Goal: Task Accomplishment & Management: Complete application form

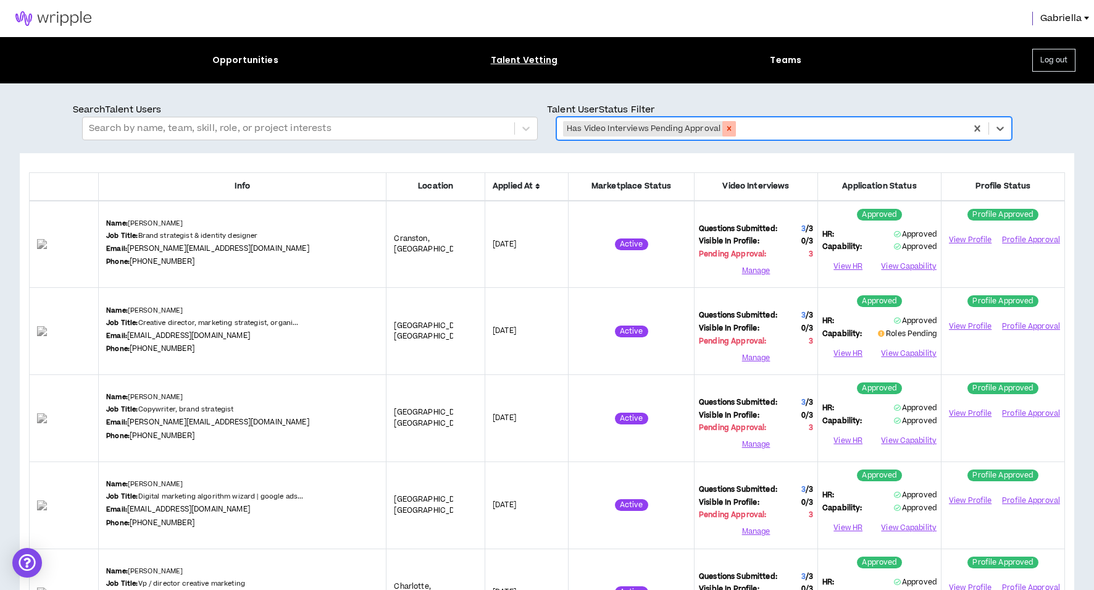
click at [728, 130] on icon "Remove Has Video Interviews Pending Approval" at bounding box center [729, 128] width 9 height 9
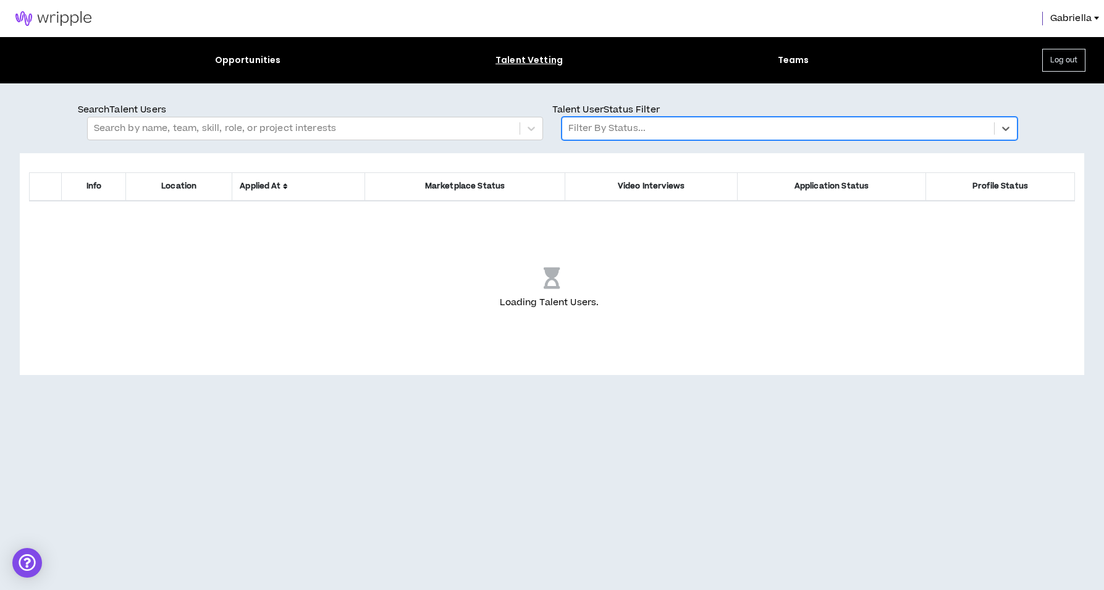
click at [663, 132] on div at bounding box center [777, 128] width 419 height 16
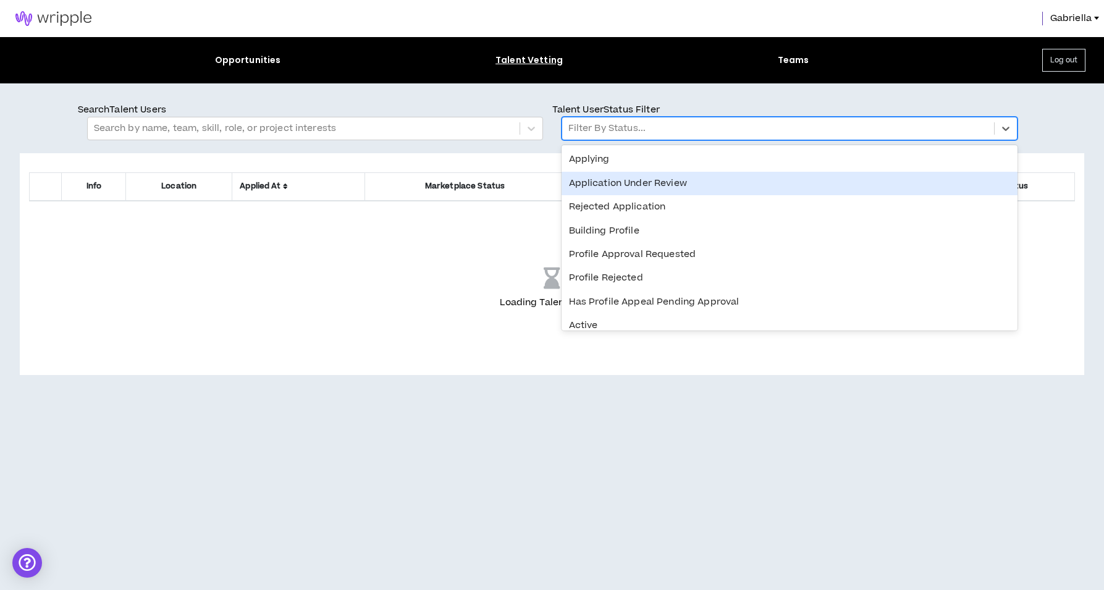
click at [621, 183] on div "Application Under Review" at bounding box center [789, 183] width 456 height 23
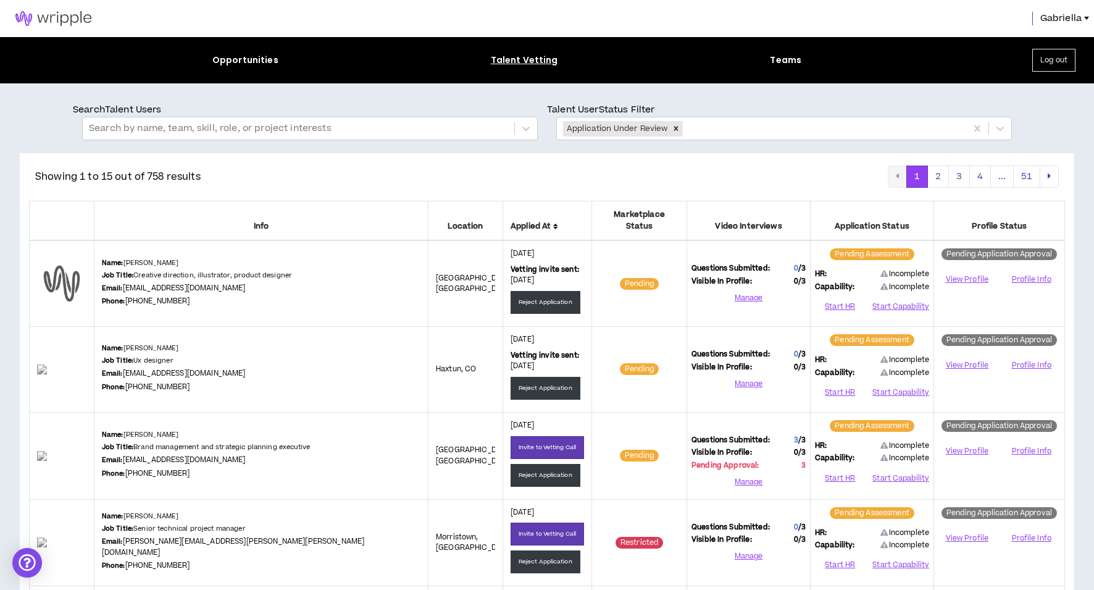
click at [553, 223] on icon at bounding box center [555, 226] width 5 height 7
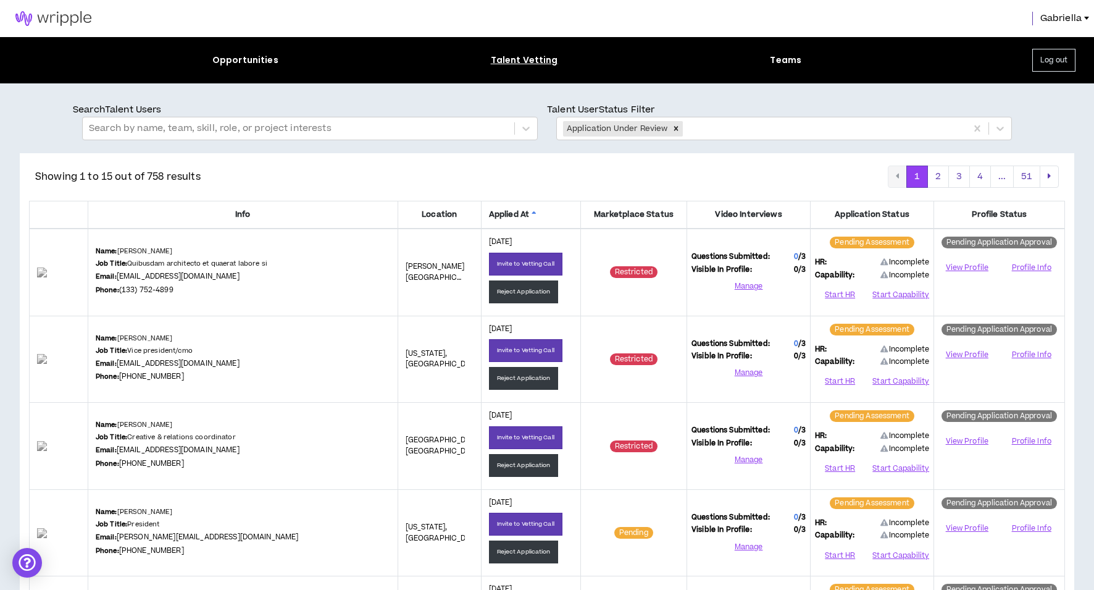
click at [532, 213] on icon at bounding box center [534, 214] width 5 height 7
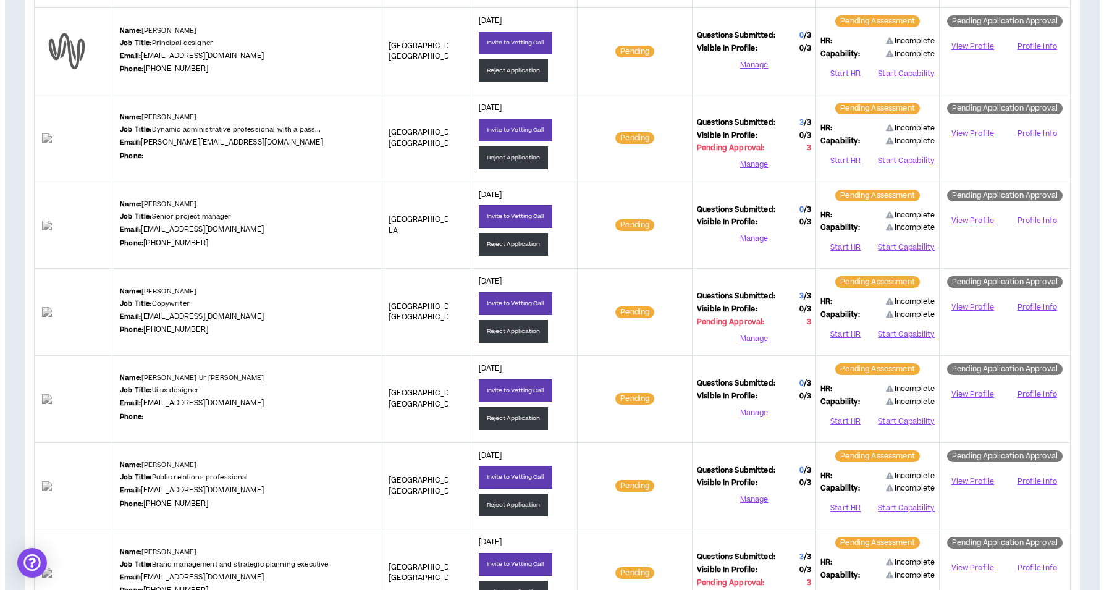
scroll to position [1002, 0]
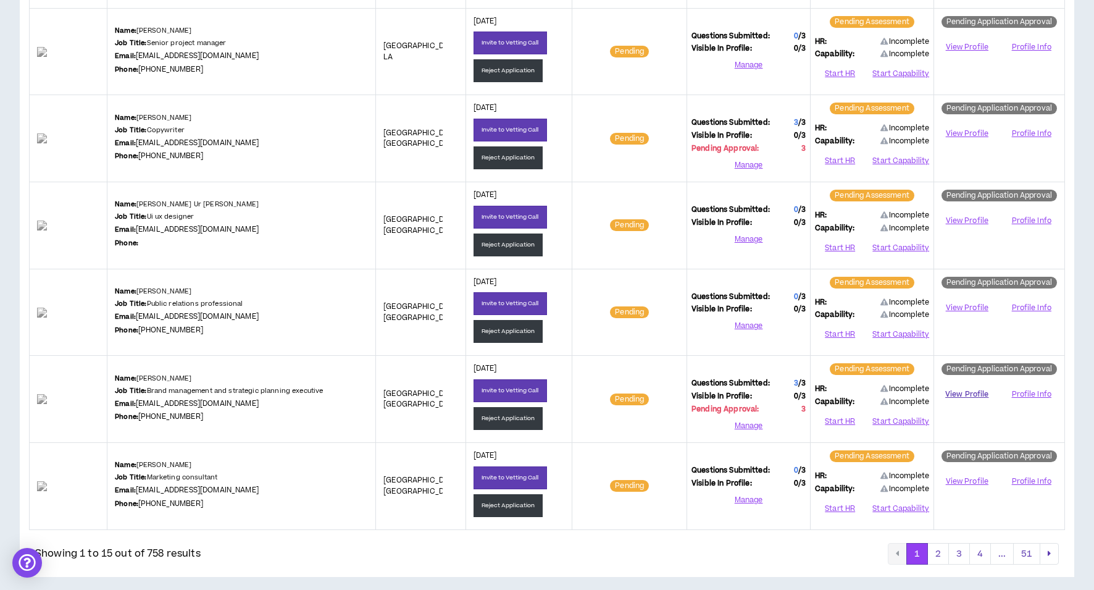
click at [969, 392] on link "View Profile" at bounding box center [967, 395] width 57 height 22
click at [846, 416] on button "Start HR" at bounding box center [840, 422] width 50 height 19
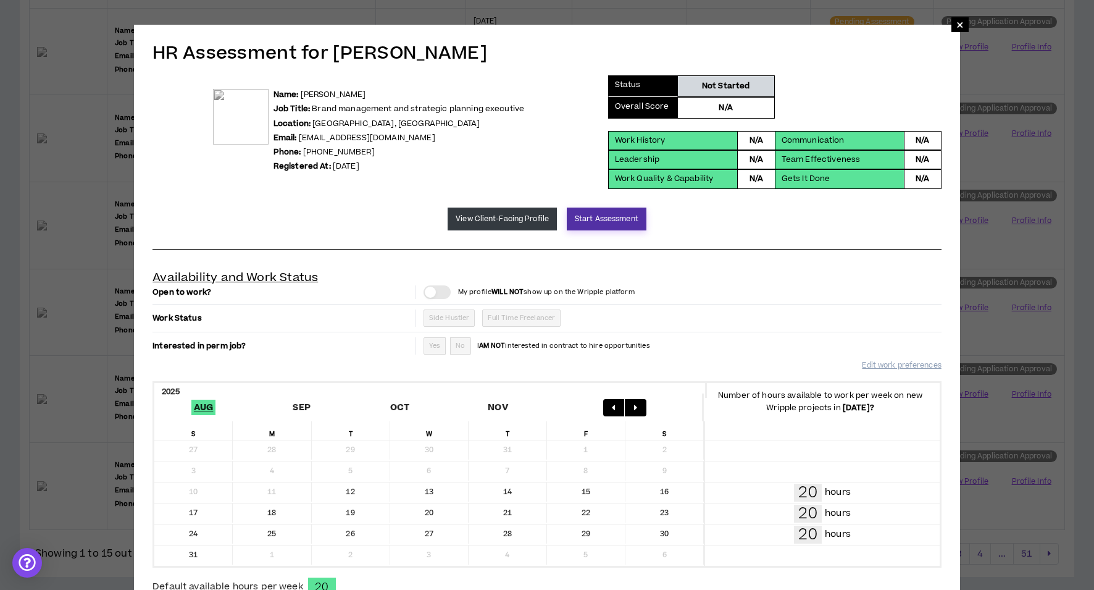
click at [599, 211] on button "Start Assessment" at bounding box center [607, 219] width 80 height 23
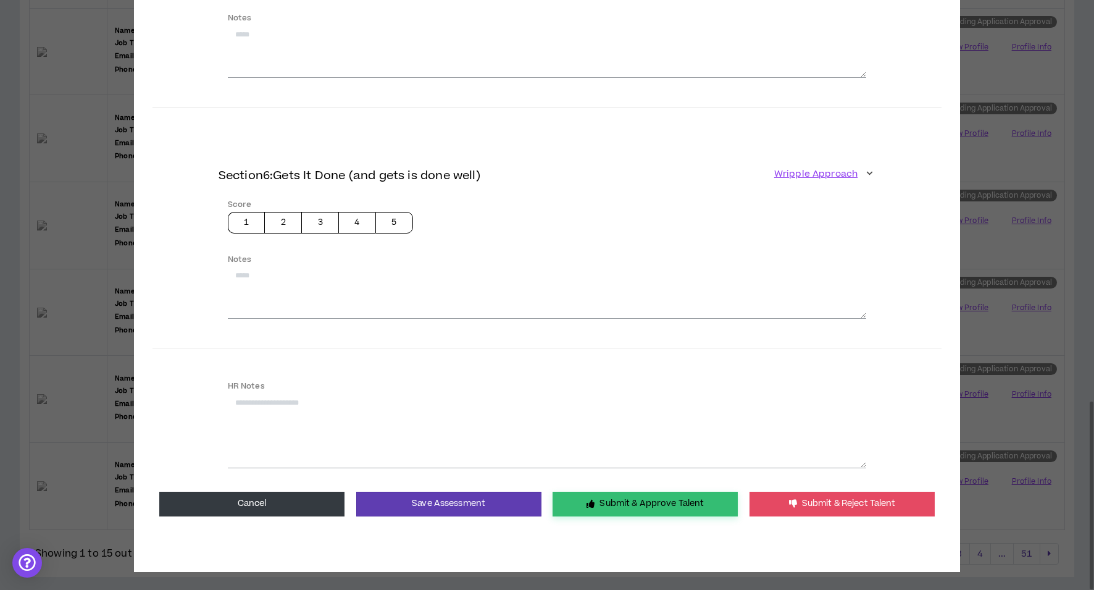
click at [591, 492] on button "Submit & Approve Talent" at bounding box center [645, 504] width 185 height 25
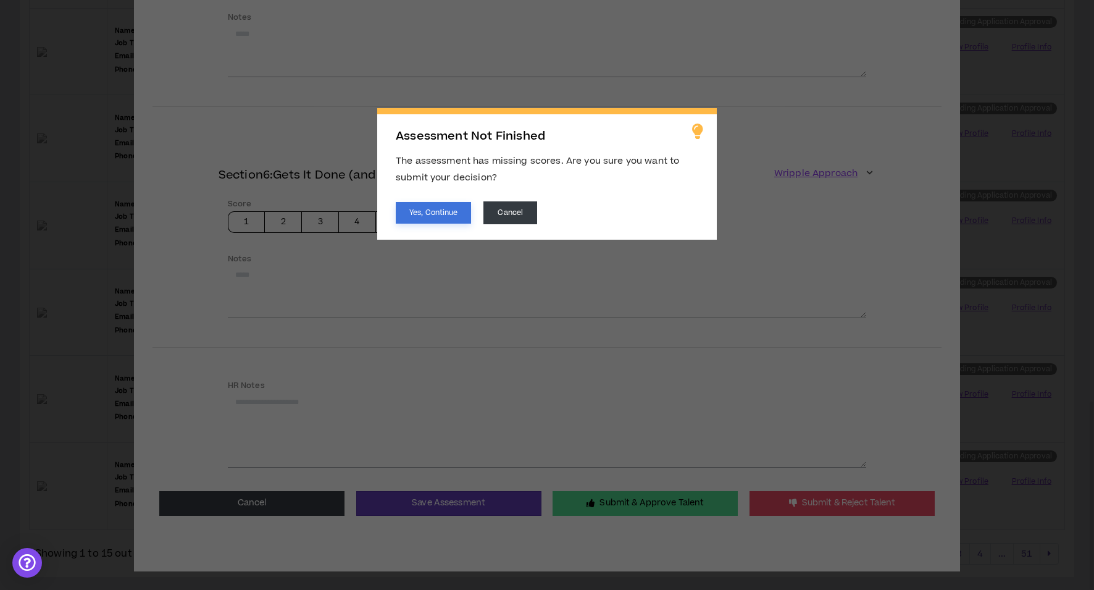
click at [418, 208] on button "Yes, Continue" at bounding box center [433, 213] width 75 height 22
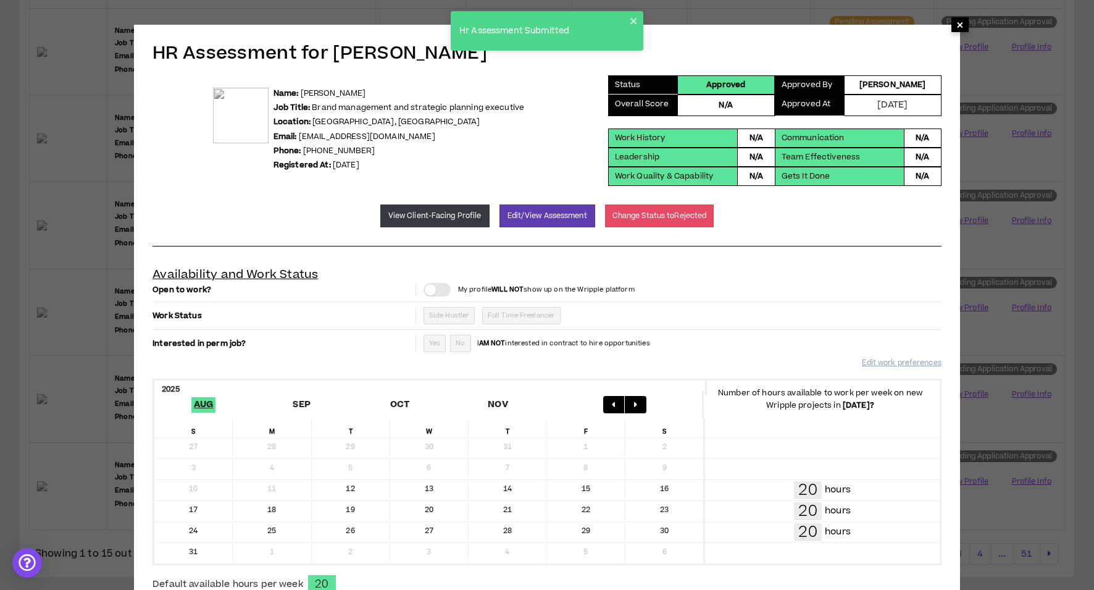
click at [957, 27] on span "×" at bounding box center [960, 24] width 7 height 15
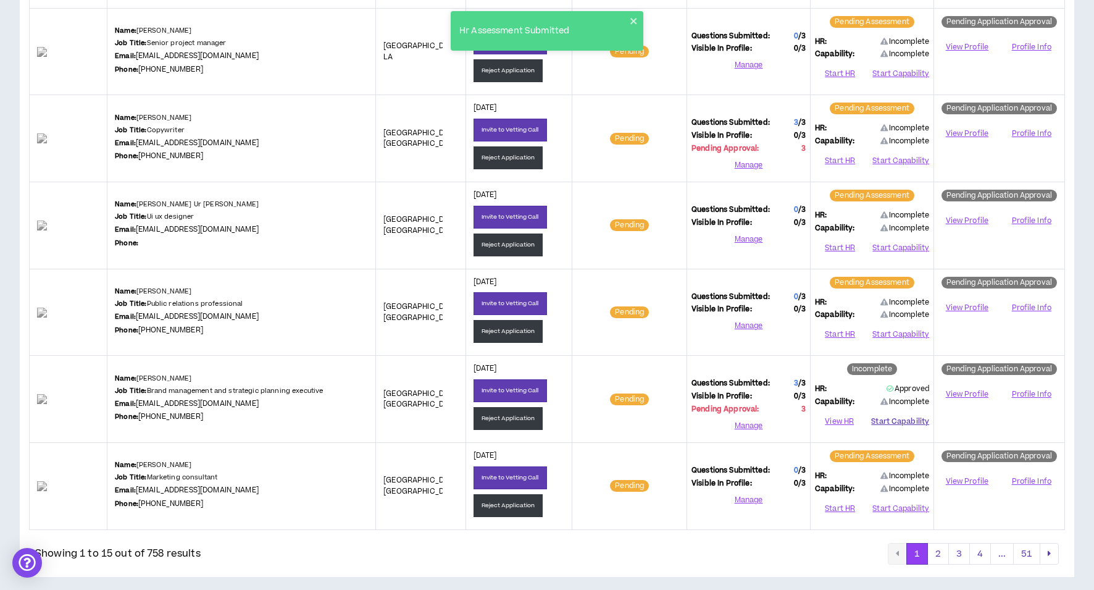
click at [885, 413] on button "Start Capability" at bounding box center [901, 422] width 58 height 19
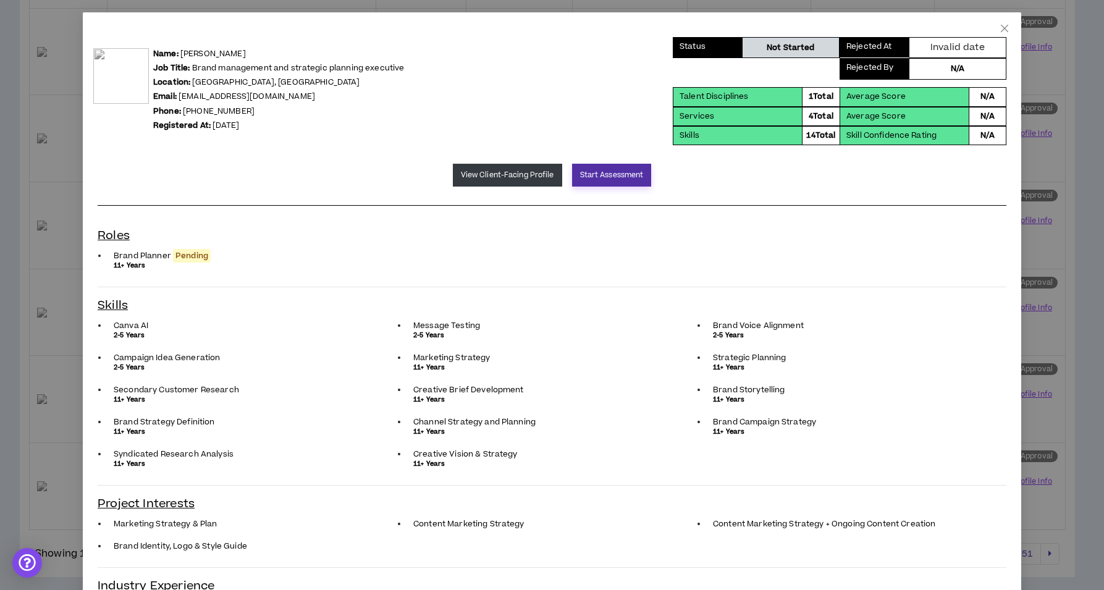
click at [592, 174] on button "Start Assessment" at bounding box center [612, 175] width 80 height 23
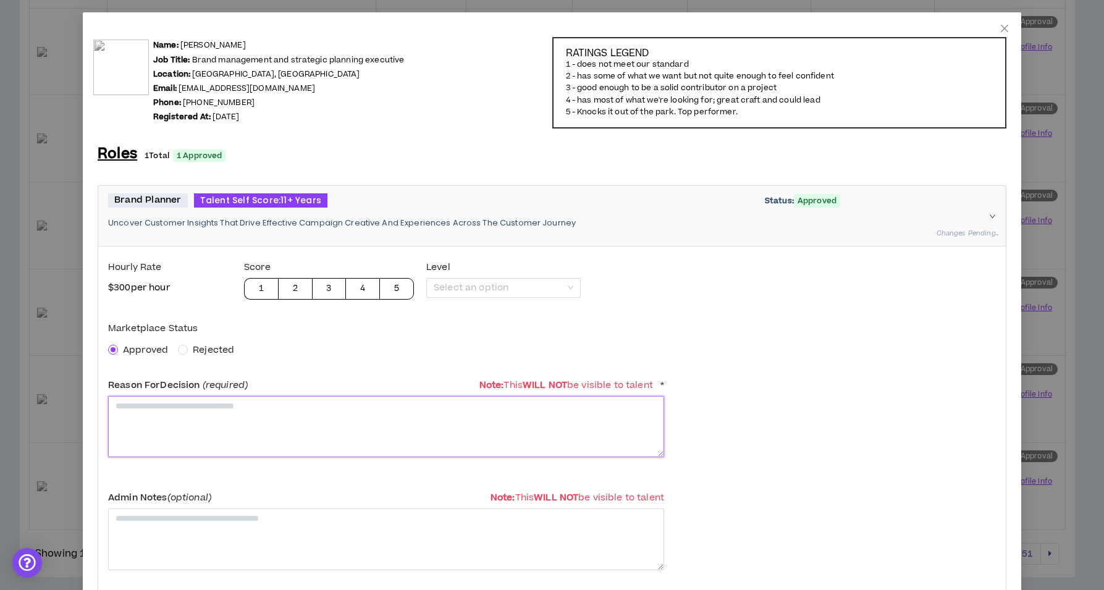
click at [177, 427] on textarea at bounding box center [386, 426] width 556 height 61
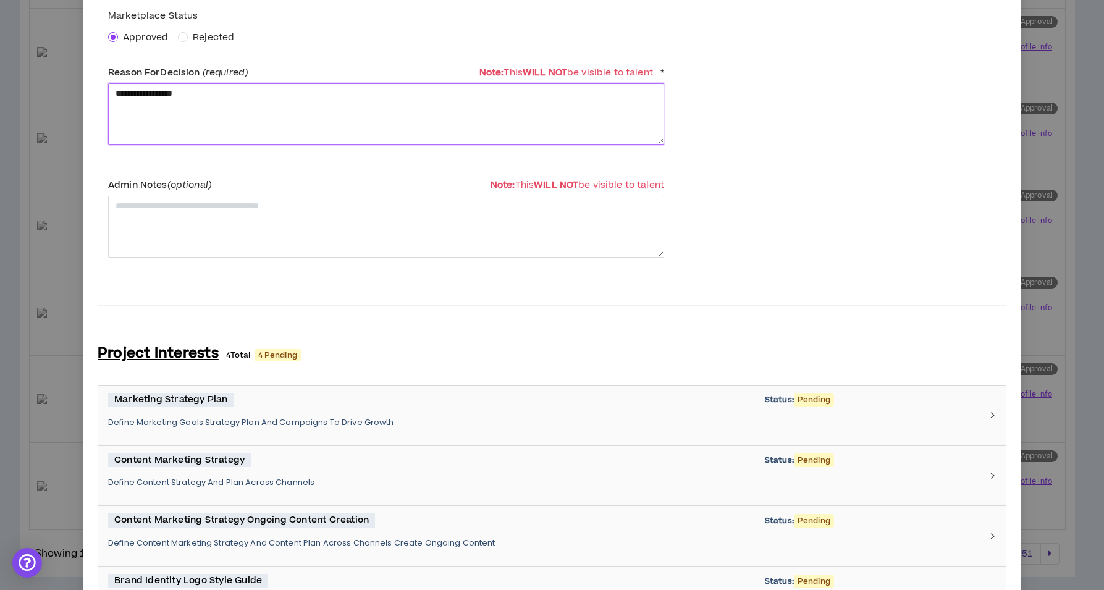
scroll to position [719, 0]
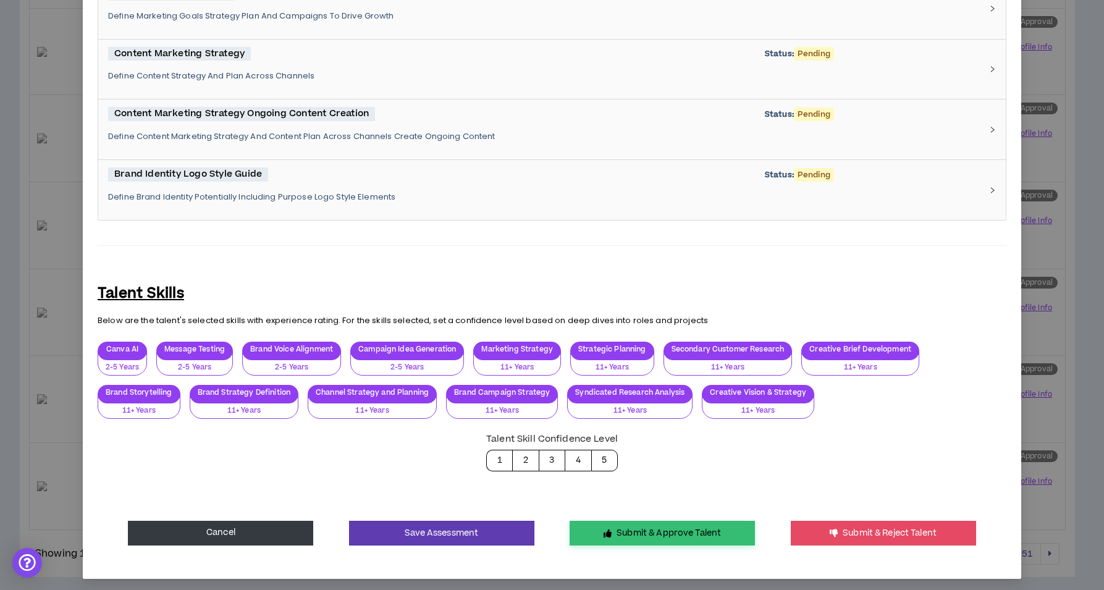
type textarea "**********"
click at [638, 521] on button "Submit & Approve Talent" at bounding box center [661, 533] width 185 height 25
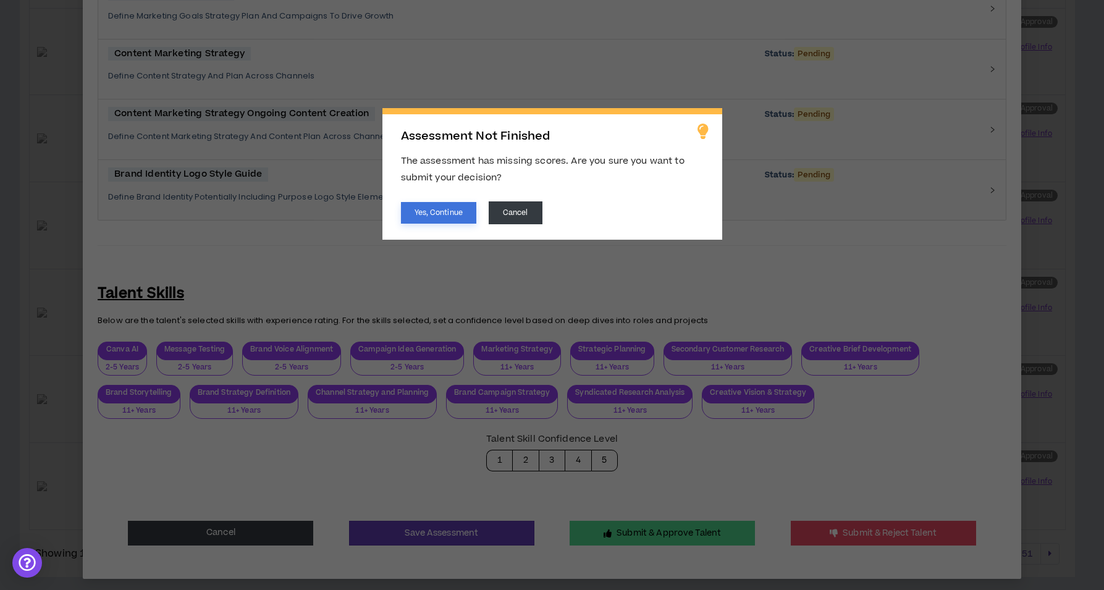
click at [447, 216] on button "Yes, Continue" at bounding box center [438, 213] width 75 height 22
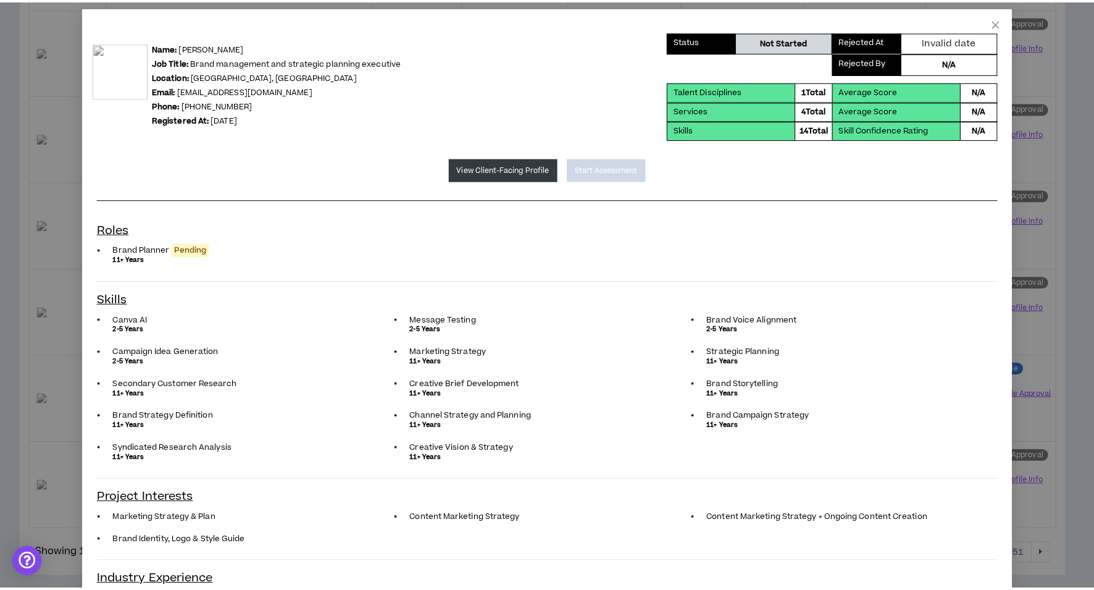
scroll to position [0, 0]
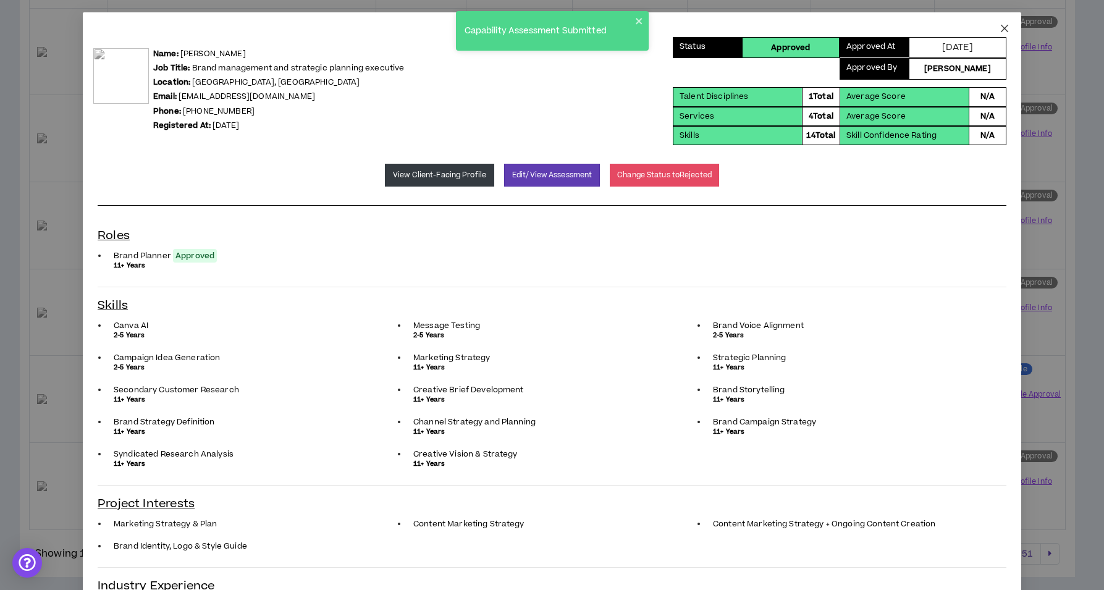
click at [1001, 27] on icon "close" at bounding box center [1004, 28] width 7 height 7
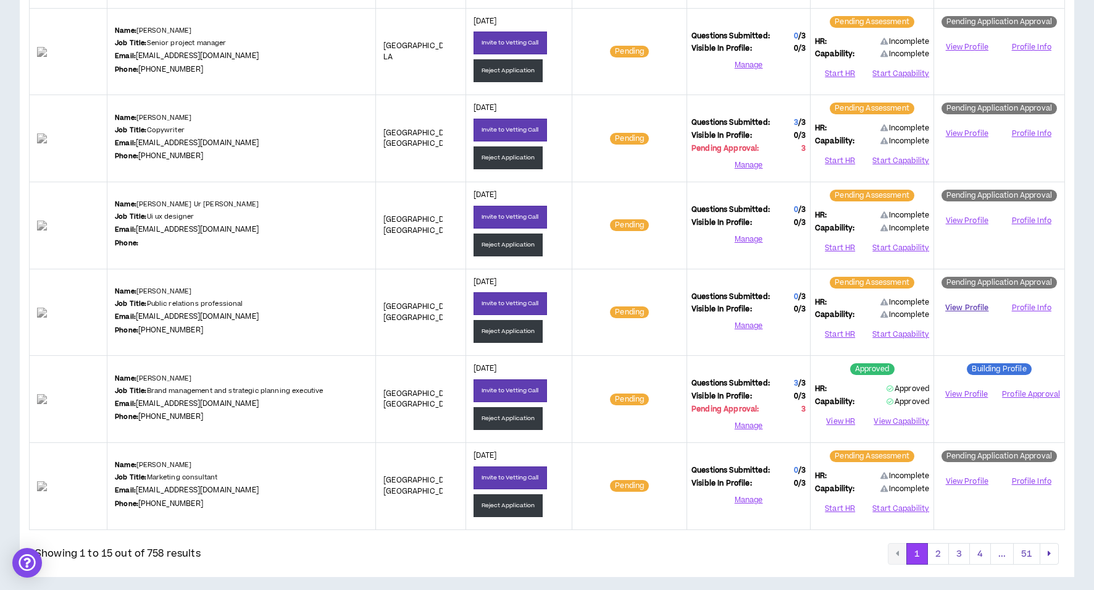
click at [970, 298] on link "View Profile" at bounding box center [967, 308] width 57 height 22
click at [504, 320] on button "Reject Application" at bounding box center [509, 331] width 70 height 23
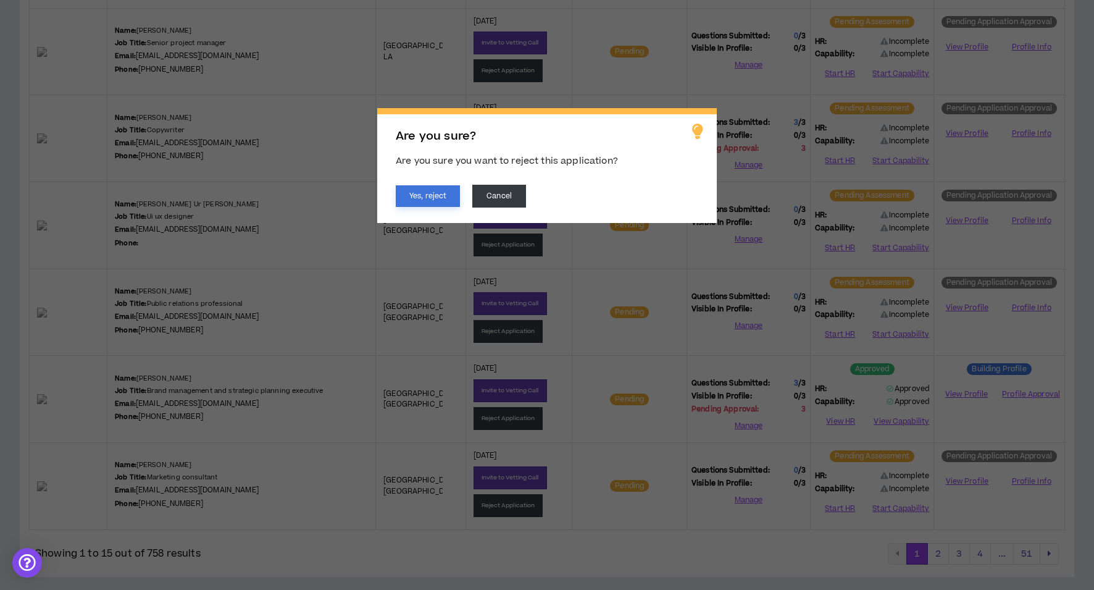
click at [445, 188] on button "Yes, reject" at bounding box center [428, 196] width 64 height 22
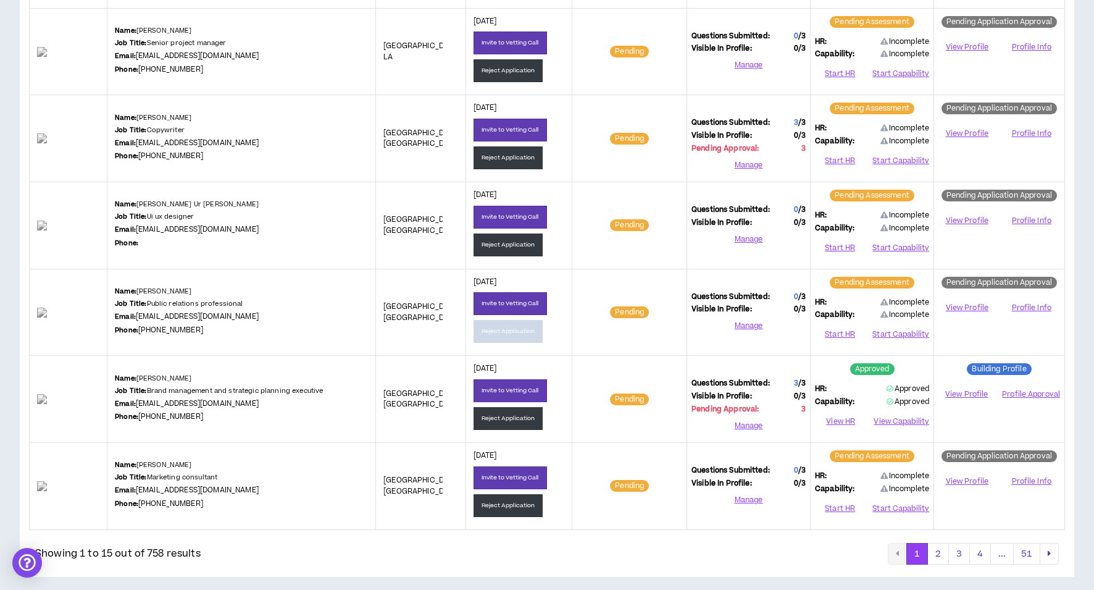
scroll to position [998, 0]
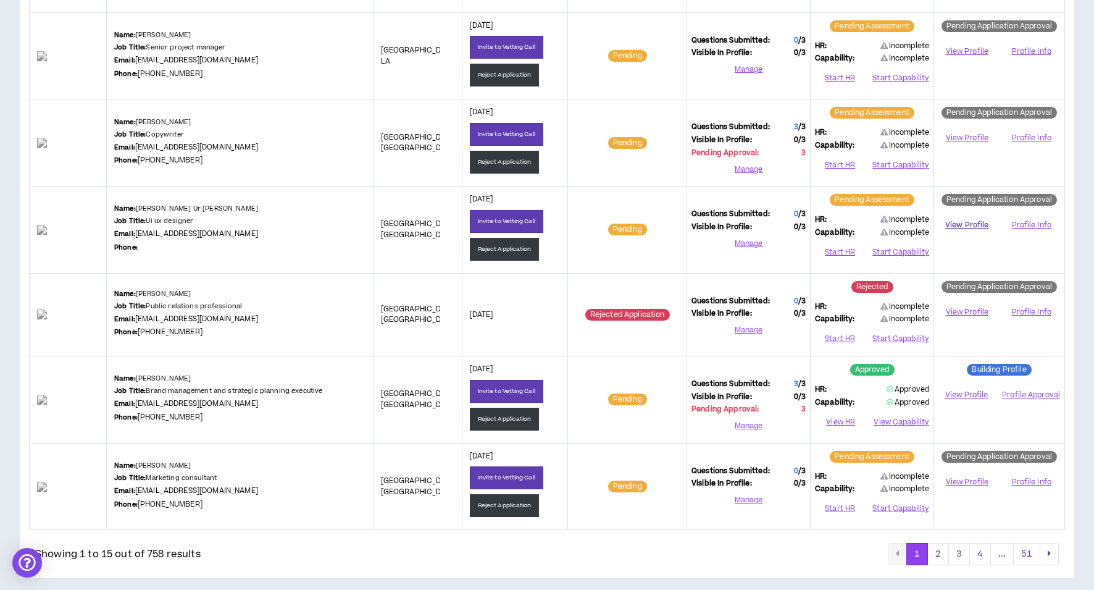
click at [964, 219] on link "View Profile" at bounding box center [967, 225] width 57 height 22
click at [506, 248] on button "Reject Application" at bounding box center [505, 249] width 70 height 23
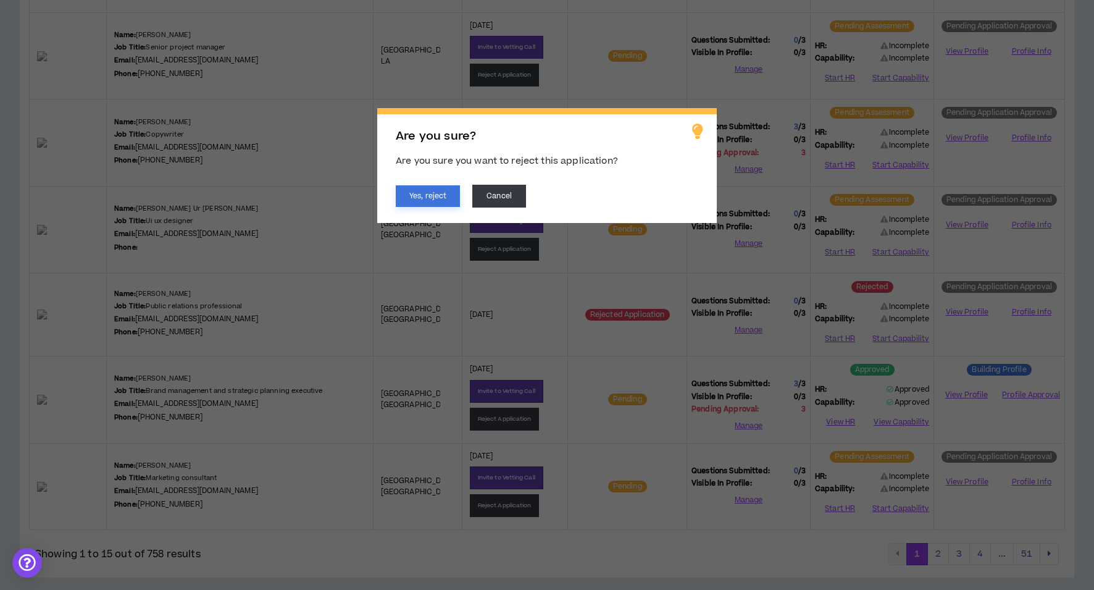
click at [415, 197] on button "Yes, reject" at bounding box center [428, 196] width 64 height 22
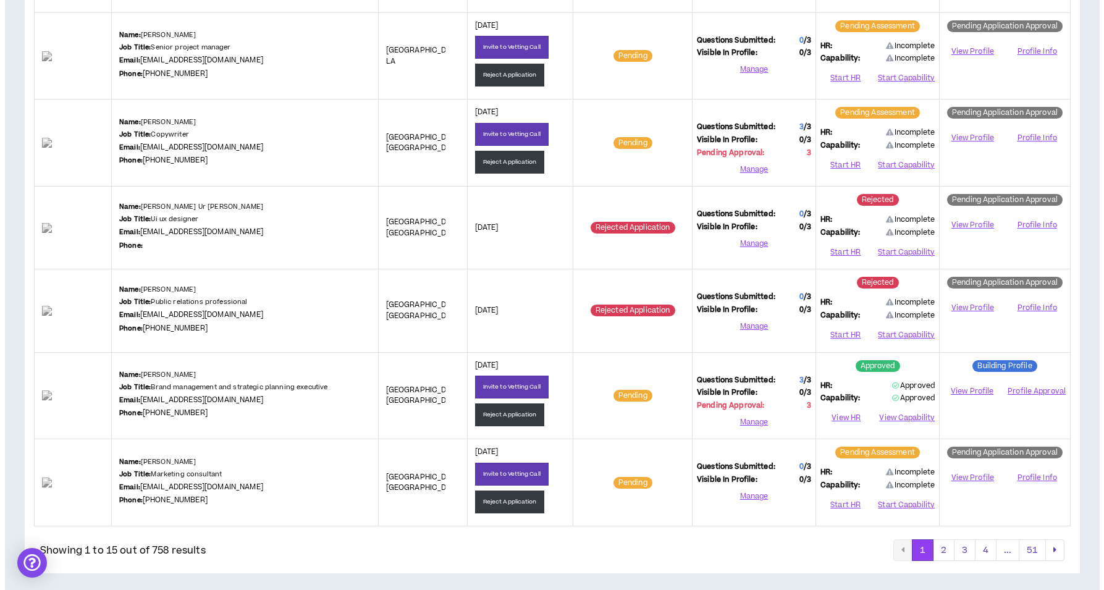
scroll to position [994, 0]
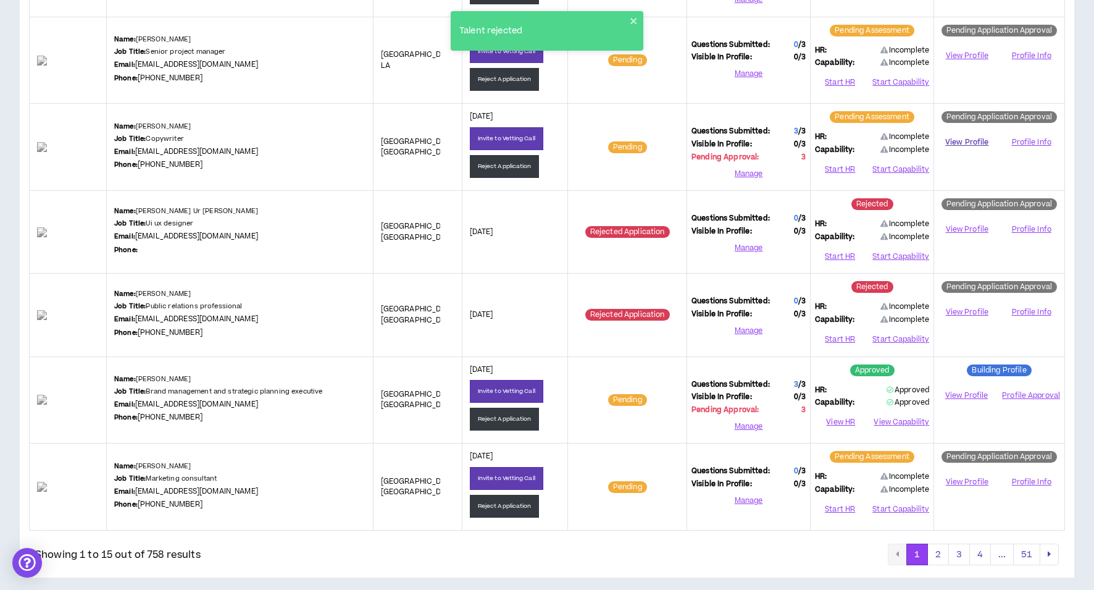
click at [959, 138] on link "View Profile" at bounding box center [967, 143] width 57 height 22
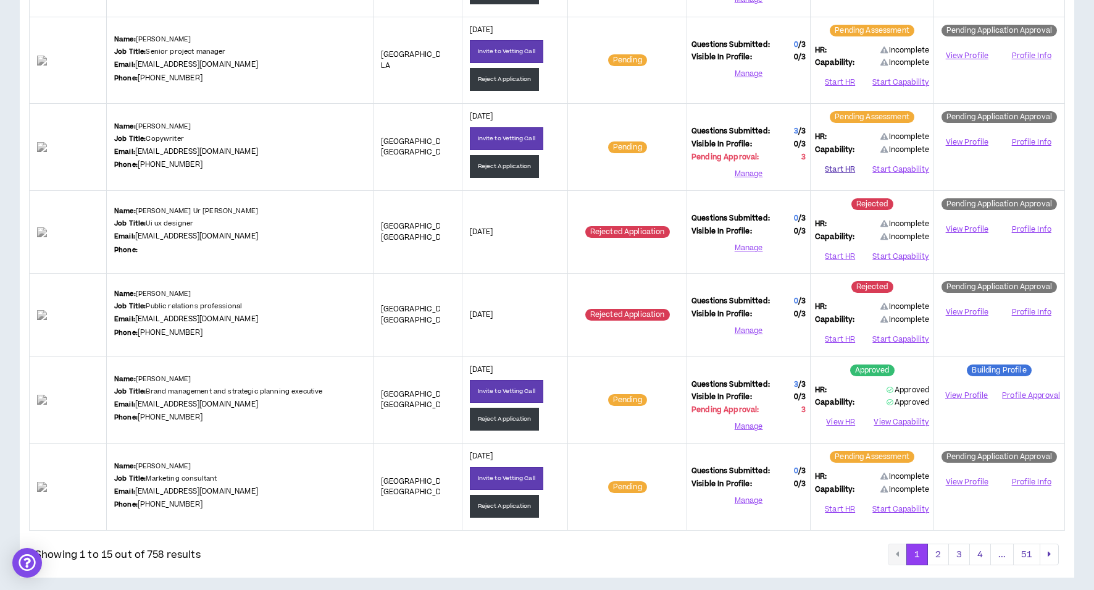
click at [842, 163] on button "Start HR" at bounding box center [840, 170] width 50 height 19
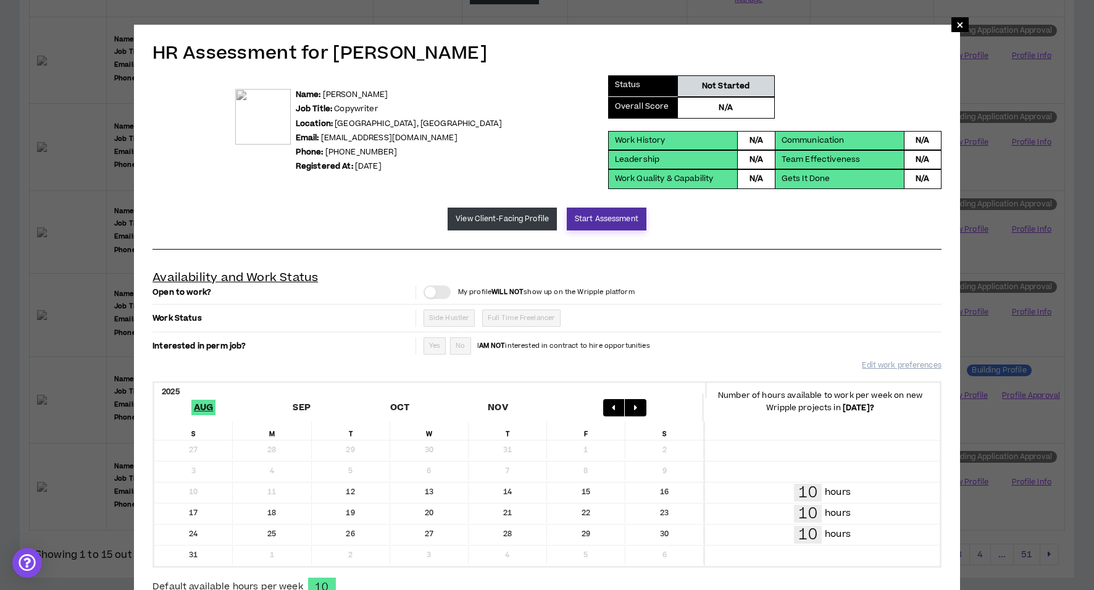
click at [603, 223] on button "Start Assessment" at bounding box center [607, 219] width 80 height 23
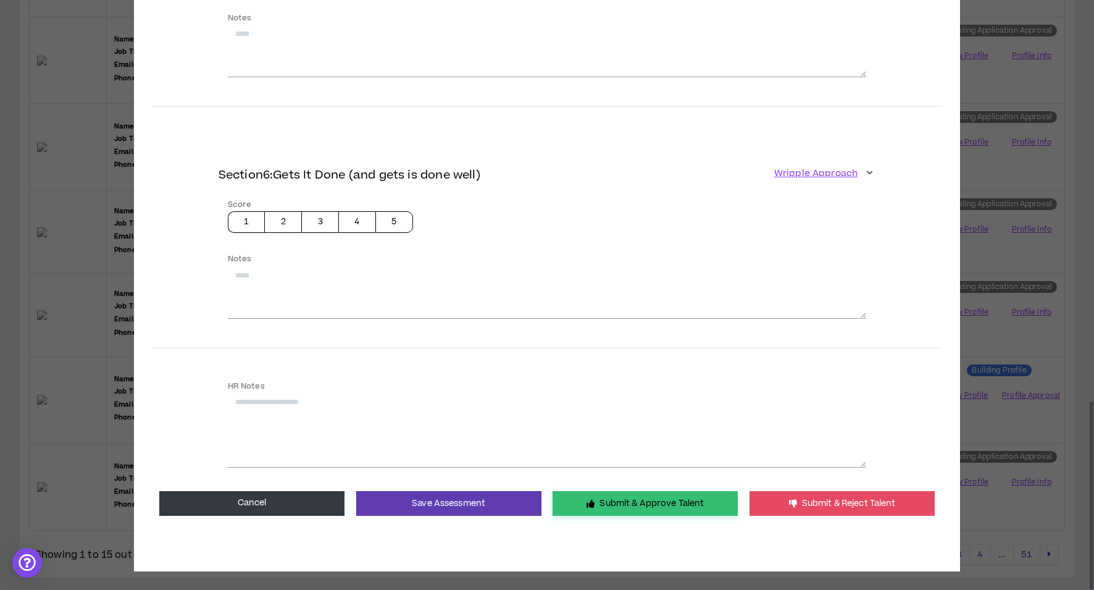
click at [613, 501] on button "Submit & Approve Talent" at bounding box center [645, 503] width 185 height 25
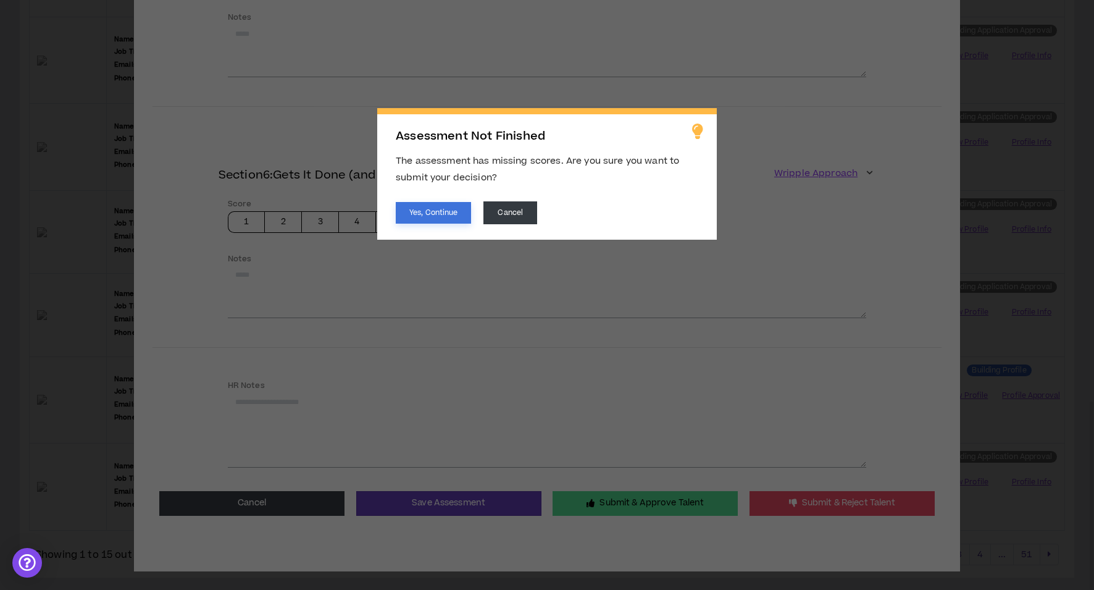
click at [415, 216] on button "Yes, Continue" at bounding box center [433, 213] width 75 height 22
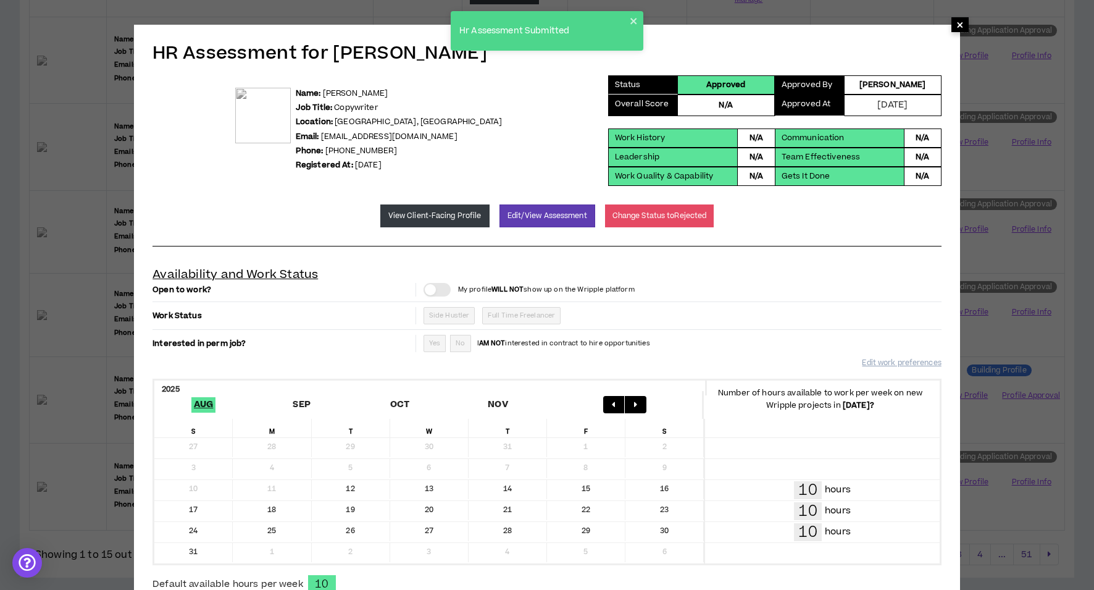
click at [959, 26] on span "×" at bounding box center [960, 24] width 7 height 15
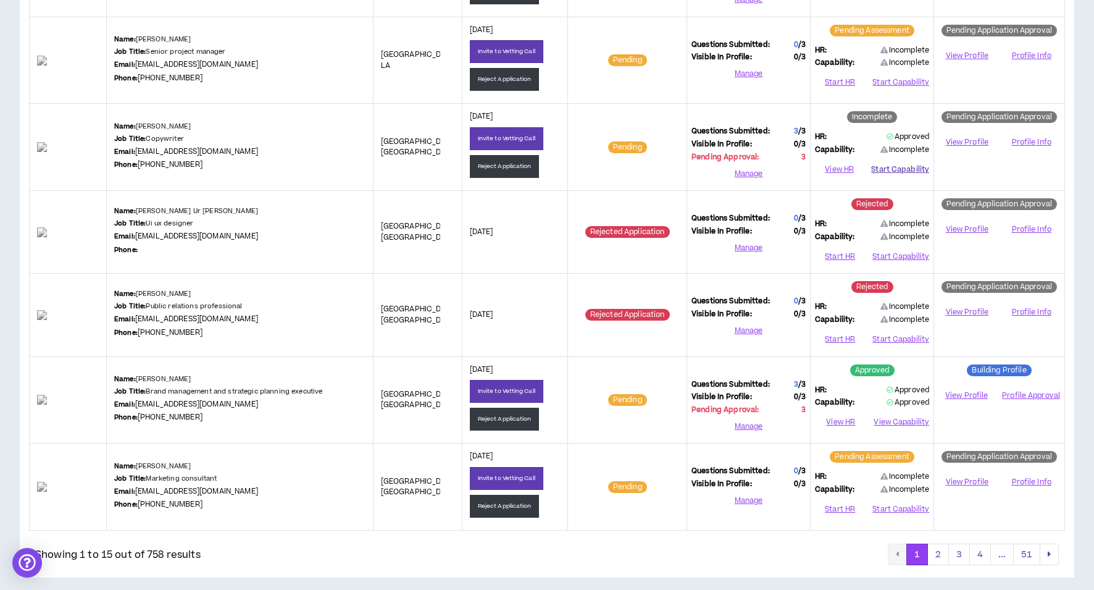
click at [894, 163] on button "Start Capability" at bounding box center [901, 170] width 58 height 19
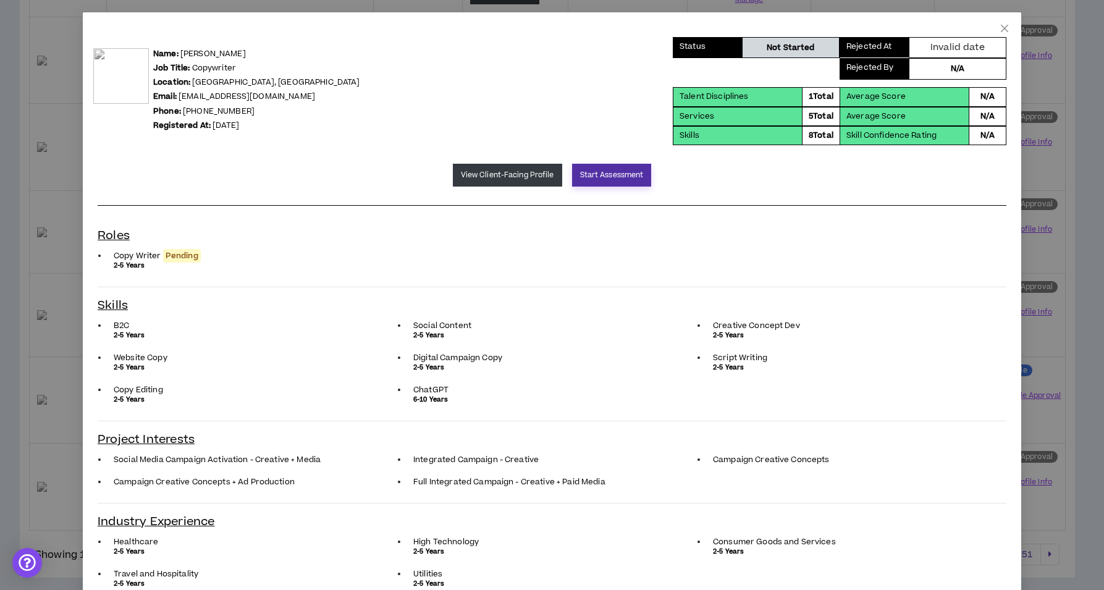
click at [602, 174] on button "Start Assessment" at bounding box center [612, 175] width 80 height 23
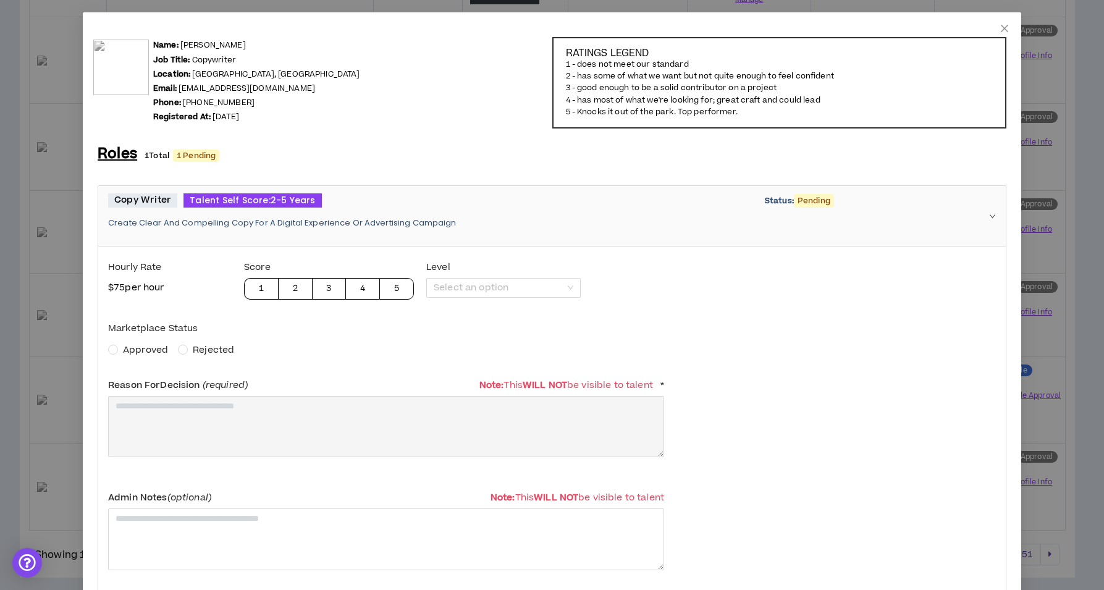
click at [153, 350] on span "Approved" at bounding box center [145, 349] width 45 height 13
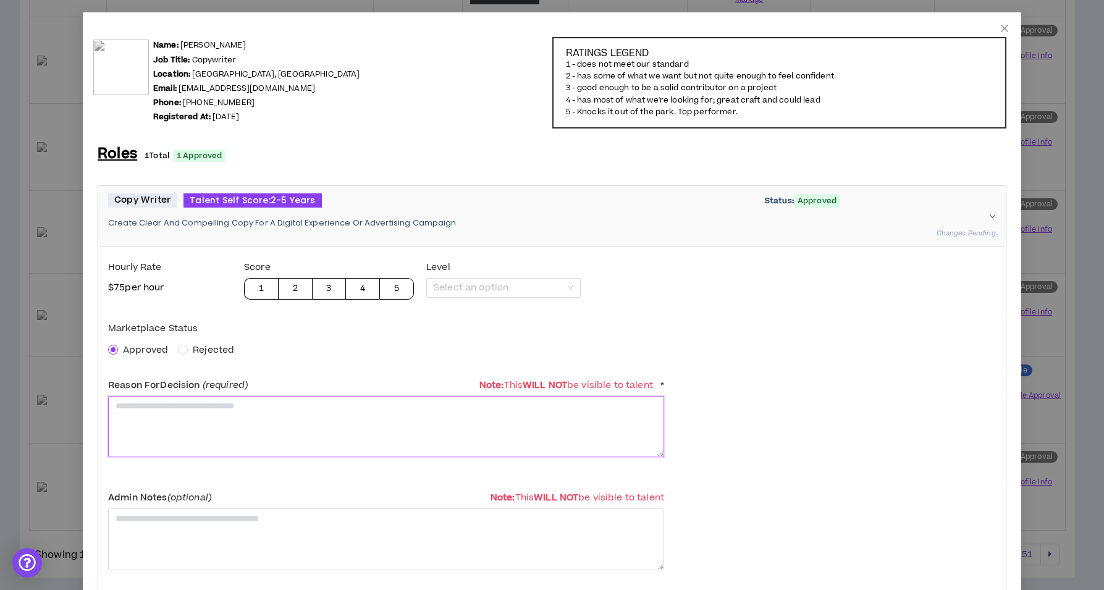
click at [187, 421] on textarea at bounding box center [386, 426] width 556 height 61
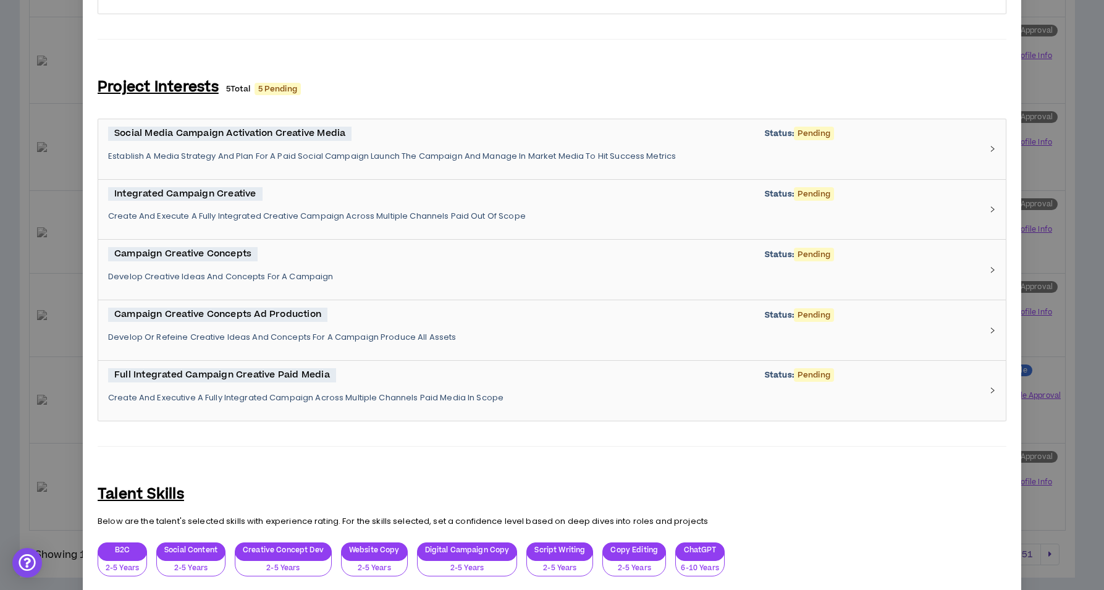
scroll to position [736, 0]
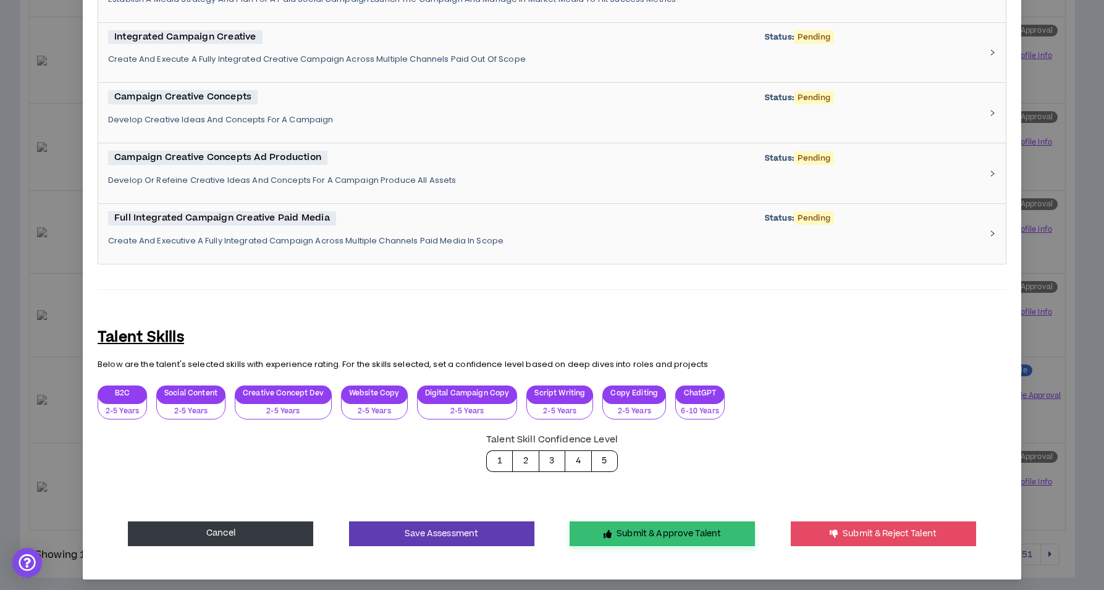
type textarea "**********"
click at [648, 533] on button "Submit & Approve Talent" at bounding box center [661, 533] width 185 height 25
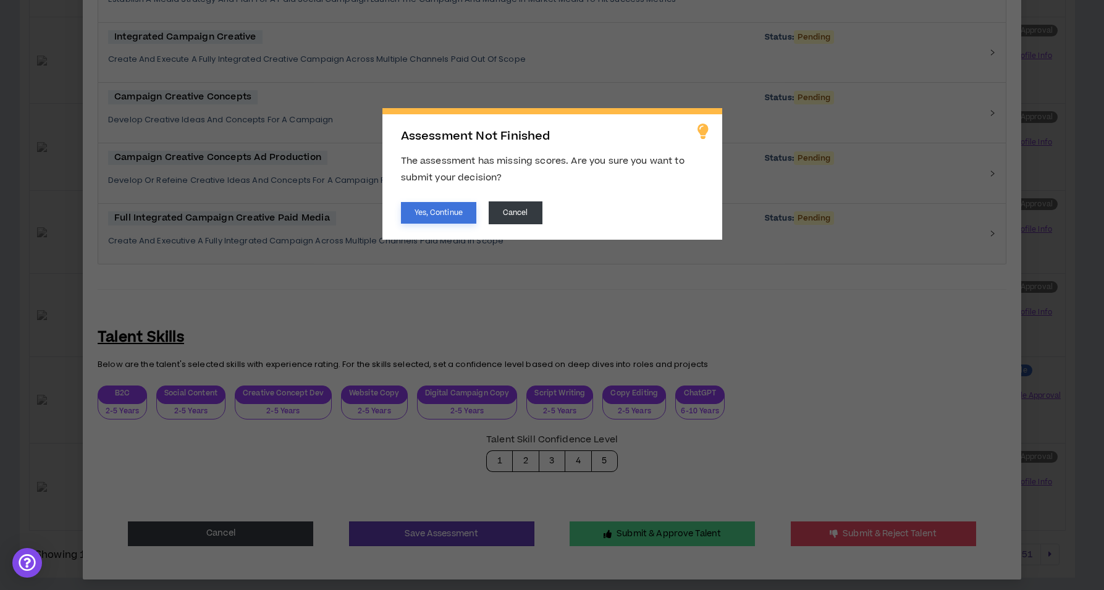
click at [437, 206] on button "Yes, Continue" at bounding box center [438, 213] width 75 height 22
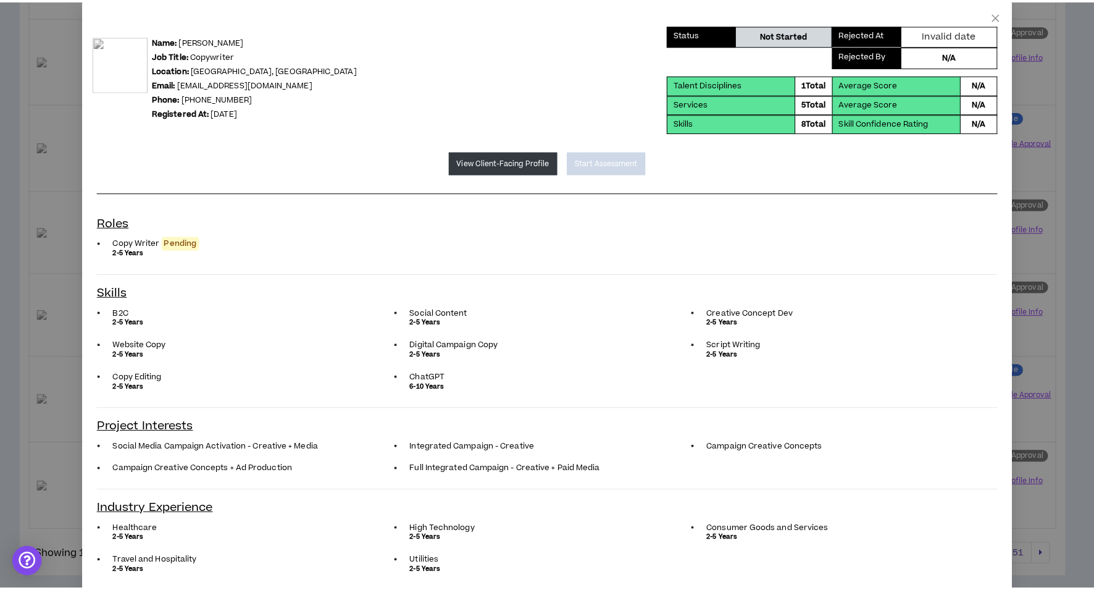
scroll to position [0, 0]
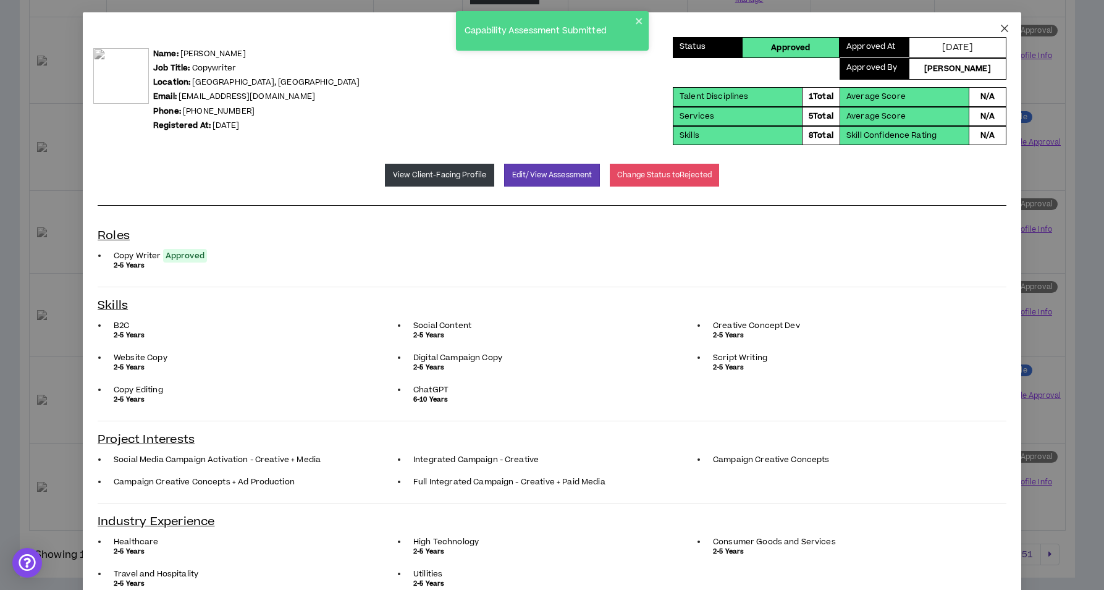
click at [999, 32] on icon "close" at bounding box center [1004, 28] width 10 height 10
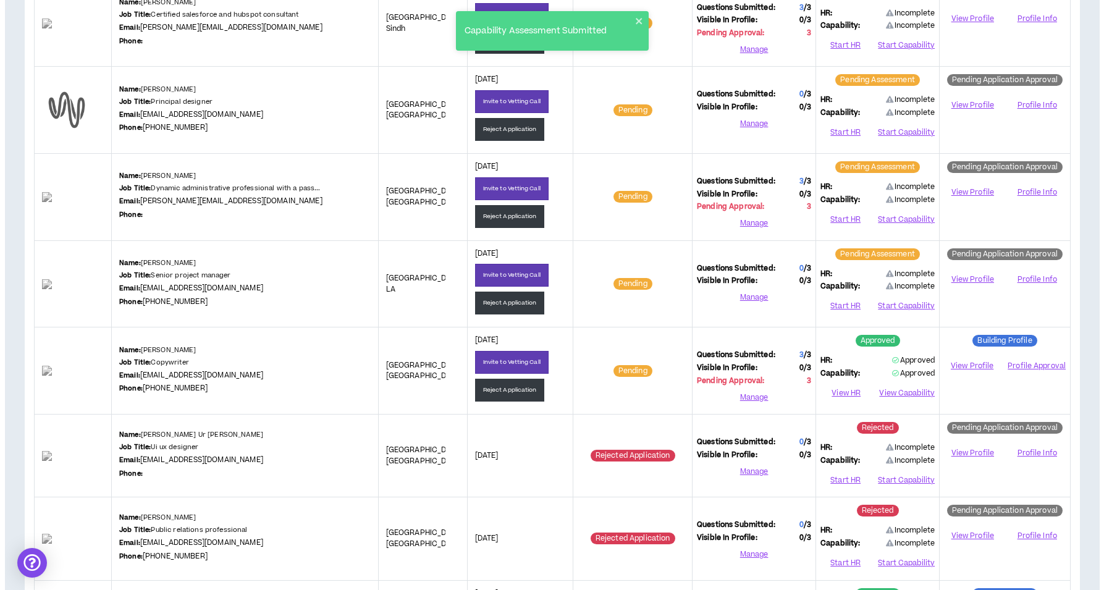
scroll to position [741, 0]
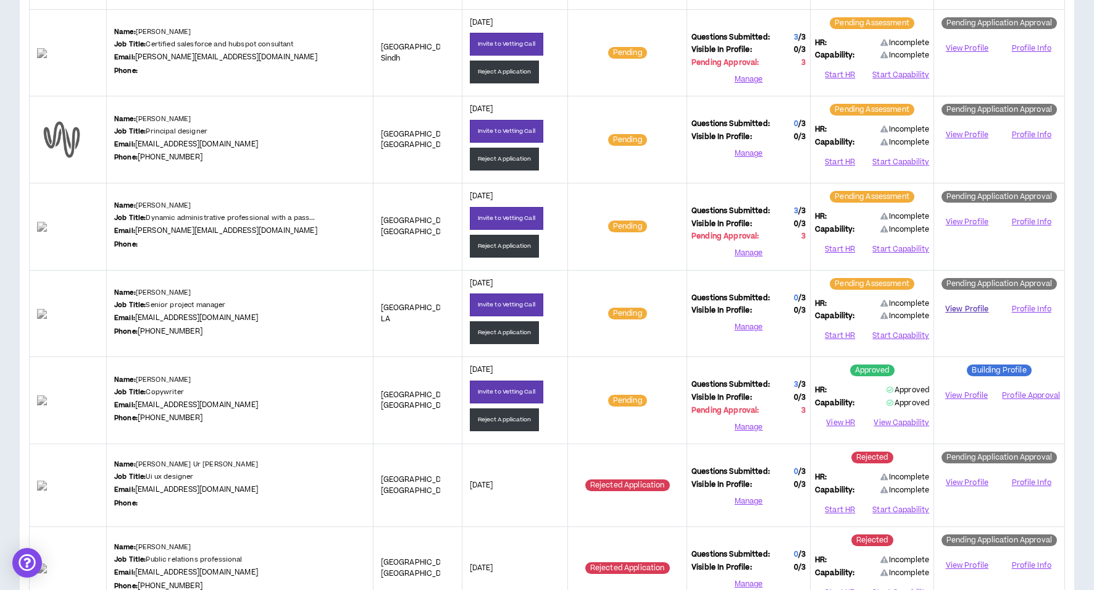
click at [964, 306] on link "View Profile" at bounding box center [967, 309] width 57 height 22
click at [500, 328] on button "Reject Application" at bounding box center [505, 332] width 70 height 23
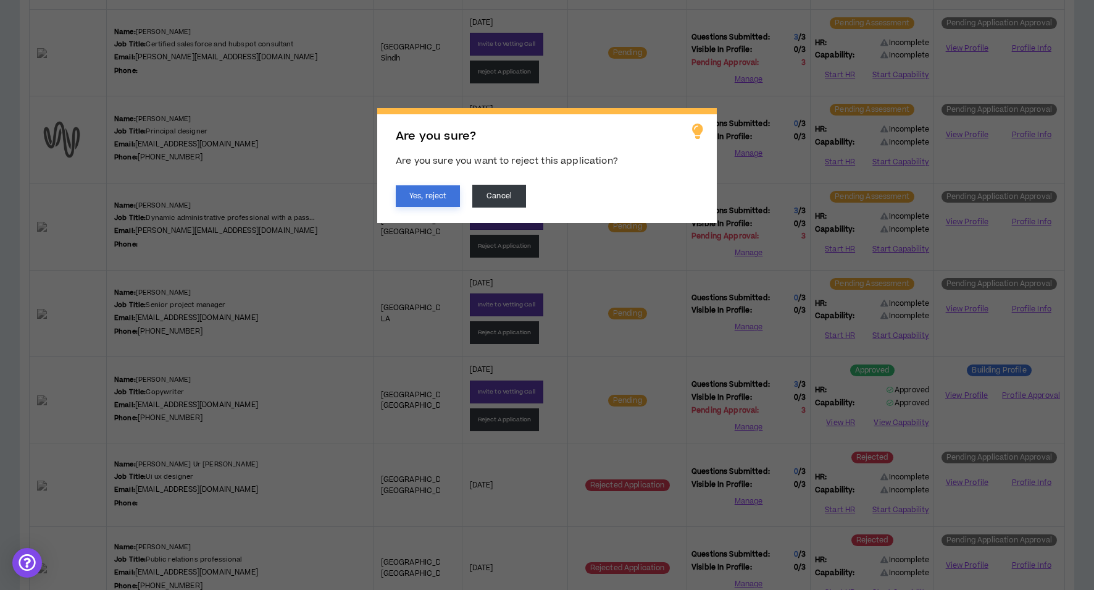
click at [435, 190] on button "Yes, reject" at bounding box center [428, 196] width 64 height 22
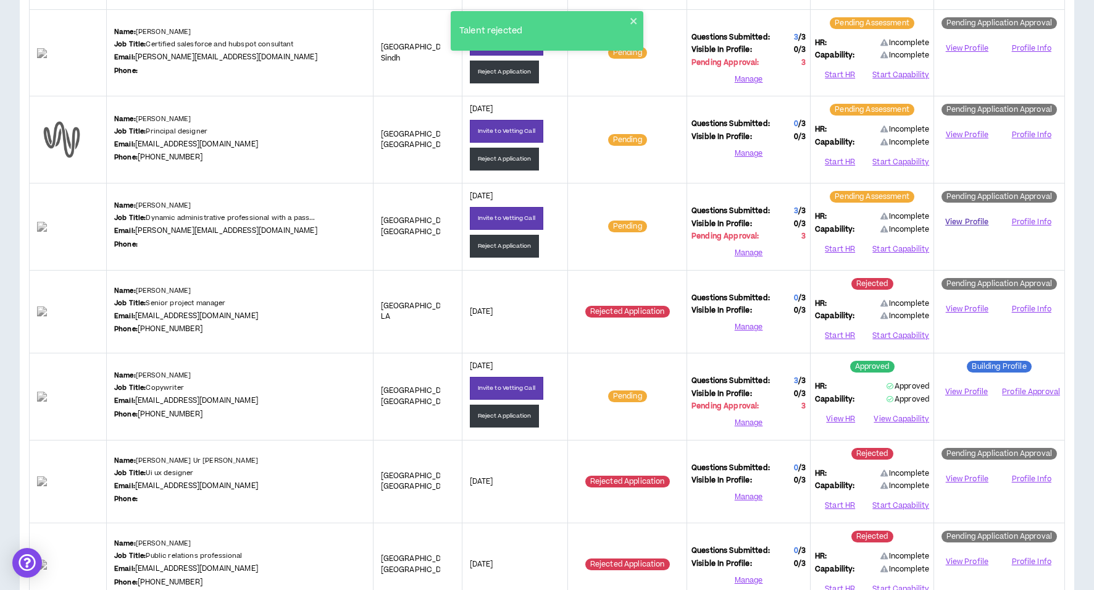
click at [963, 217] on link "View Profile" at bounding box center [967, 222] width 57 height 22
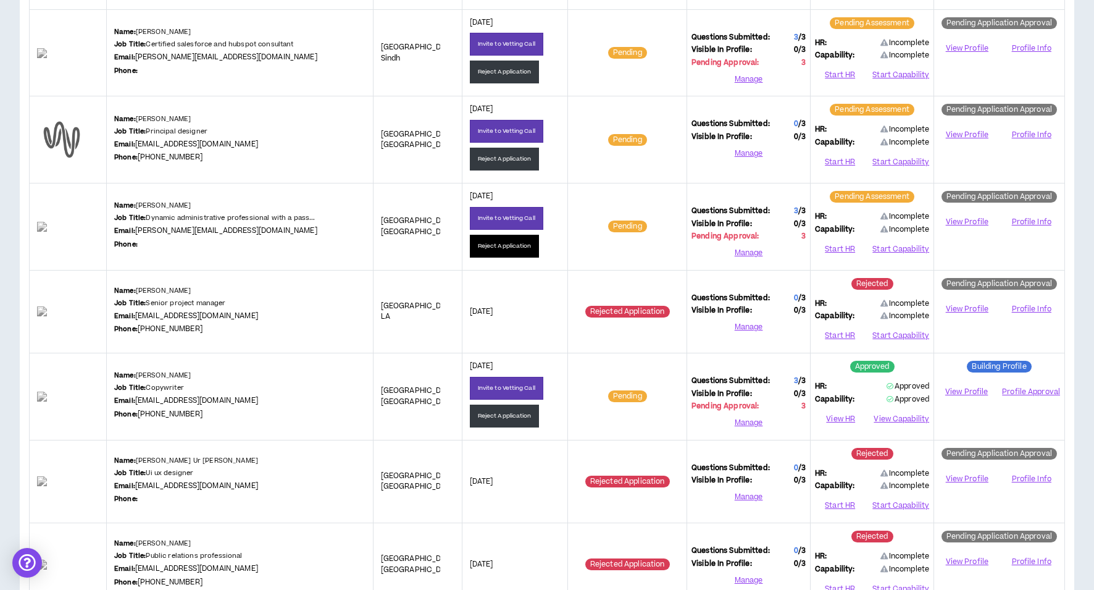
click at [494, 241] on button "Reject Application" at bounding box center [505, 246] width 70 height 23
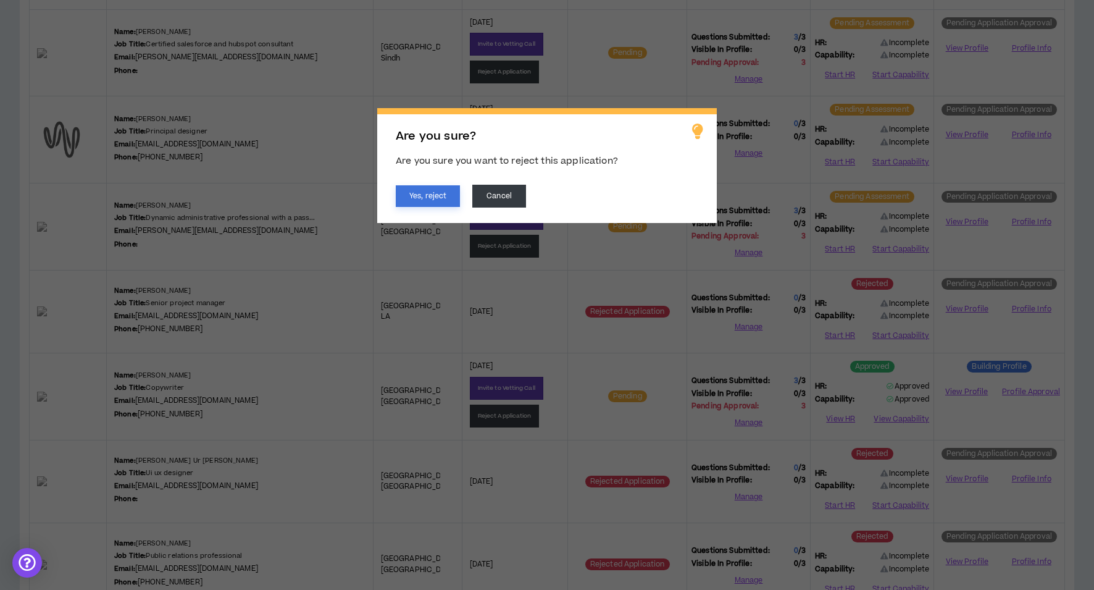
click at [438, 195] on button "Yes, reject" at bounding box center [428, 196] width 64 height 22
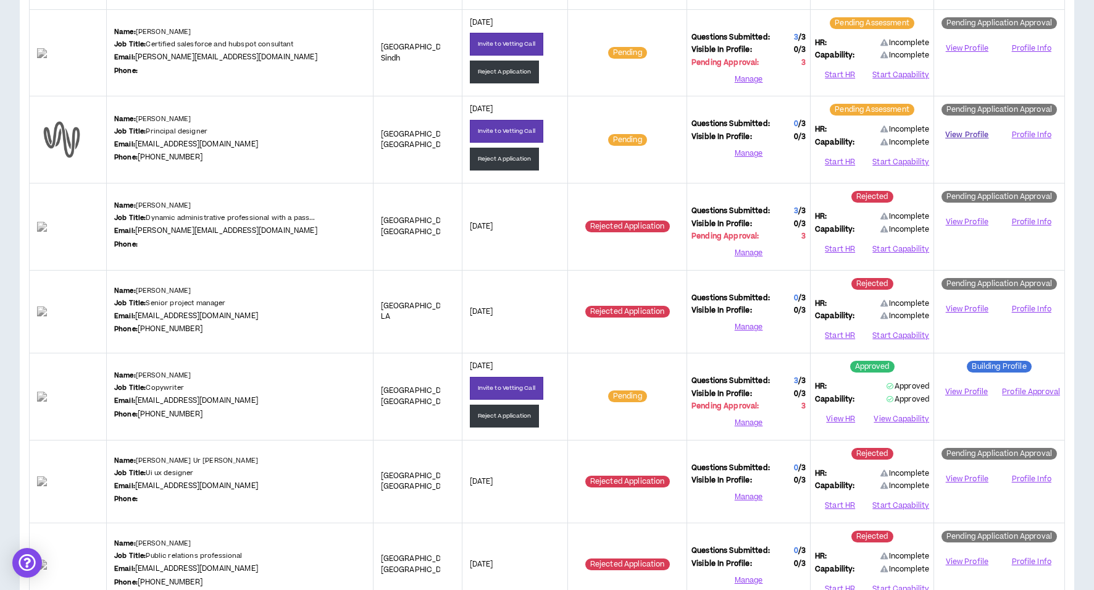
click at [962, 132] on link "View Profile" at bounding box center [967, 135] width 57 height 22
click at [846, 156] on button "Start HR" at bounding box center [840, 162] width 50 height 19
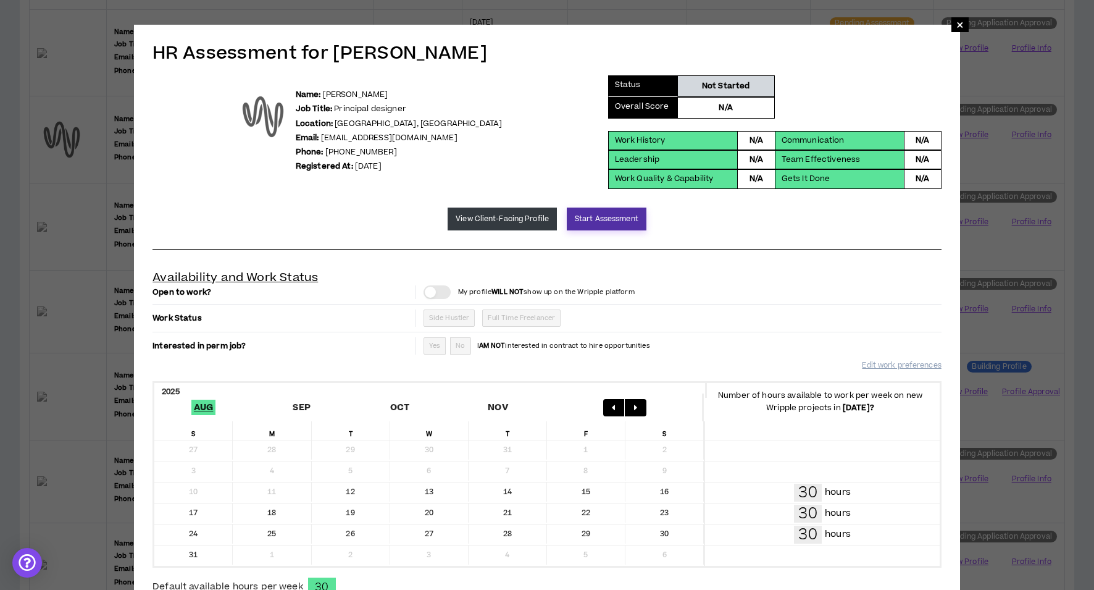
click at [590, 218] on button "Start Assessment" at bounding box center [607, 219] width 80 height 23
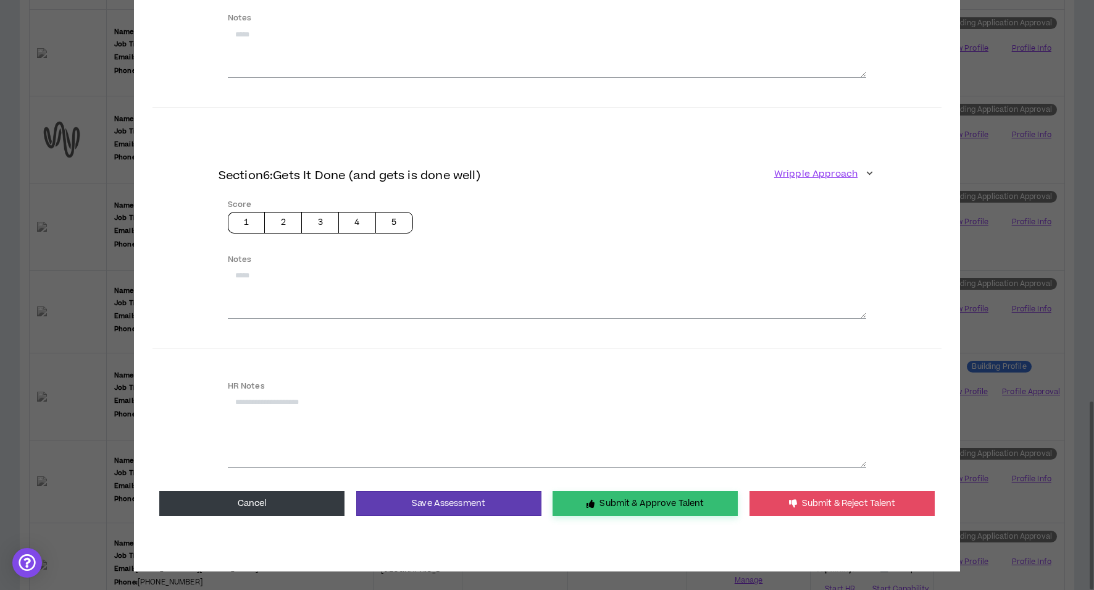
click at [615, 499] on button "Submit & Approve Talent" at bounding box center [645, 503] width 185 height 25
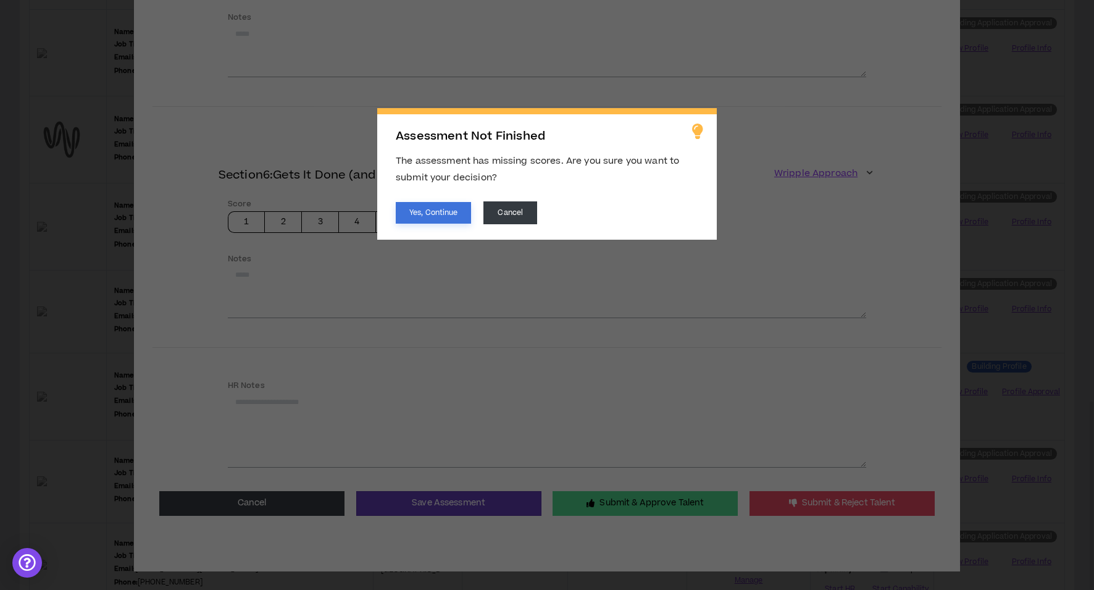
click at [419, 213] on button "Yes, Continue" at bounding box center [433, 213] width 75 height 22
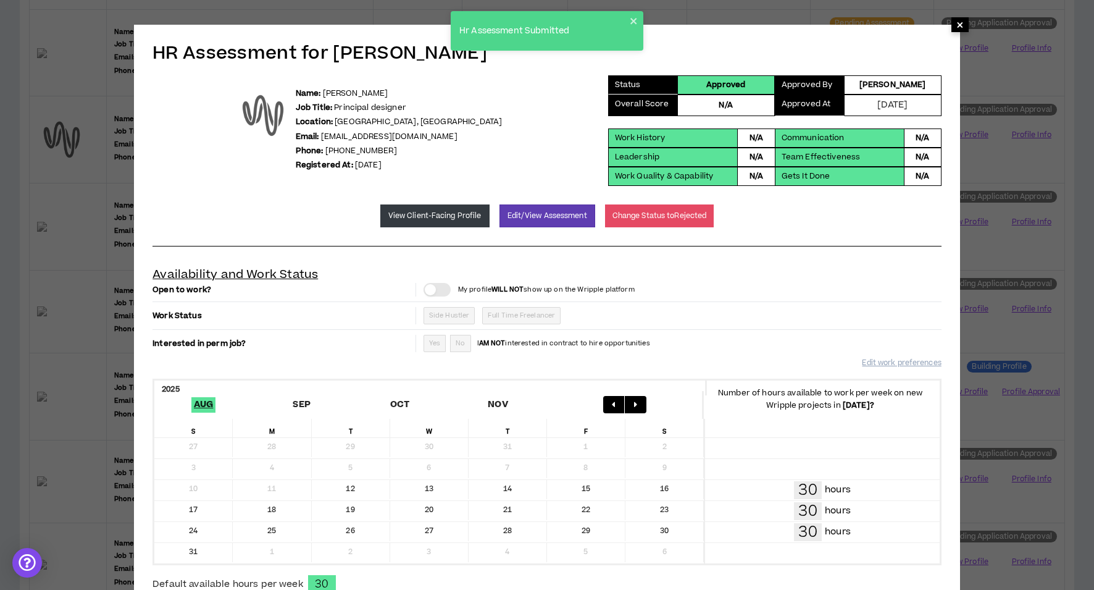
click at [957, 26] on span "×" at bounding box center [960, 24] width 7 height 15
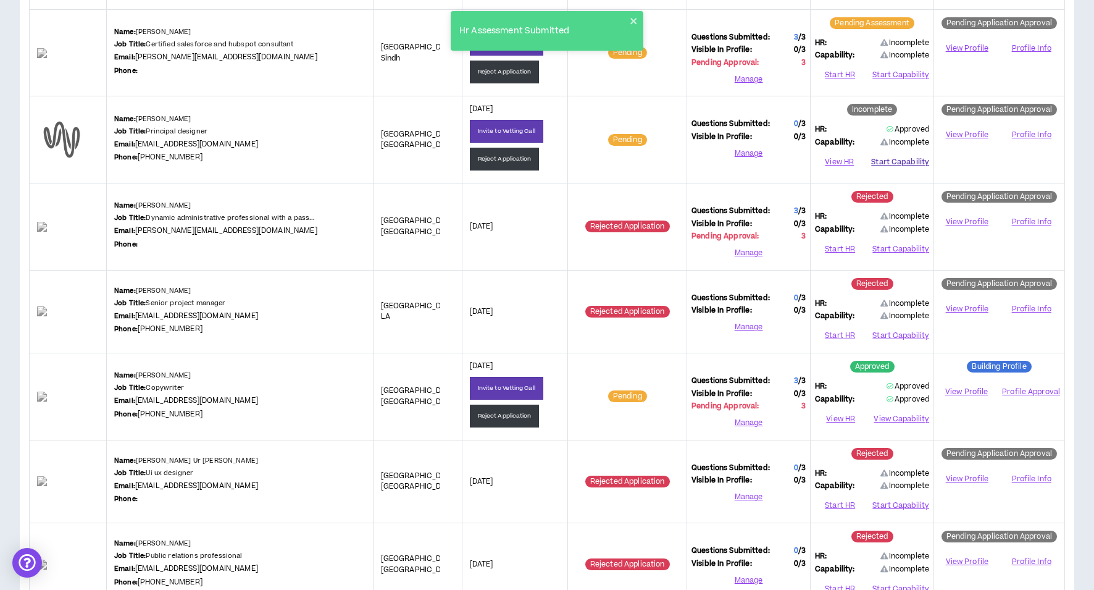
click at [909, 159] on button "Start Capability" at bounding box center [901, 162] width 58 height 19
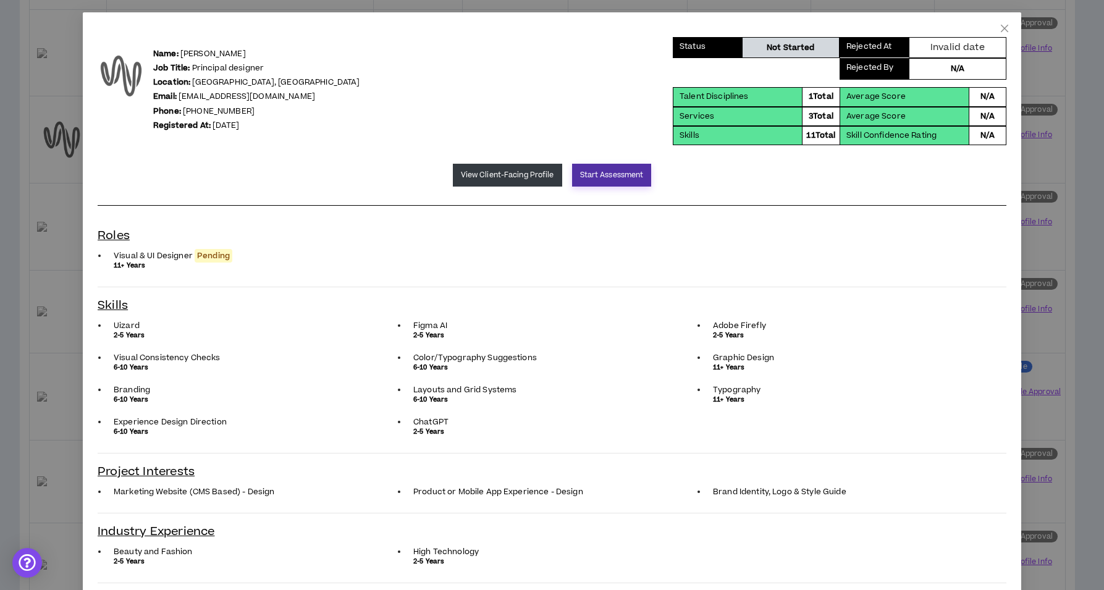
click at [614, 177] on button "Start Assessment" at bounding box center [612, 175] width 80 height 23
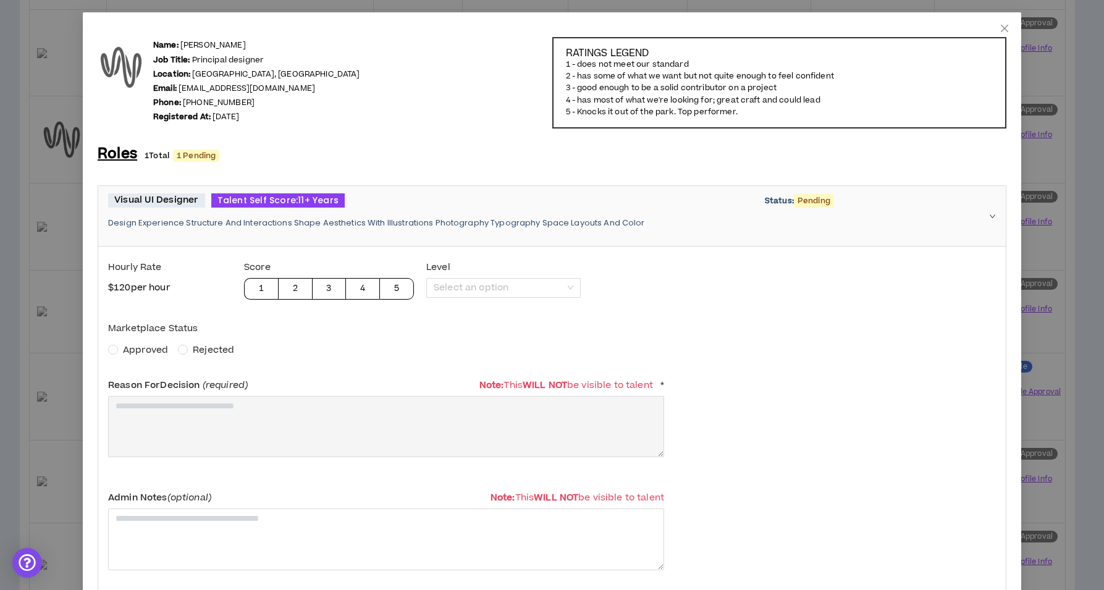
click at [149, 349] on span "Approved" at bounding box center [145, 349] width 45 height 13
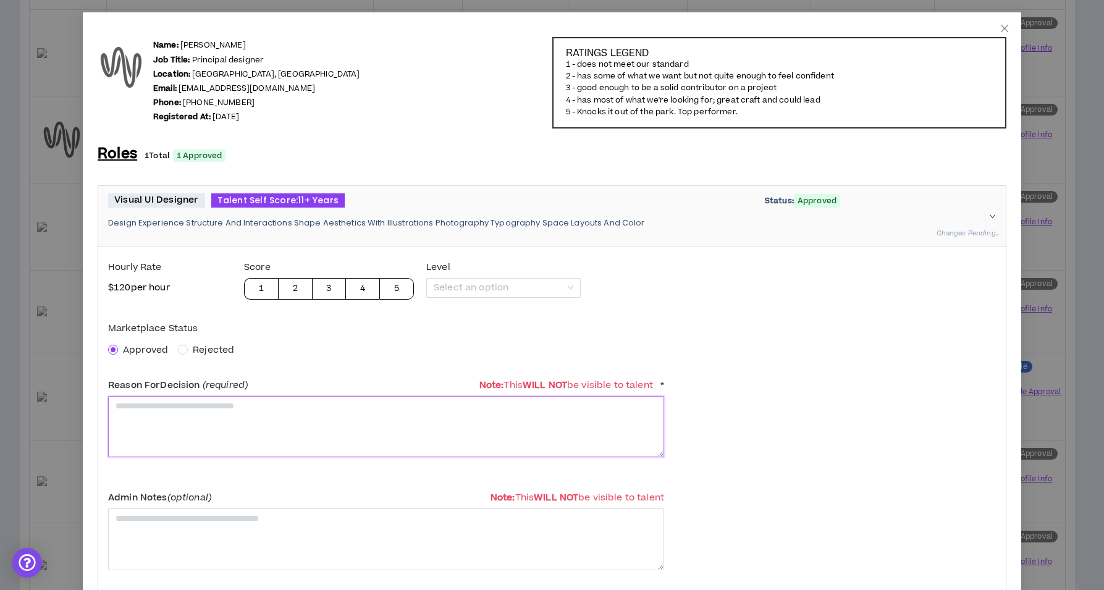
click at [167, 414] on textarea at bounding box center [386, 426] width 556 height 61
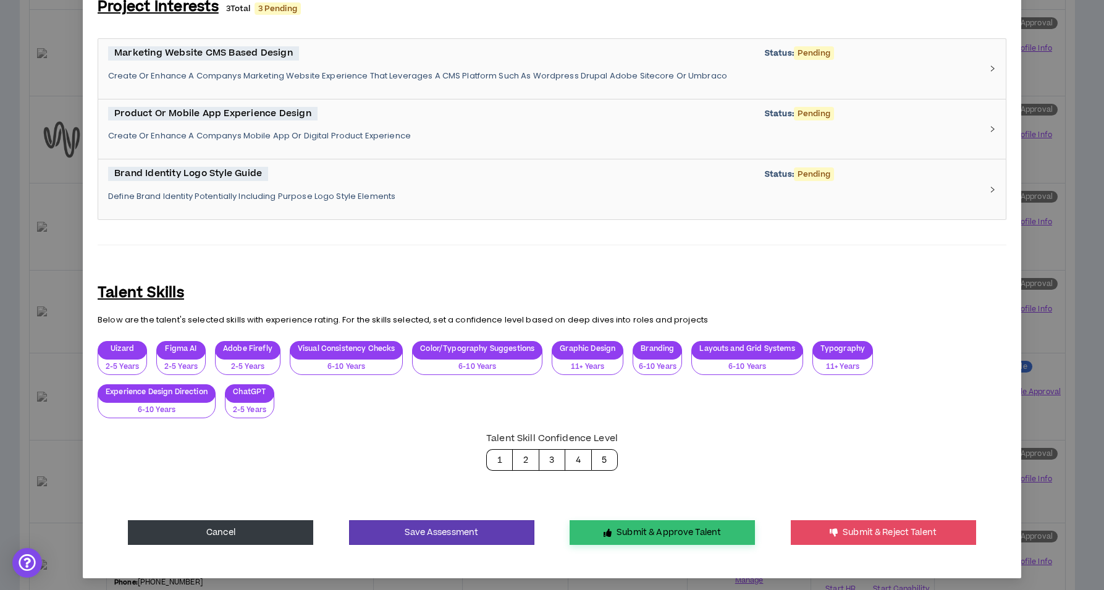
type textarea "**********"
click at [679, 526] on button "Submit & Approve Talent" at bounding box center [661, 532] width 185 height 25
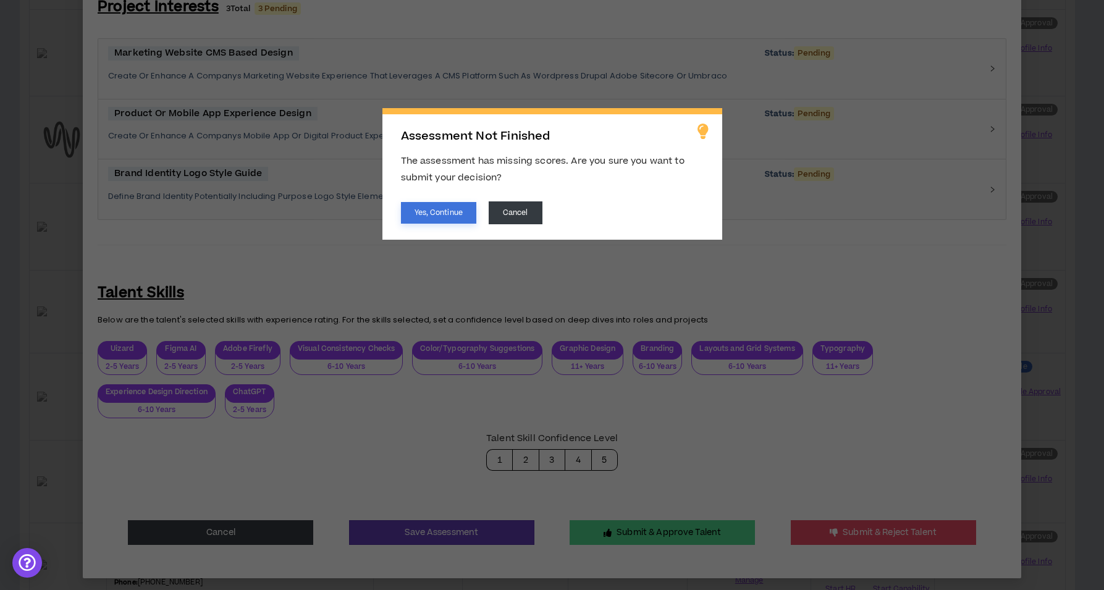
click at [450, 216] on button "Yes, Continue" at bounding box center [438, 213] width 75 height 22
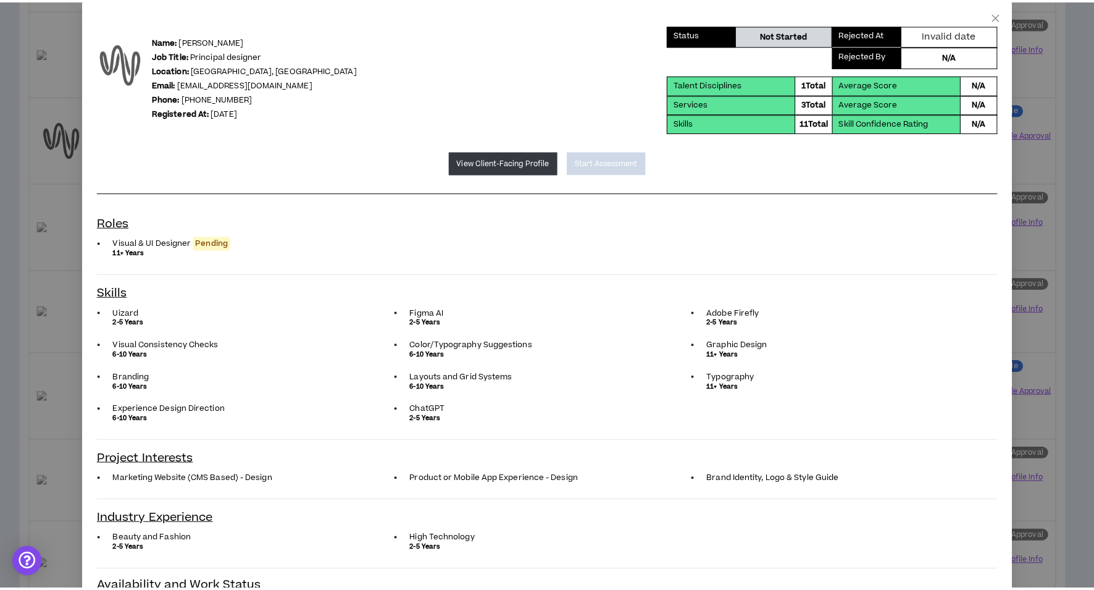
scroll to position [0, 0]
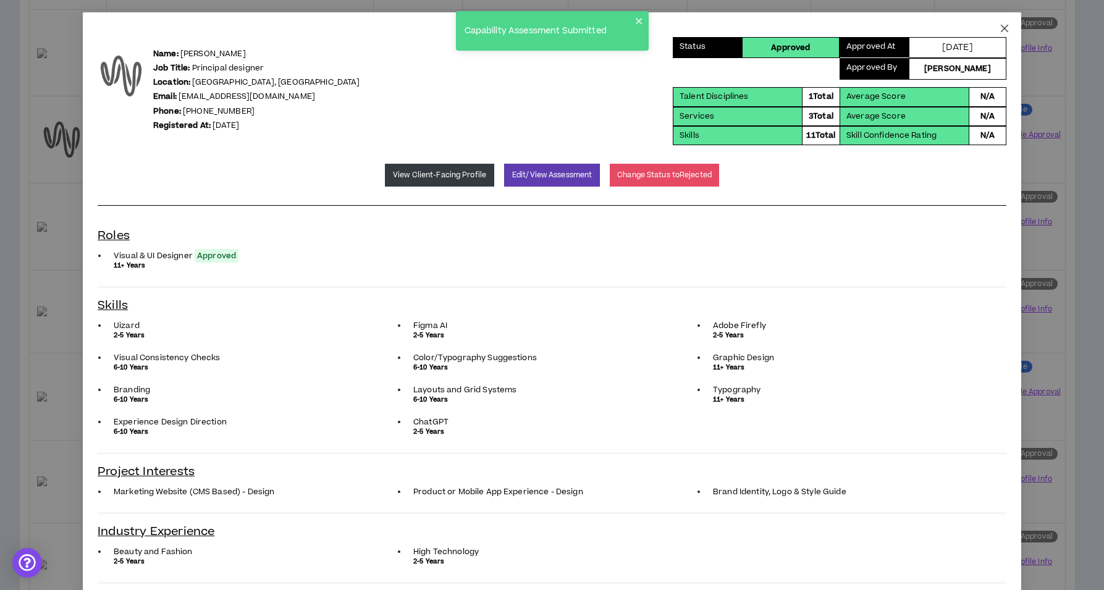
click at [1001, 30] on icon "close" at bounding box center [1004, 28] width 7 height 7
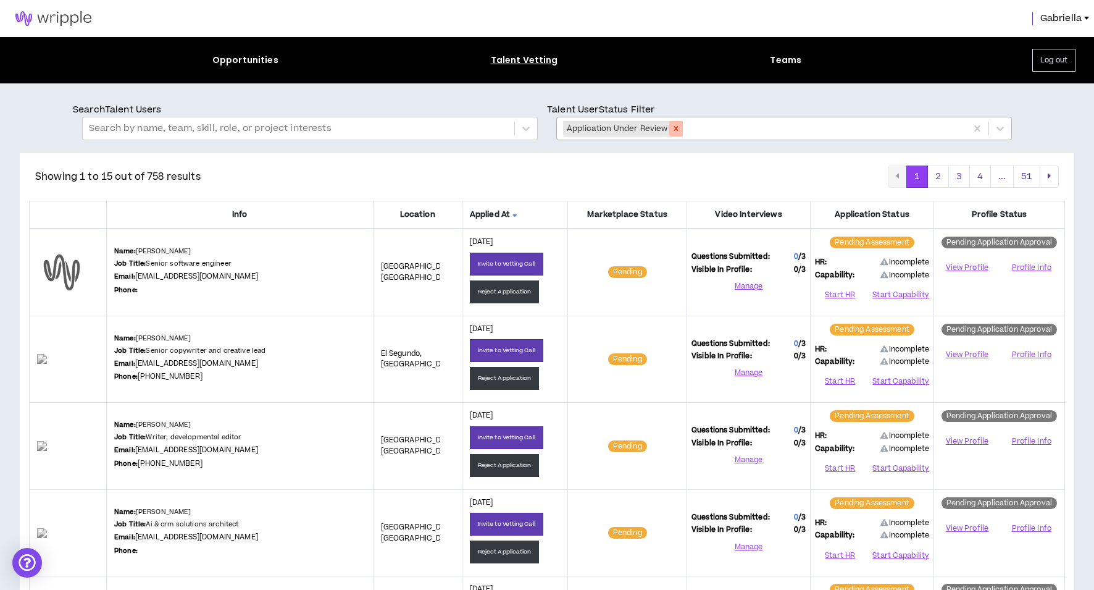
click at [676, 129] on icon "Remove Application Under Review" at bounding box center [676, 129] width 4 height 4
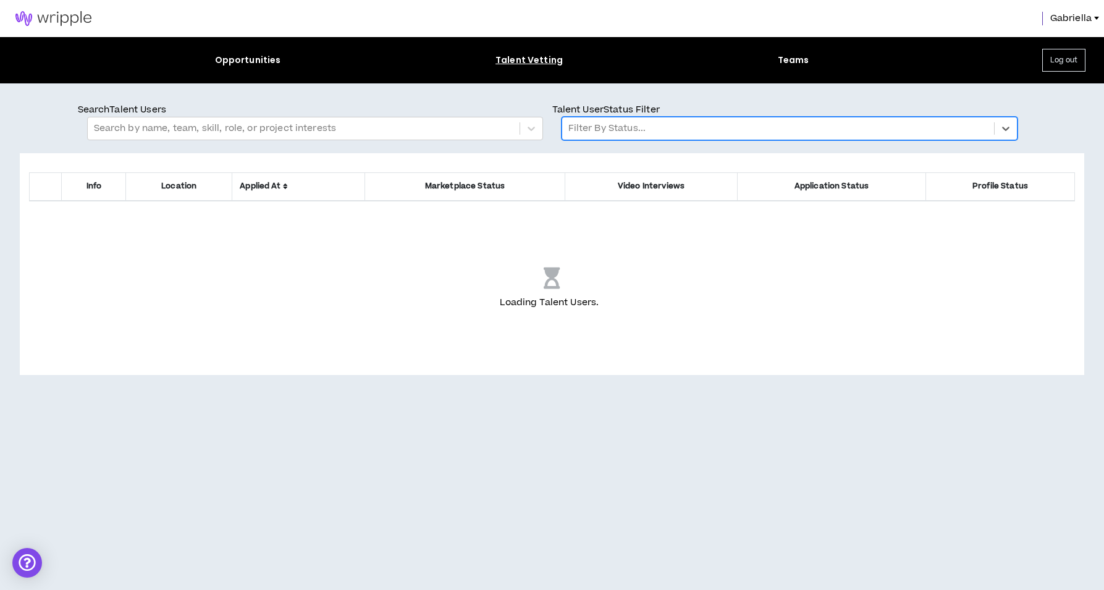
click at [613, 133] on div at bounding box center [777, 128] width 419 height 16
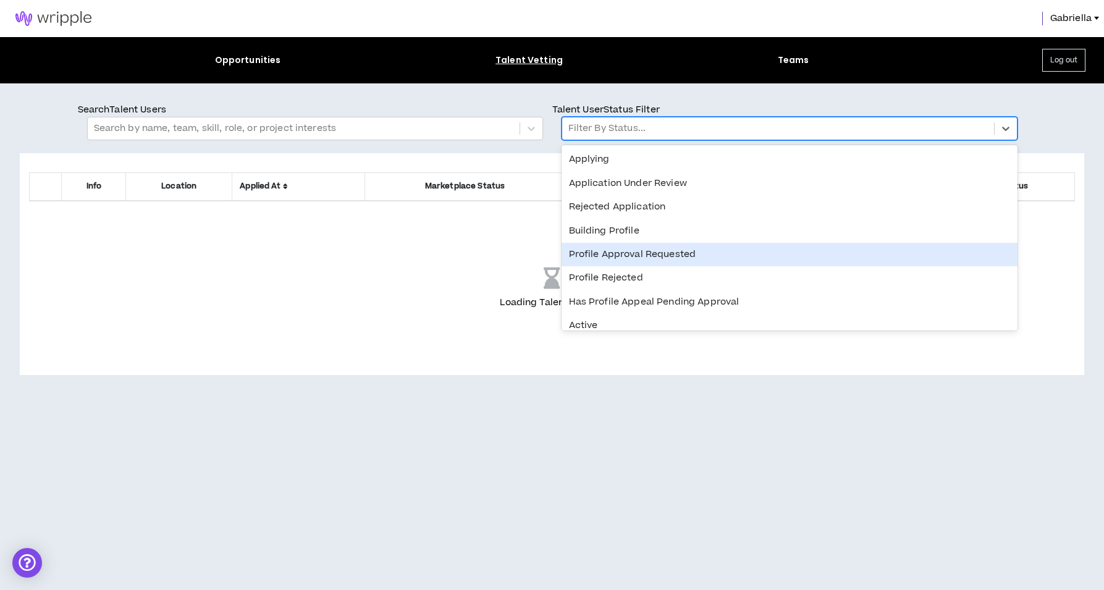
click at [622, 246] on div "Profile Approval Requested" at bounding box center [789, 254] width 456 height 23
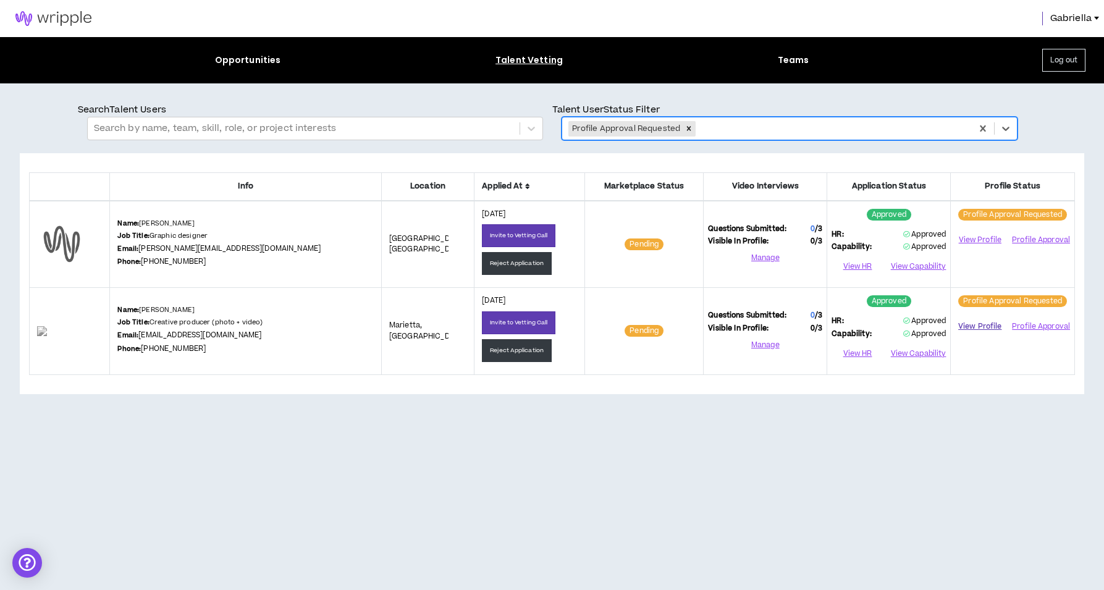
click at [968, 328] on link "View Profile" at bounding box center [979, 327] width 49 height 22
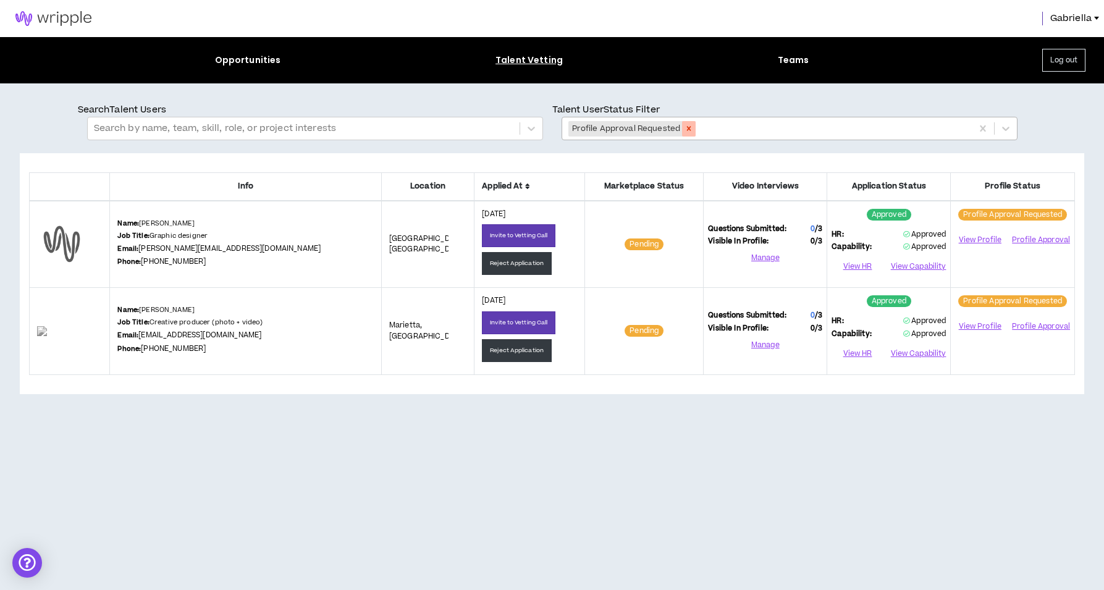
click at [688, 132] on icon "Remove Profile Approval Requested" at bounding box center [688, 128] width 9 height 9
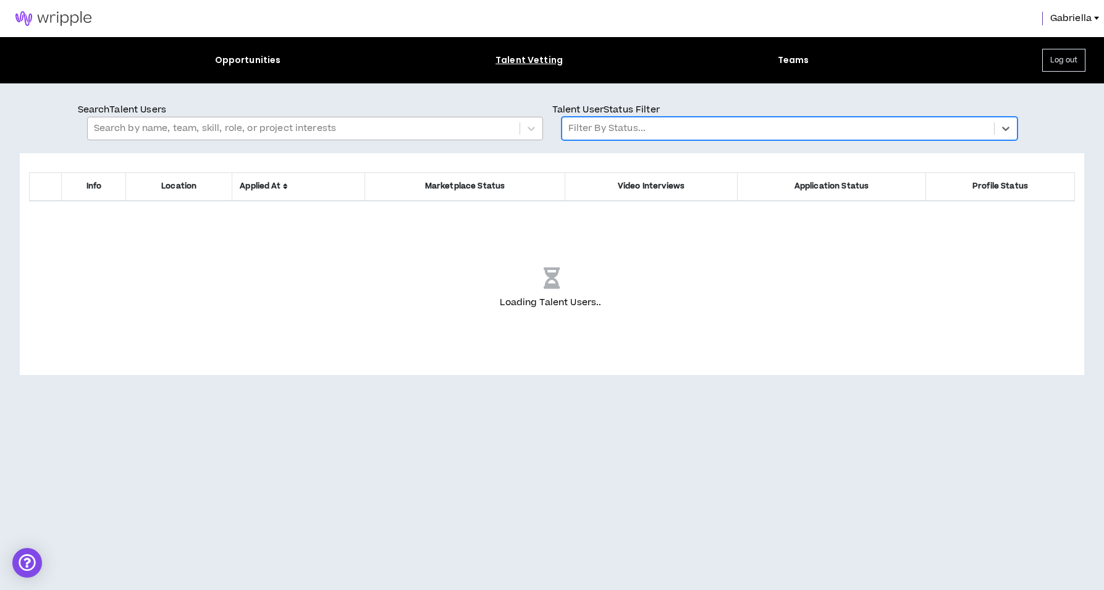
click at [359, 132] on div at bounding box center [303, 128] width 419 height 16
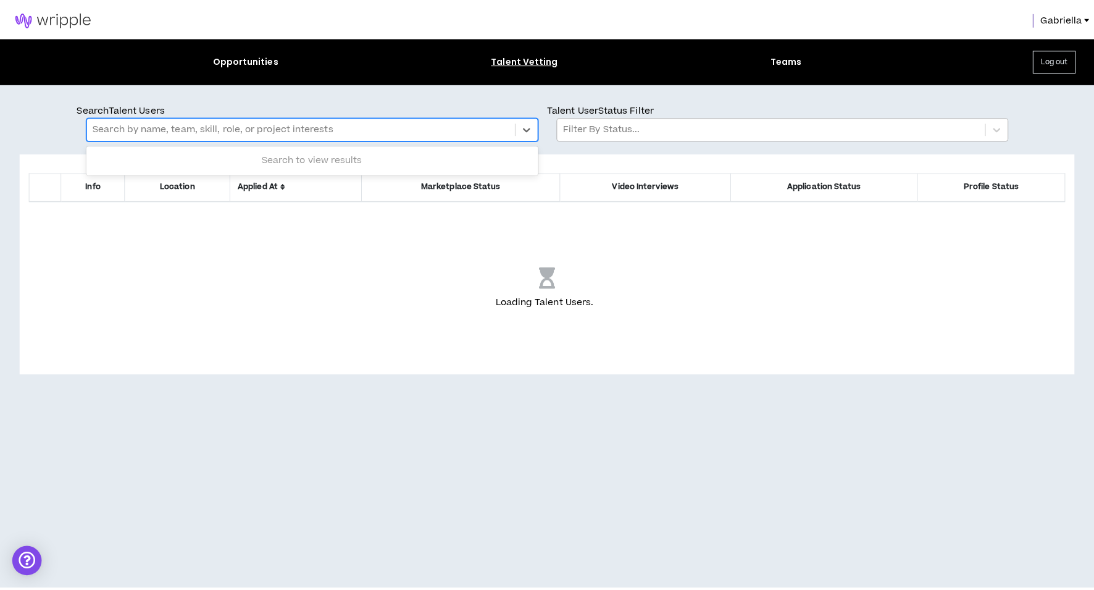
click at [579, 124] on div at bounding box center [777, 128] width 419 height 16
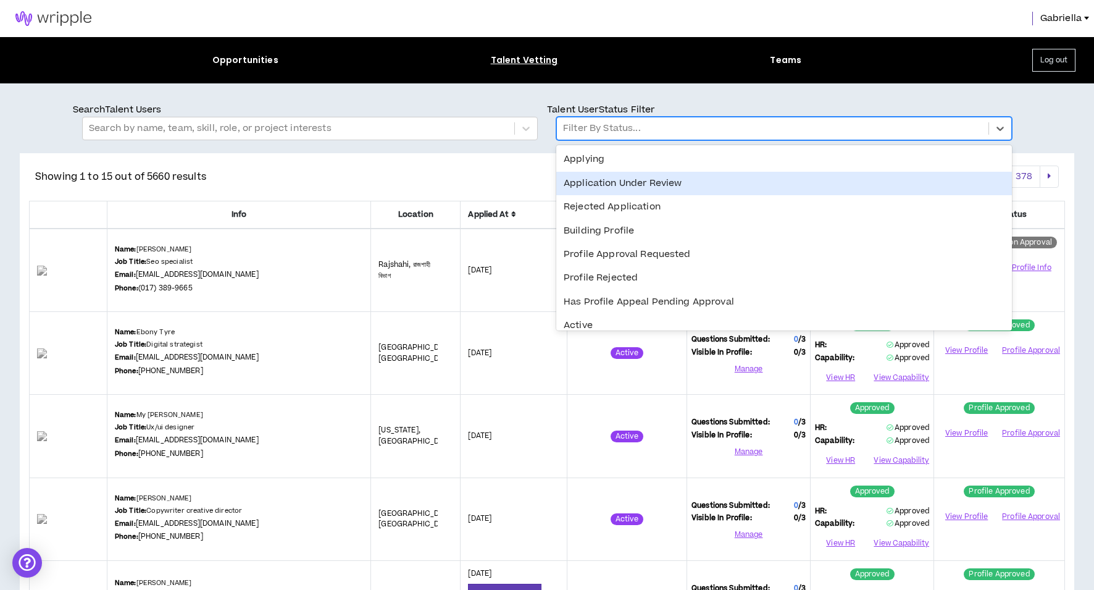
click at [619, 188] on div "Application Under Review" at bounding box center [785, 183] width 456 height 23
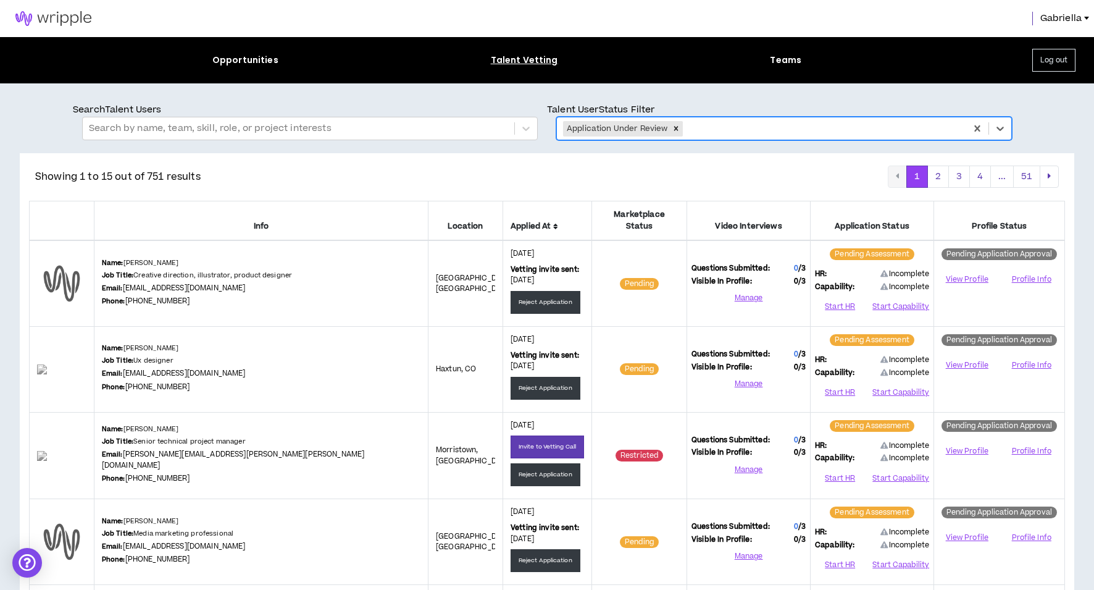
click at [553, 223] on icon at bounding box center [555, 226] width 5 height 7
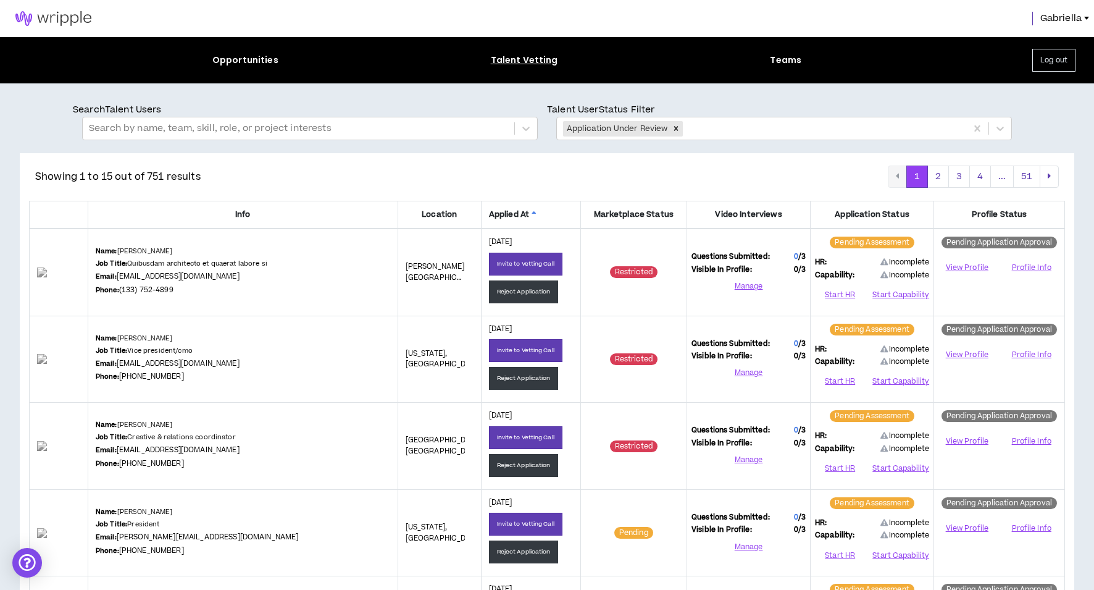
click at [532, 211] on icon at bounding box center [534, 214] width 5 height 7
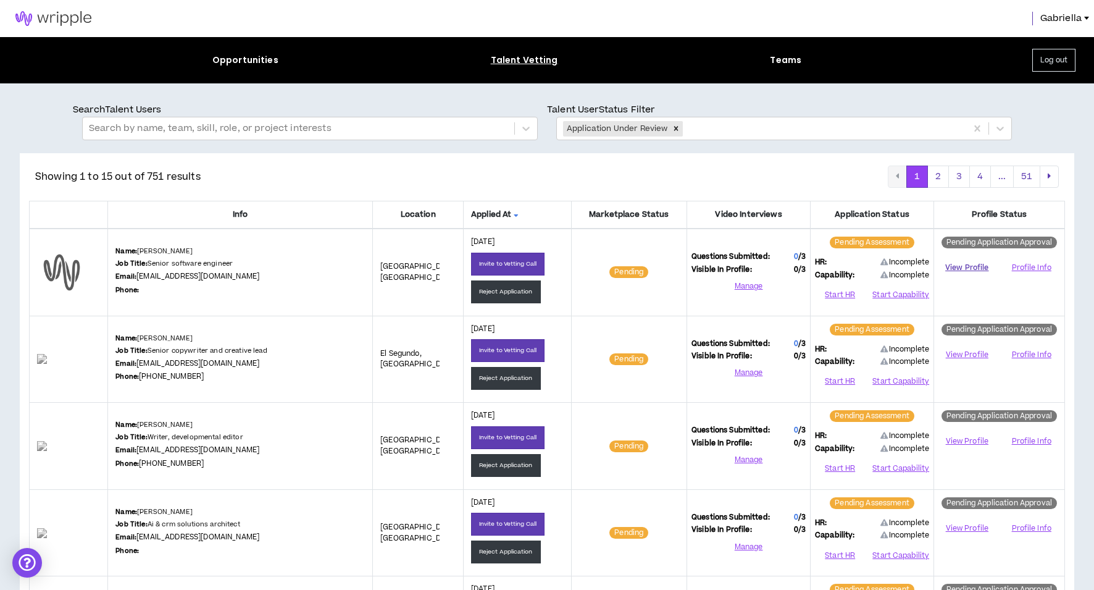
click at [964, 264] on link "View Profile" at bounding box center [967, 268] width 57 height 22
click at [508, 292] on button "Reject Application" at bounding box center [506, 291] width 70 height 23
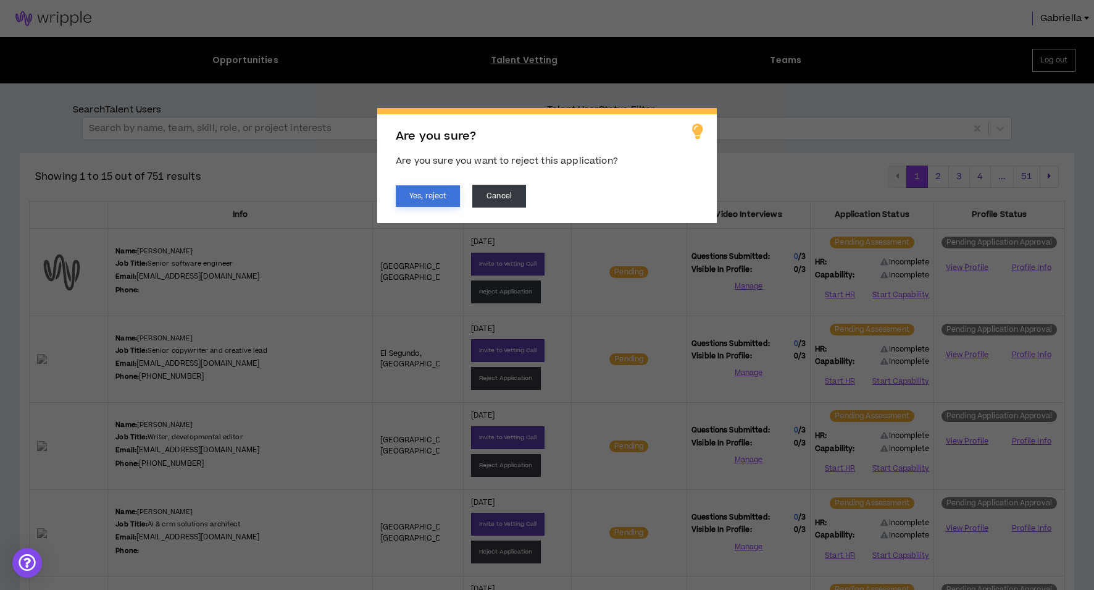
click at [429, 193] on button "Yes, reject" at bounding box center [428, 196] width 64 height 22
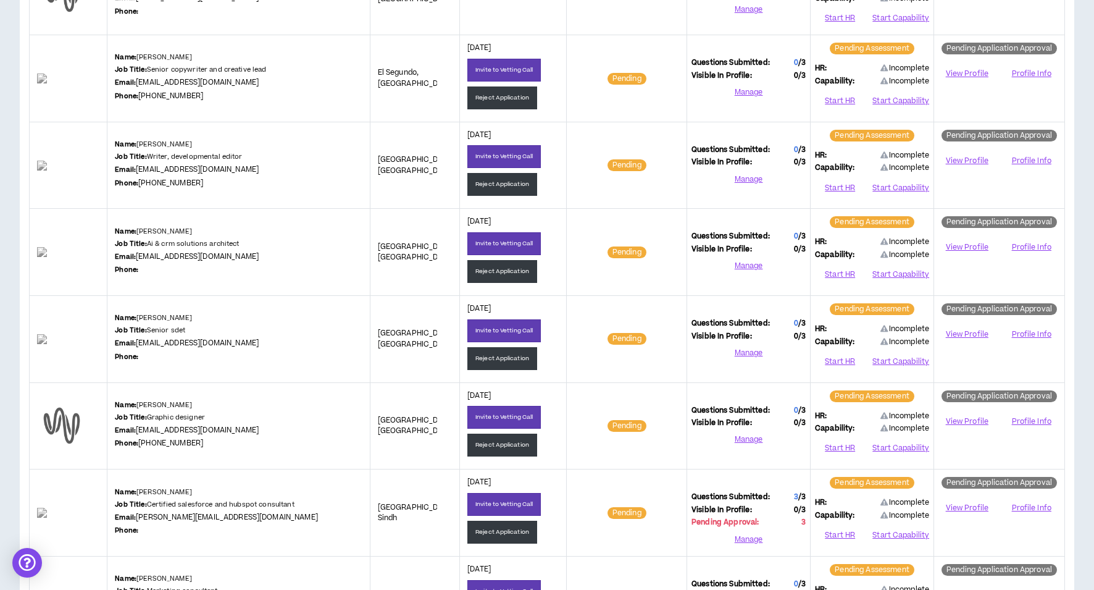
scroll to position [328, 0]
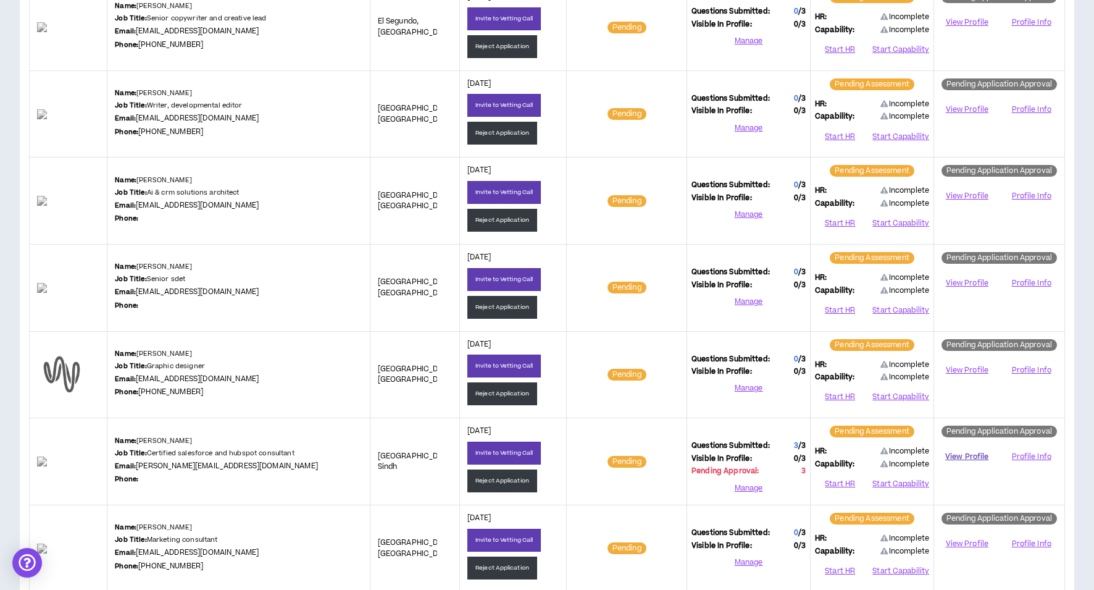
click at [952, 455] on link "View Profile" at bounding box center [967, 457] width 57 height 22
click at [481, 477] on button "Reject Application" at bounding box center [503, 480] width 70 height 23
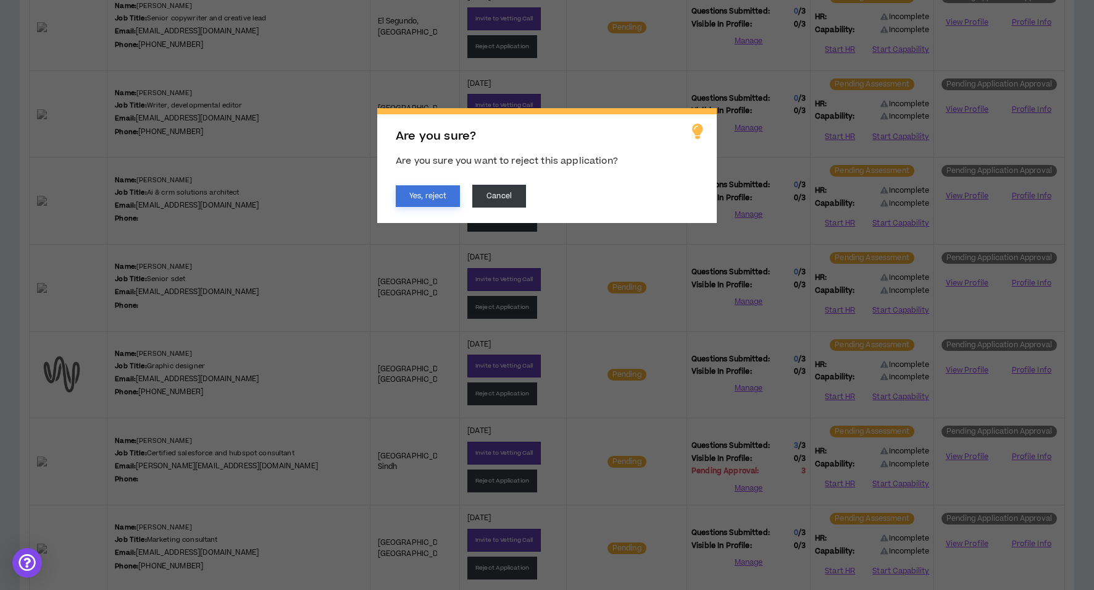
click at [427, 201] on button "Yes, reject" at bounding box center [428, 196] width 64 height 22
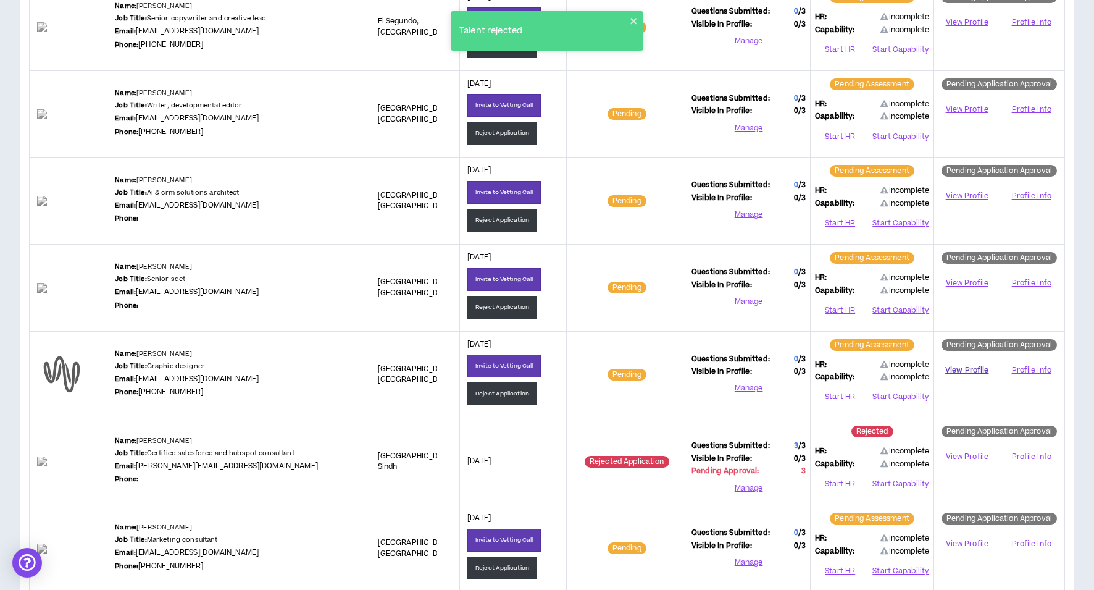
click at [965, 368] on link "View Profile" at bounding box center [967, 370] width 57 height 22
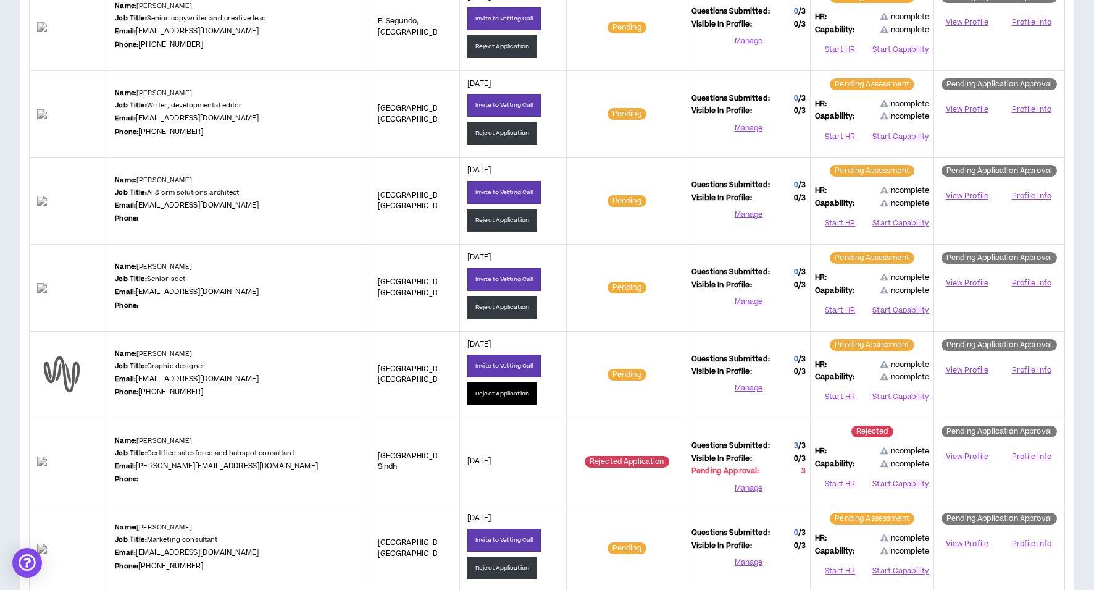
click at [495, 393] on button "Reject Application" at bounding box center [503, 393] width 70 height 23
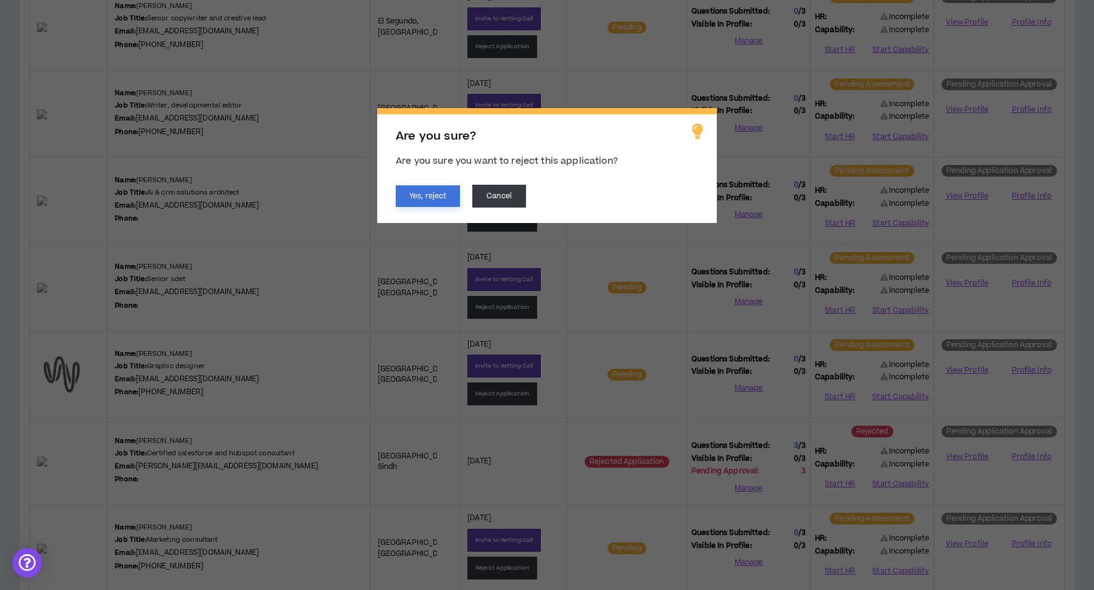
click at [424, 202] on button "Yes, reject" at bounding box center [428, 196] width 64 height 22
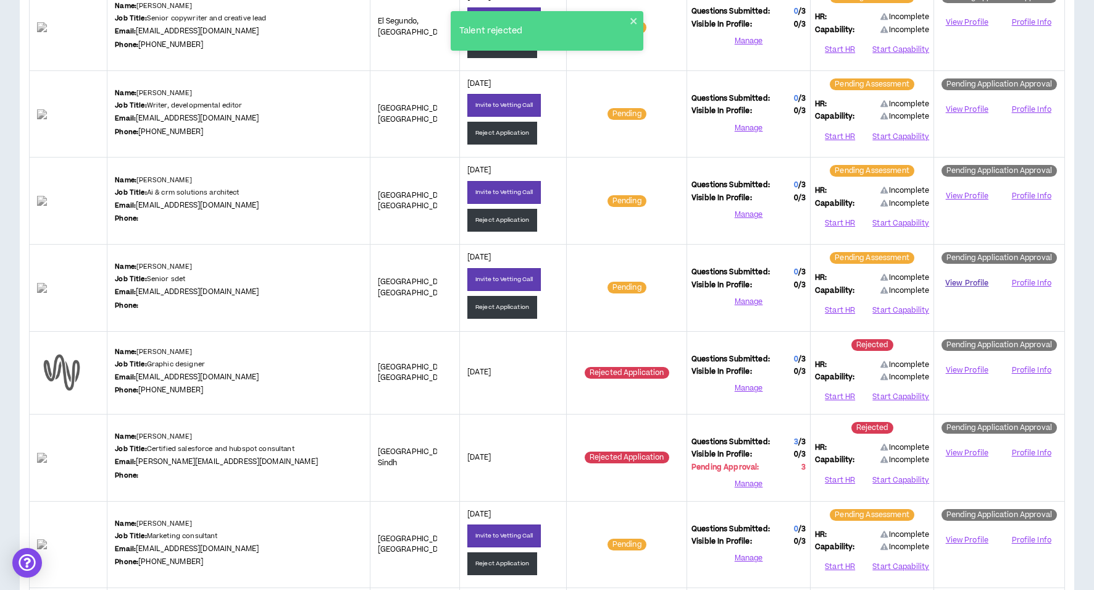
click at [965, 282] on link "View Profile" at bounding box center [967, 283] width 57 height 22
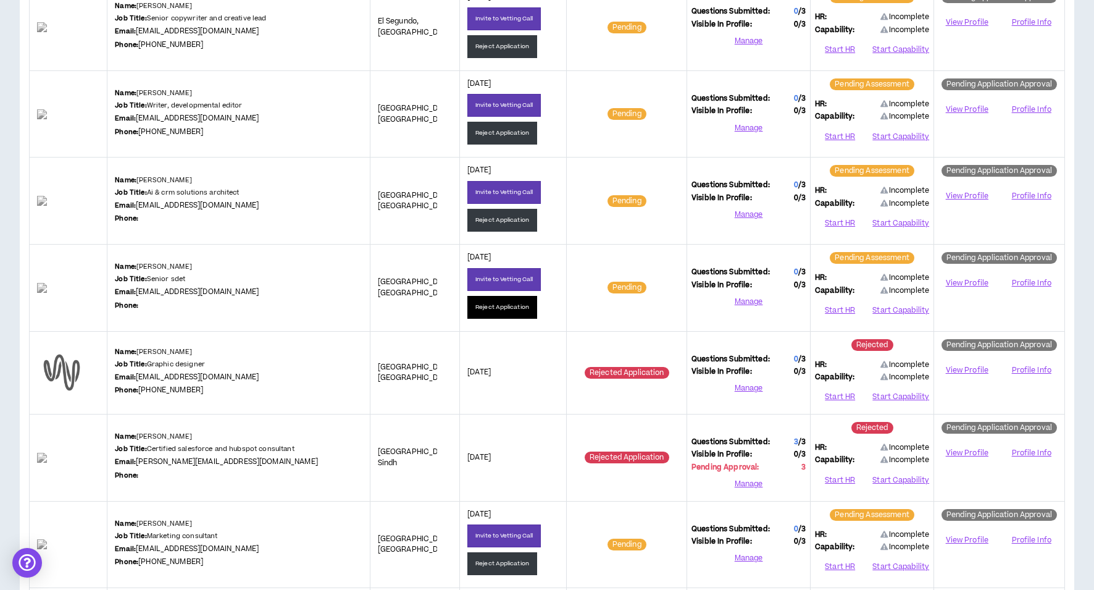
click at [518, 309] on button "Reject Application" at bounding box center [503, 307] width 70 height 23
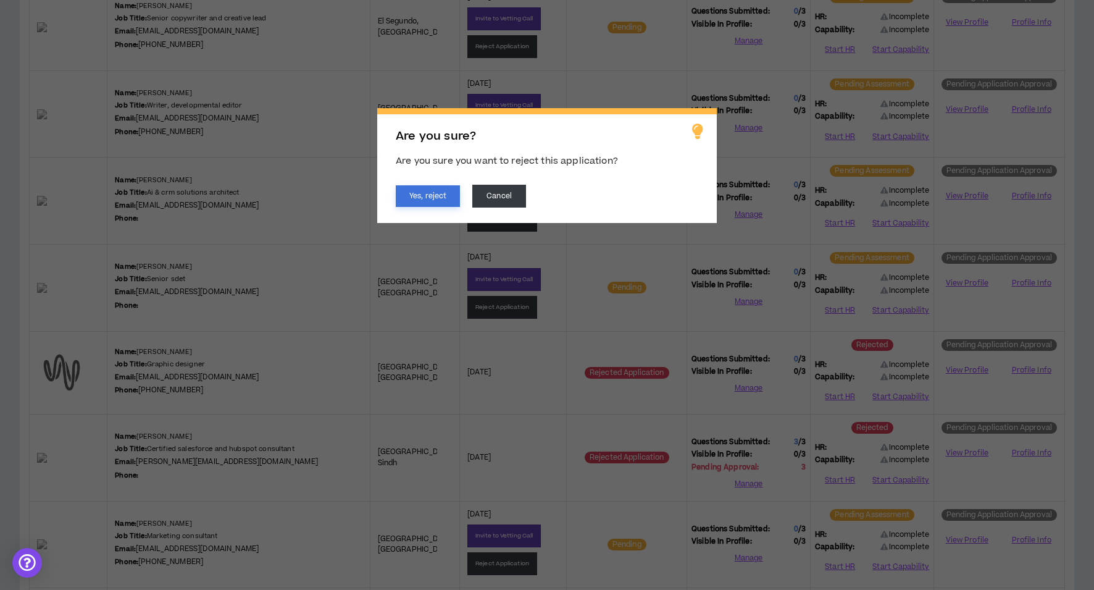
click at [419, 198] on button "Yes, reject" at bounding box center [428, 196] width 64 height 22
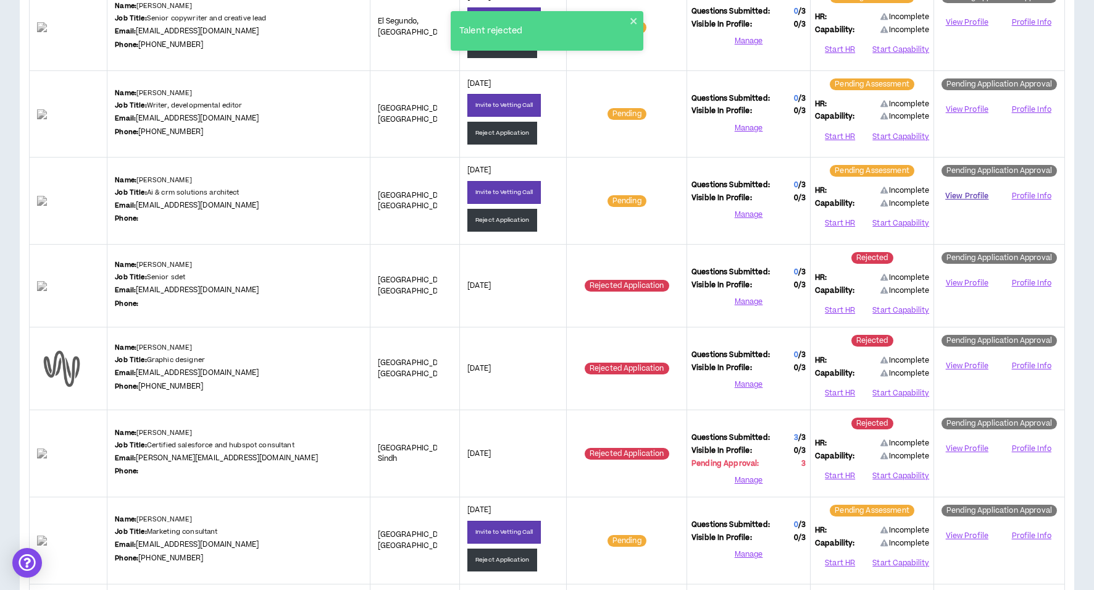
click at [959, 193] on link "View Profile" at bounding box center [967, 196] width 57 height 22
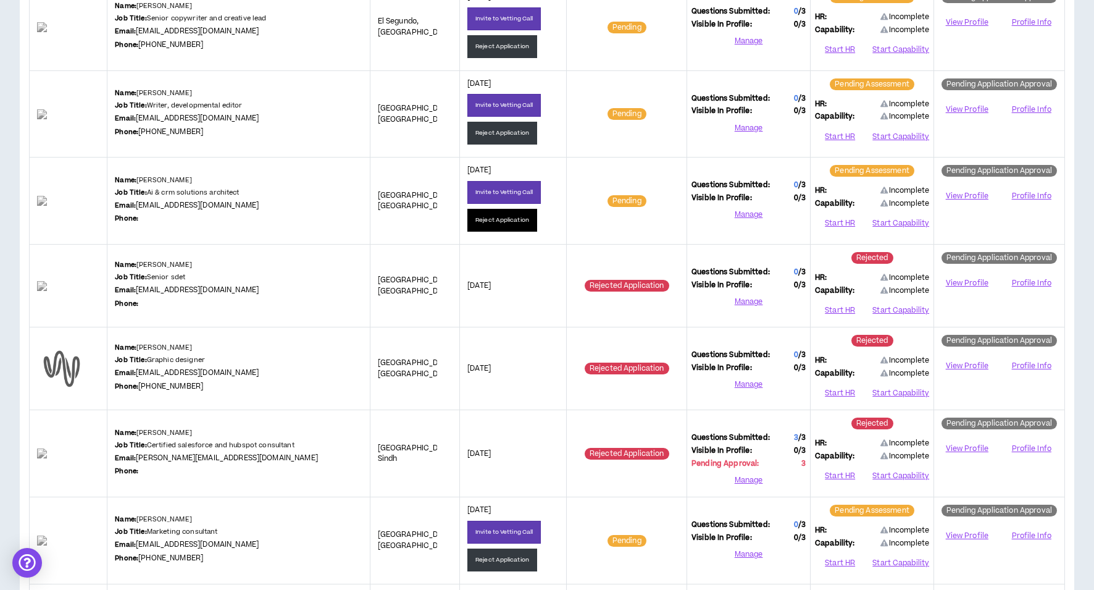
click at [485, 219] on button "Reject Application" at bounding box center [503, 220] width 70 height 23
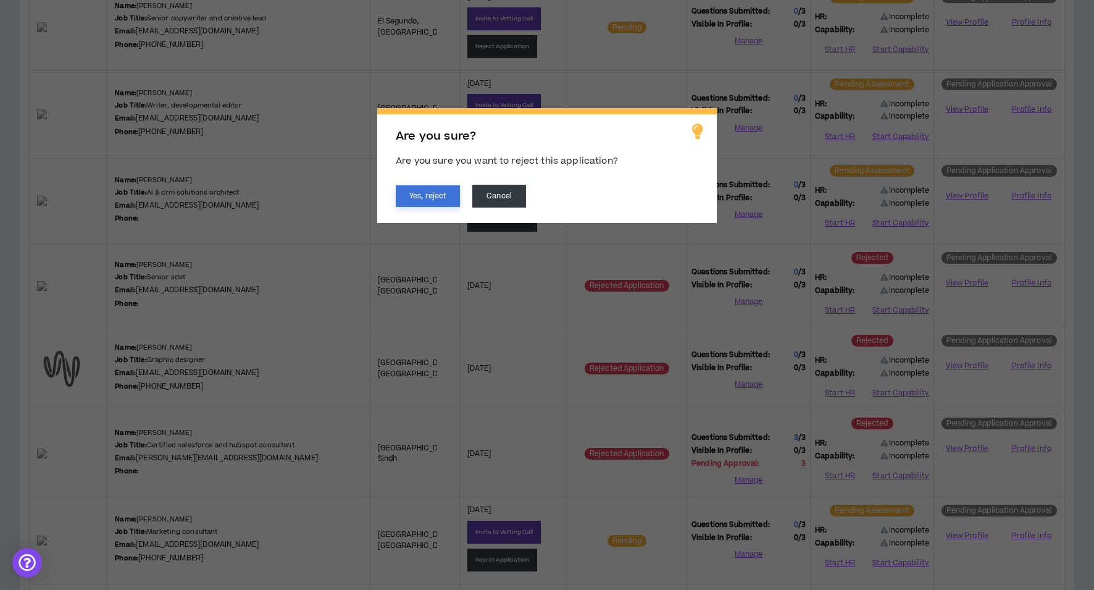
click at [424, 205] on button "Yes, reject" at bounding box center [428, 196] width 64 height 22
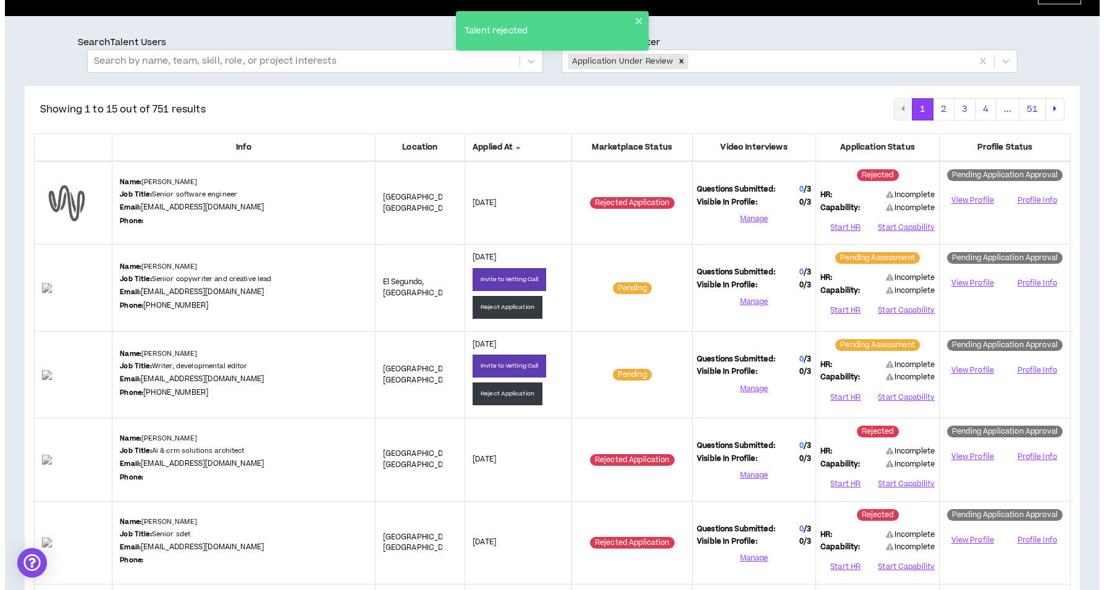
scroll to position [65, 0]
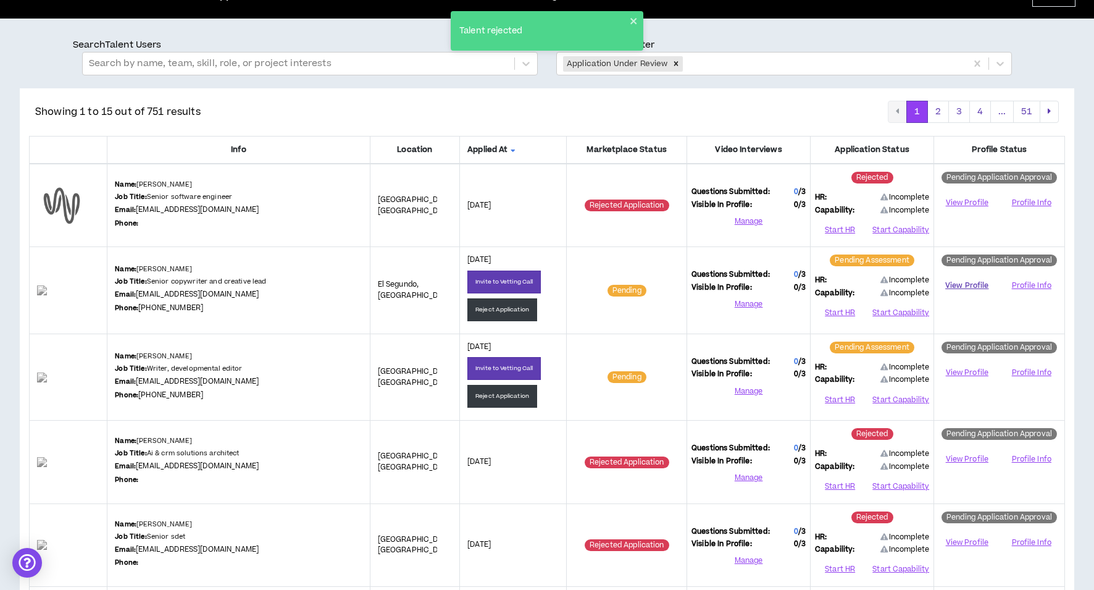
click at [973, 287] on link "View Profile" at bounding box center [967, 286] width 57 height 22
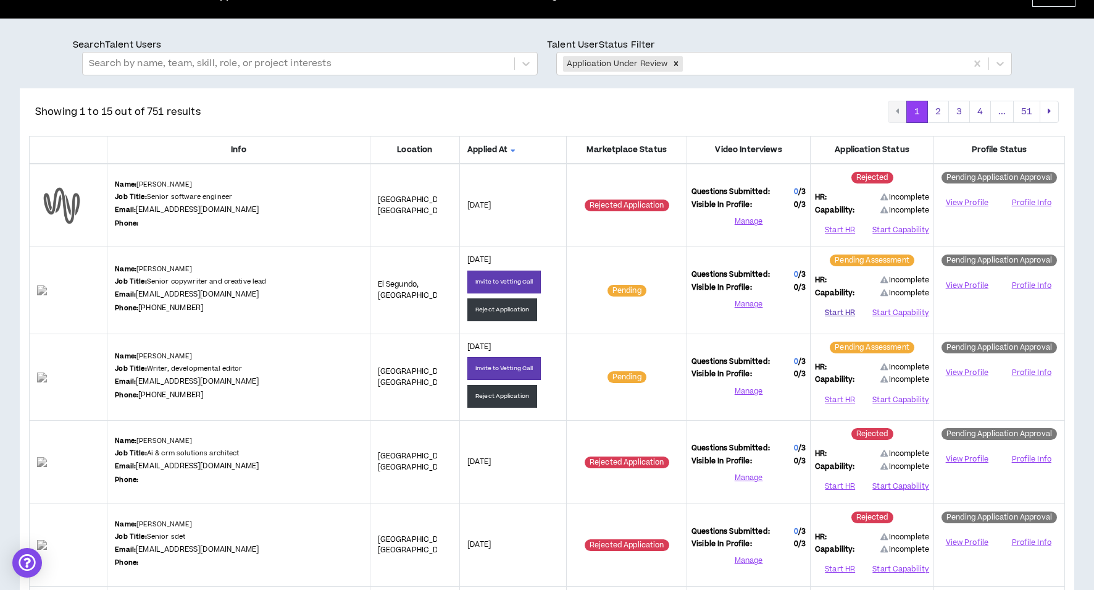
click at [832, 309] on button "Start HR" at bounding box center [840, 312] width 50 height 19
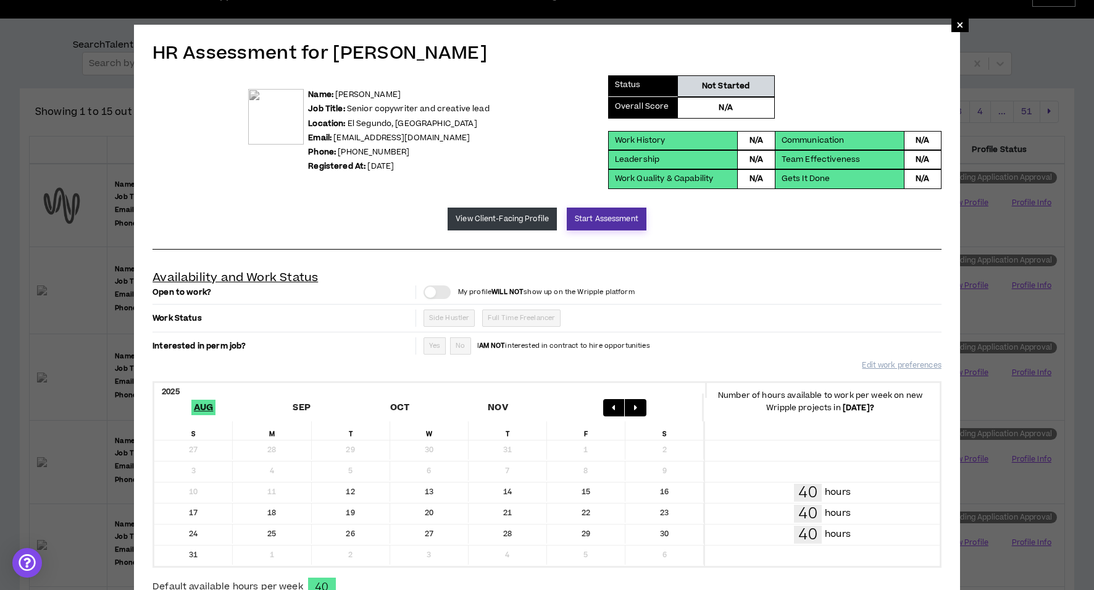
click at [602, 214] on button "Start Assessment" at bounding box center [607, 219] width 80 height 23
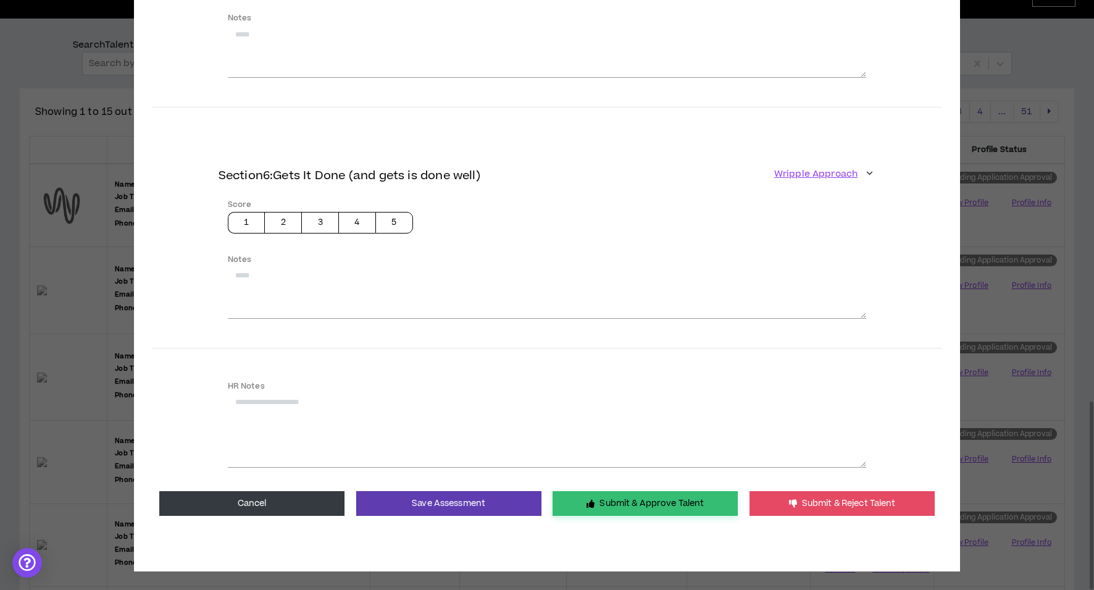
click at [620, 491] on button "Submit & Approve Talent" at bounding box center [645, 503] width 185 height 25
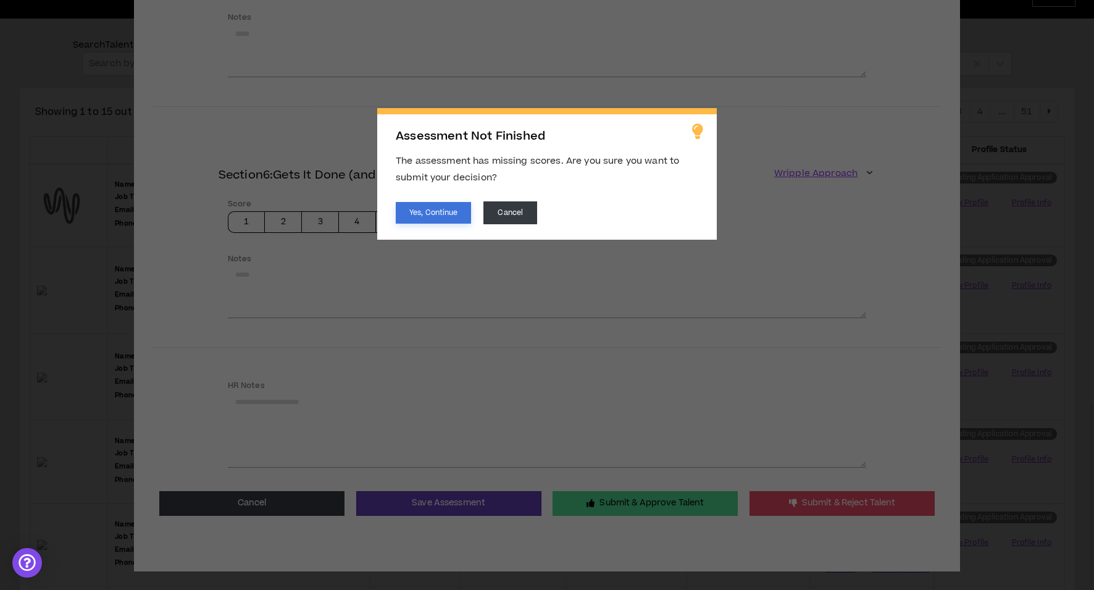
click at [442, 212] on button "Yes, Continue" at bounding box center [433, 213] width 75 height 22
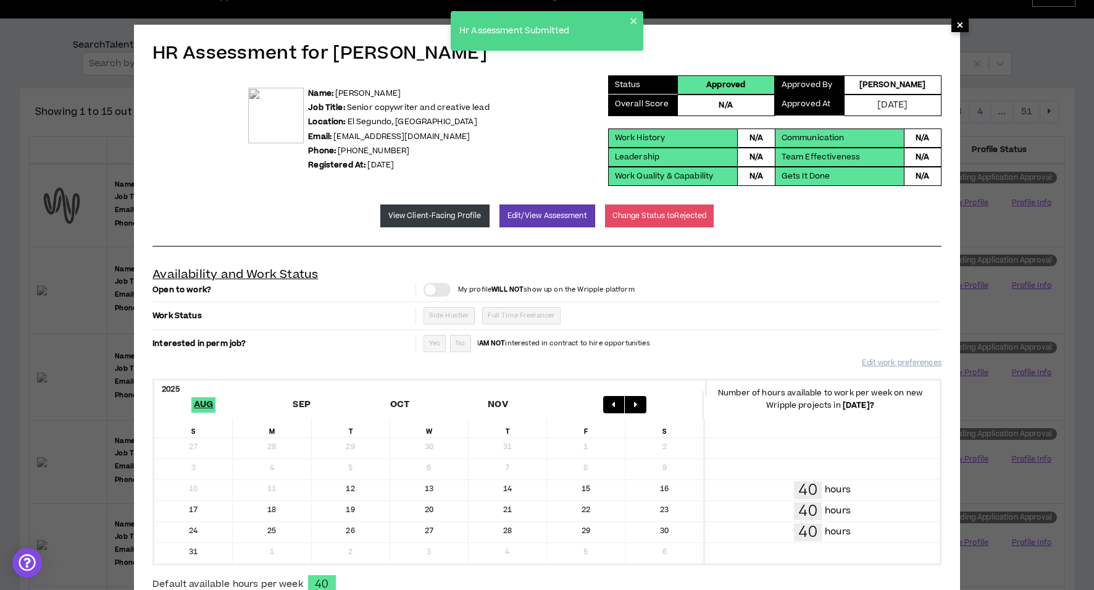
click at [961, 27] on span "×" at bounding box center [960, 24] width 7 height 15
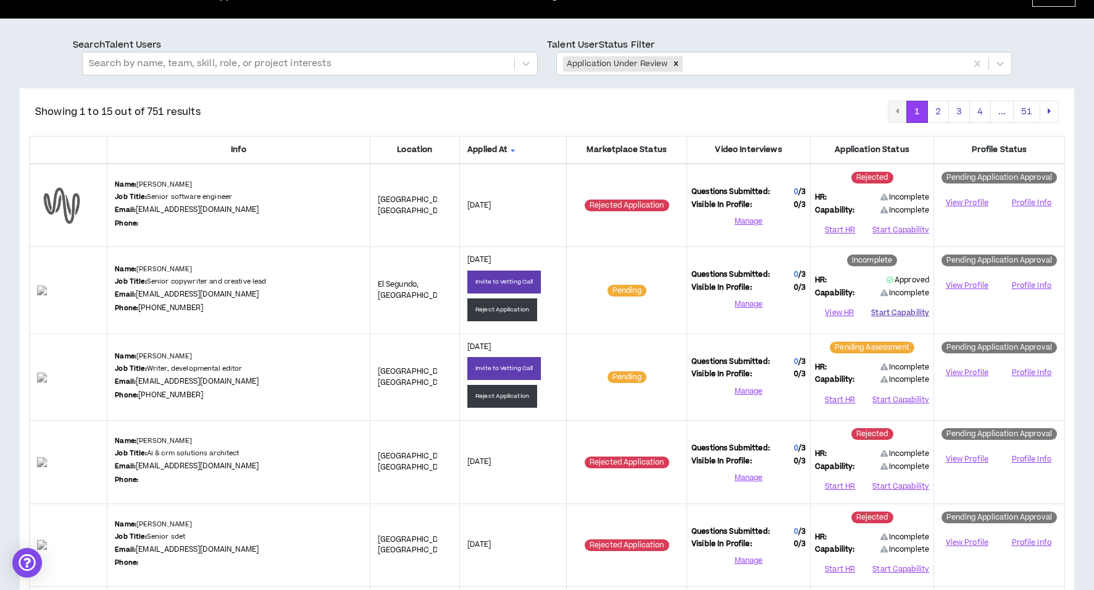
click at [897, 305] on button "Start Capability" at bounding box center [901, 312] width 58 height 19
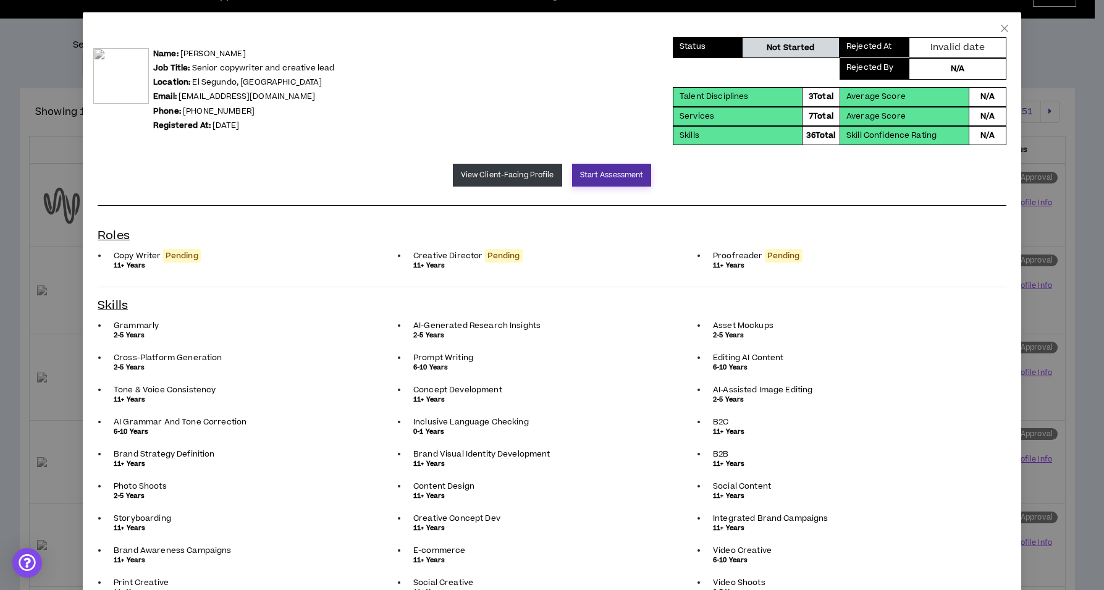
click at [600, 179] on button "Start Assessment" at bounding box center [612, 175] width 80 height 23
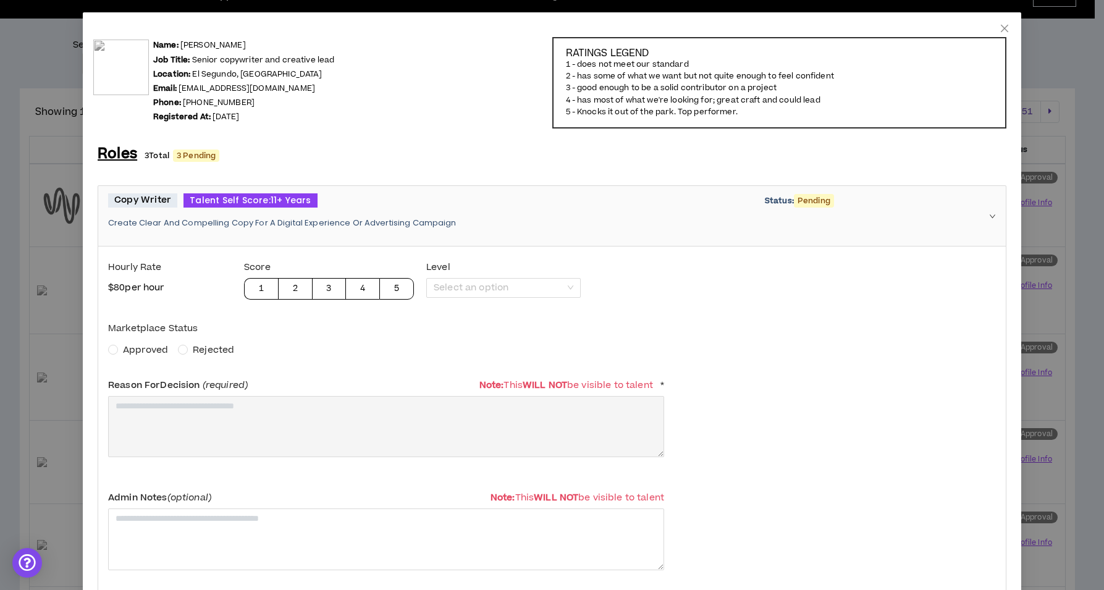
click at [132, 353] on span "Approved" at bounding box center [145, 349] width 45 height 13
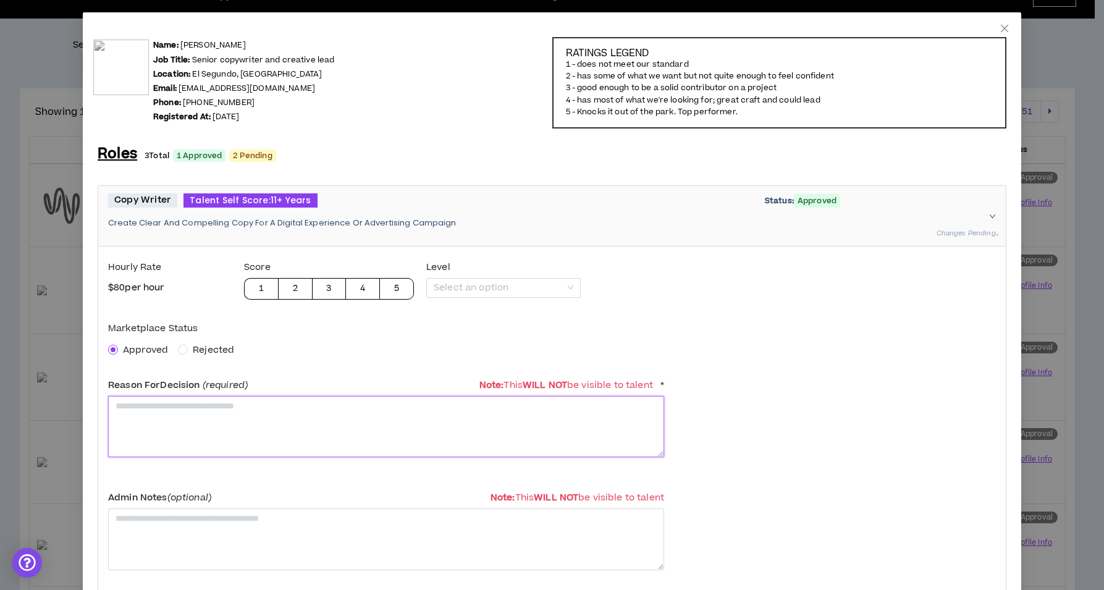
click at [138, 414] on textarea at bounding box center [386, 426] width 556 height 61
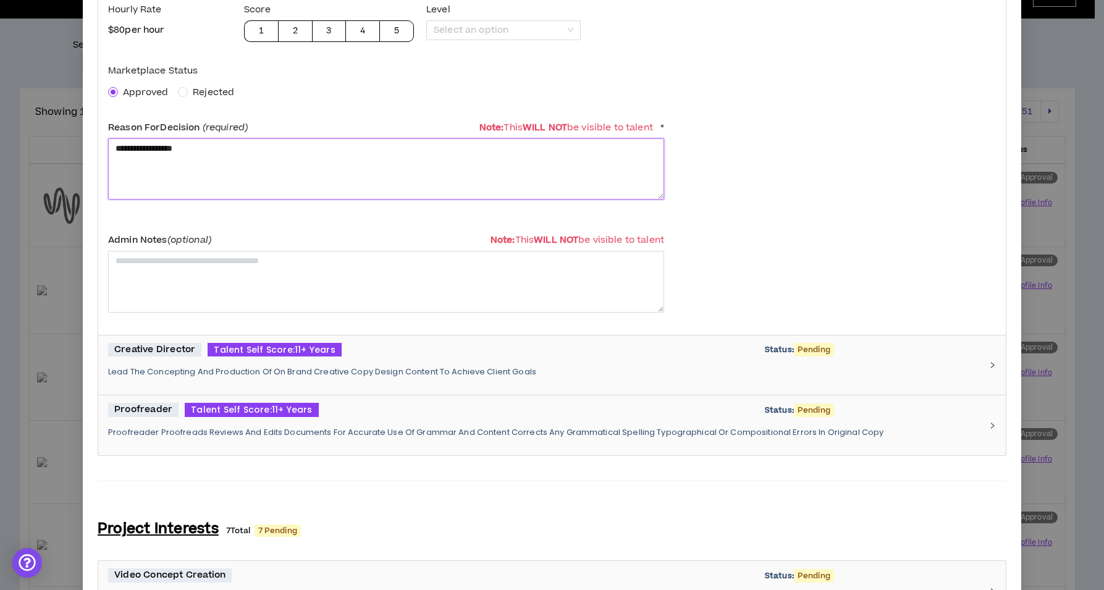
type textarea "**********"
click at [259, 361] on div "Creative Director Talent Self Score: 11+ Years Status: Pending Lead The Concept…" at bounding box center [544, 365] width 873 height 45
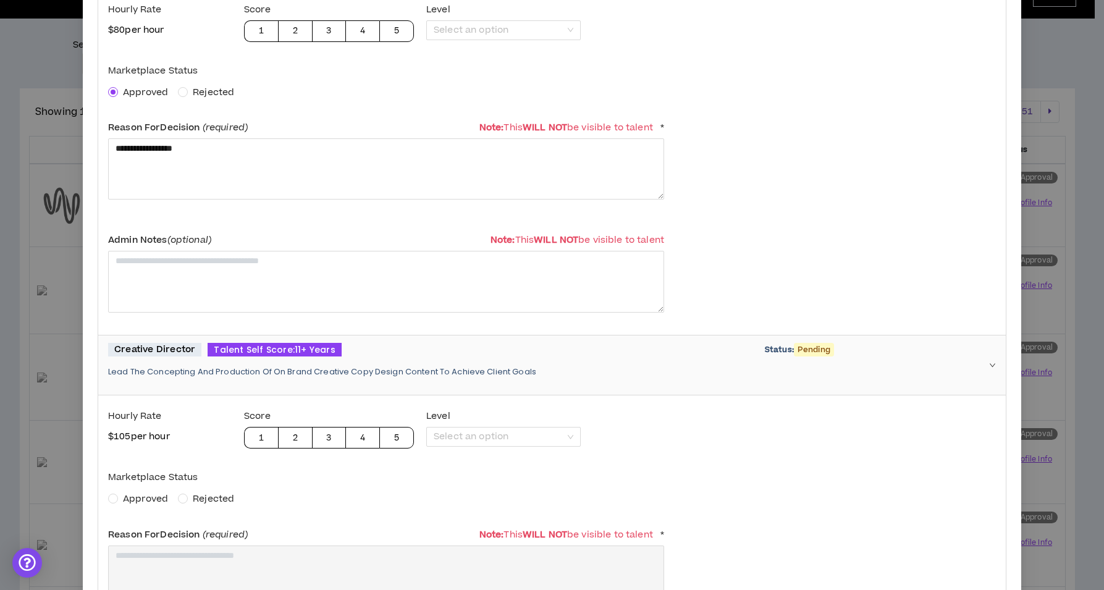
click at [145, 505] on div "Hourly Rate $ 105 per hour Score 1 2 3 4 5 Level Select an option Marketplace S…" at bounding box center [386, 568] width 556 height 326
click at [145, 500] on span "Approved" at bounding box center [145, 498] width 45 height 13
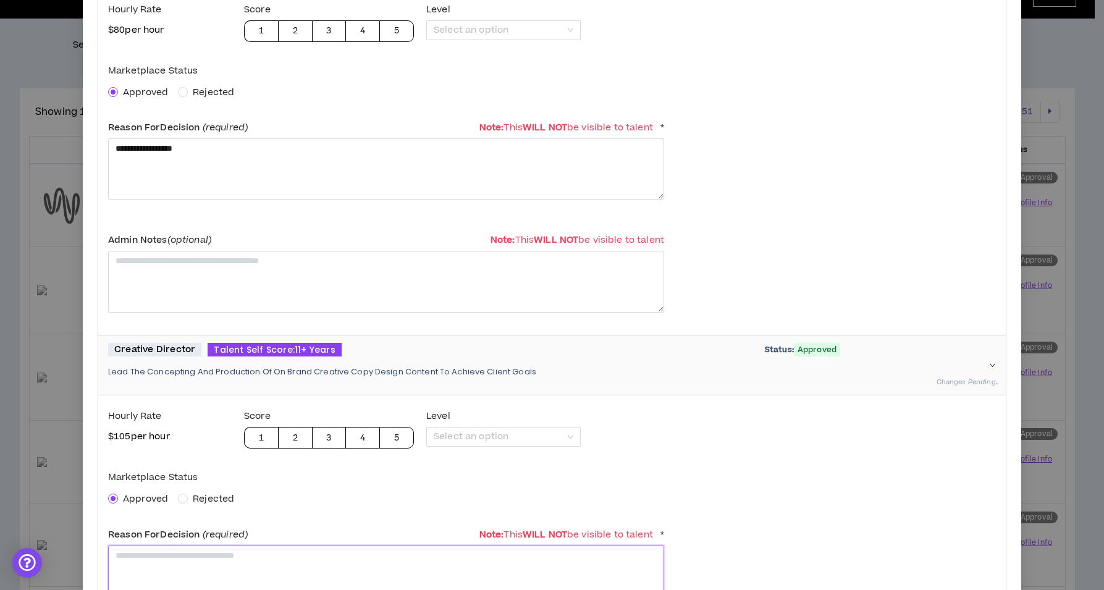
click at [162, 562] on textarea at bounding box center [386, 575] width 556 height 61
paste textarea "**********"
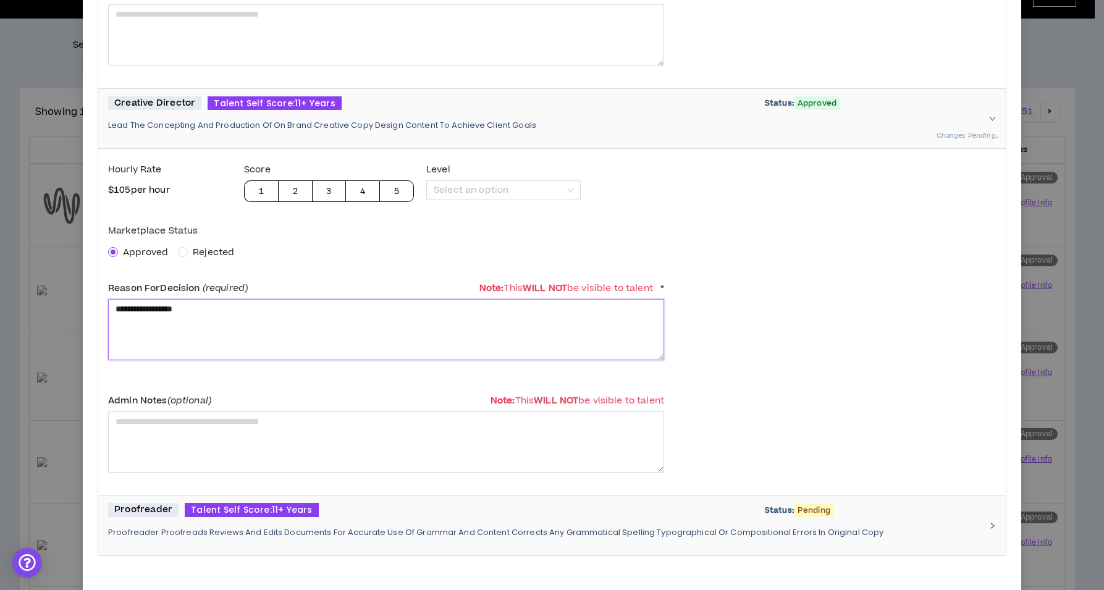
scroll to position [629, 0]
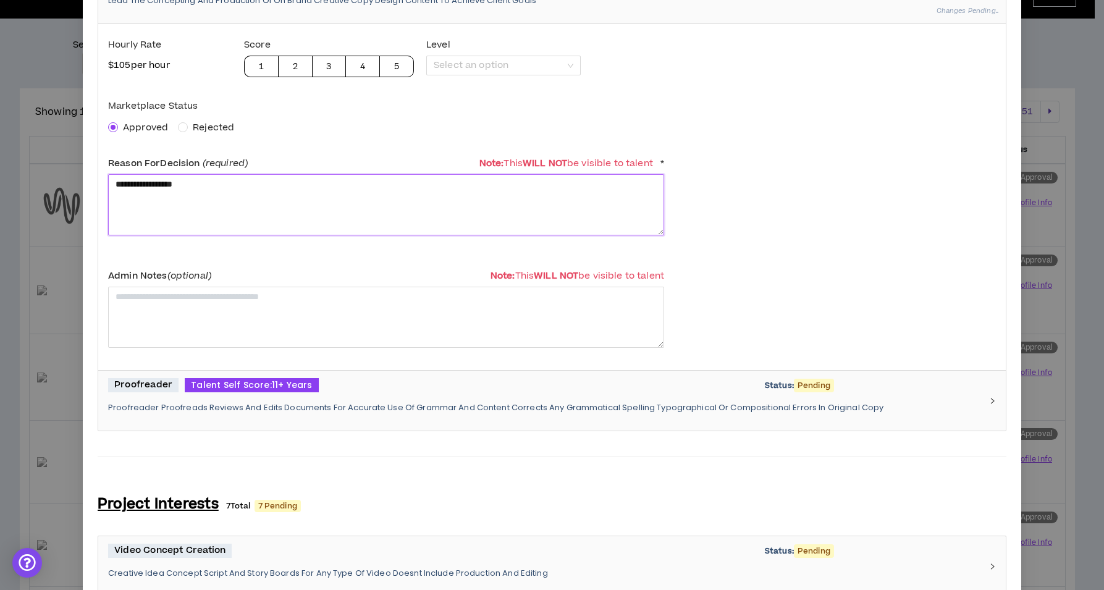
type textarea "**********"
click at [214, 406] on p "Proofreader Proofreads Reviews And Edits Documents For Accurate Use Of Grammar …" at bounding box center [544, 407] width 873 height 11
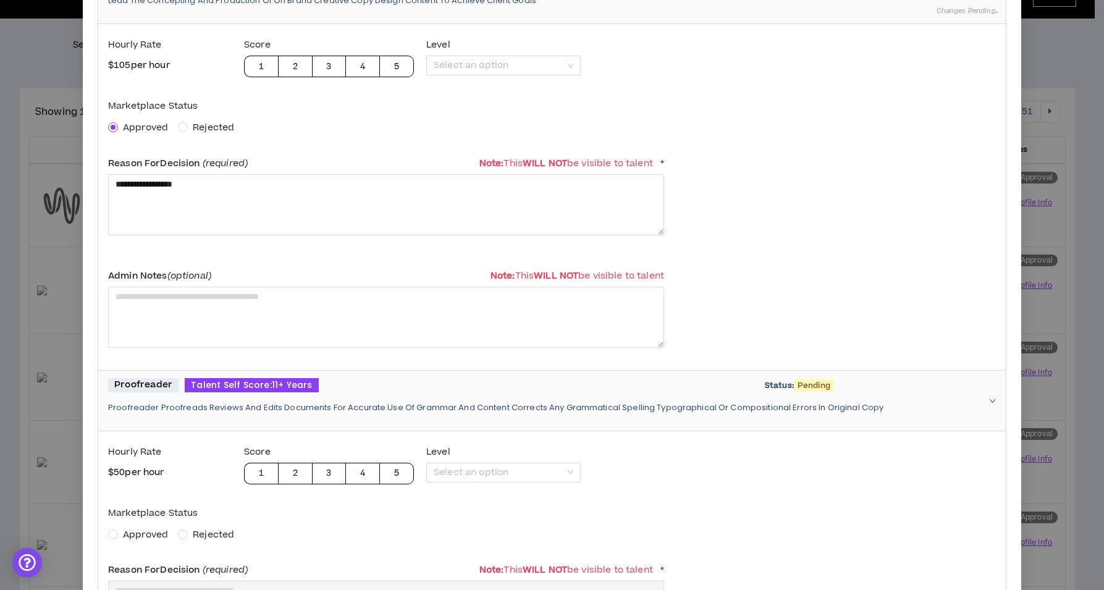
click at [132, 534] on span "Approved" at bounding box center [145, 534] width 45 height 13
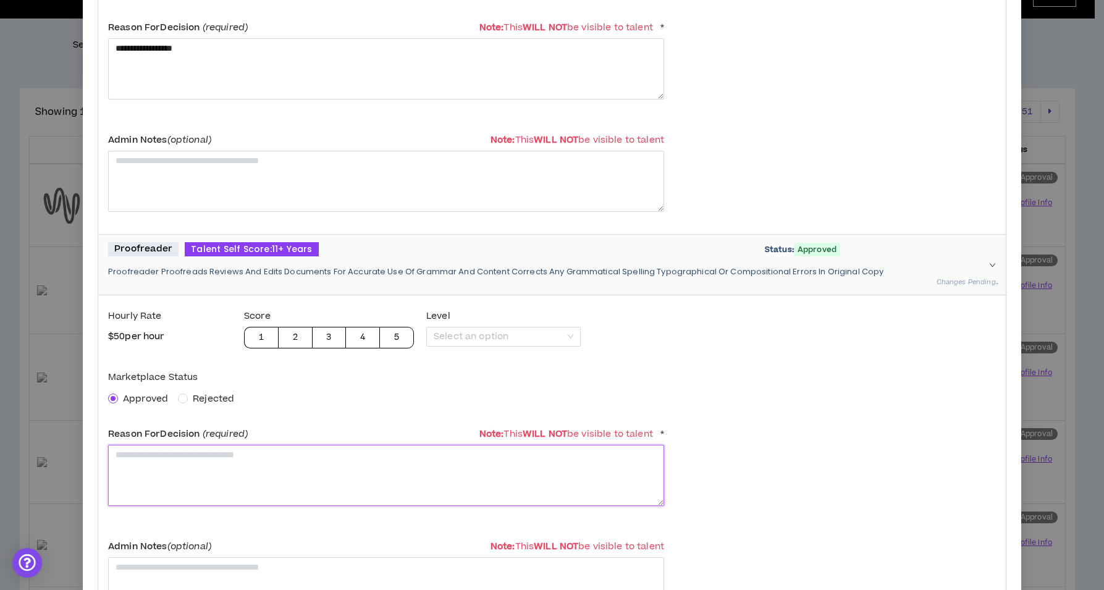
click at [195, 463] on textarea at bounding box center [386, 475] width 556 height 61
paste textarea "**********"
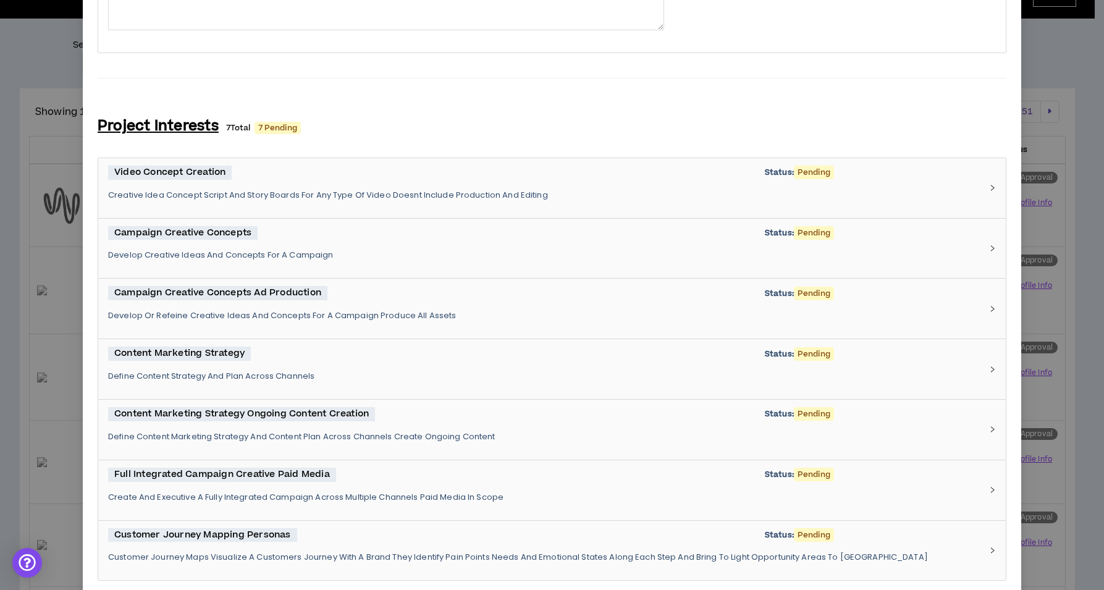
scroll to position [1797, 0]
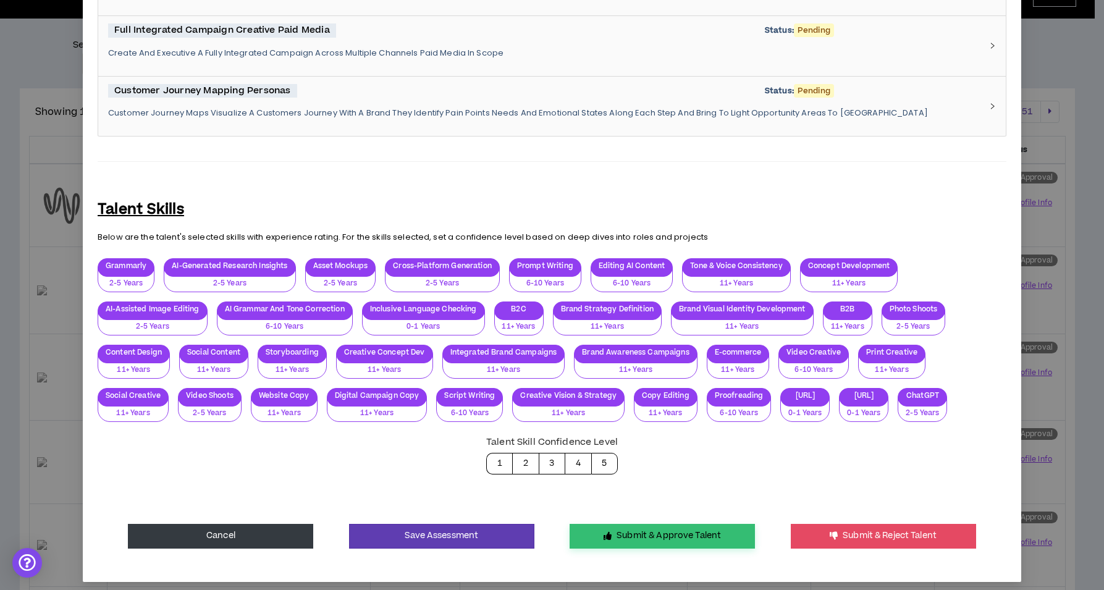
type textarea "**********"
click at [679, 531] on button "Submit & Approve Talent" at bounding box center [661, 536] width 185 height 25
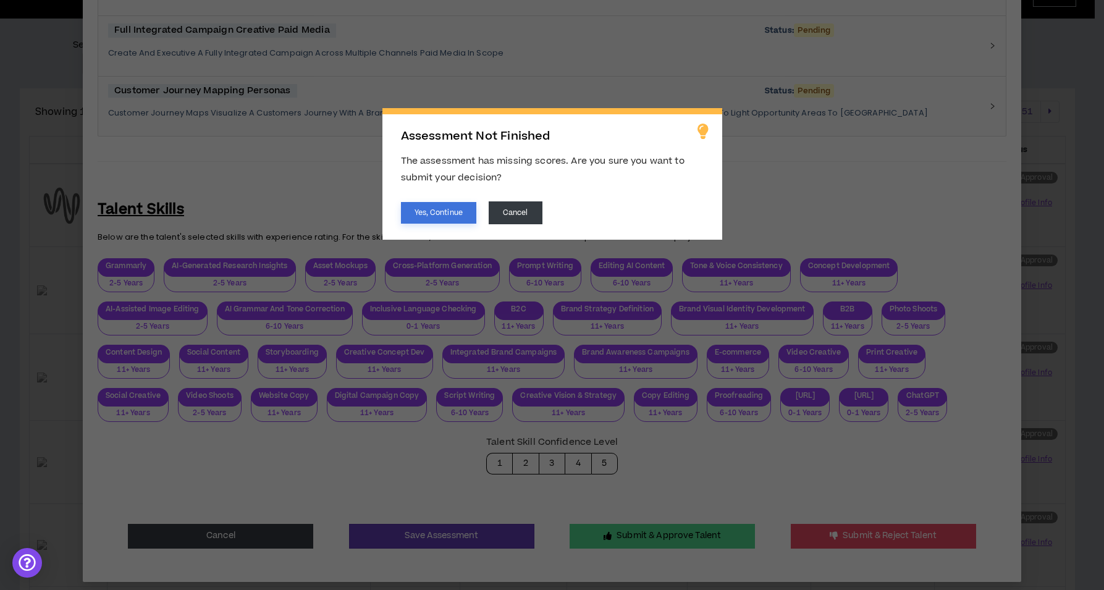
click at [420, 212] on button "Yes, Continue" at bounding box center [438, 213] width 75 height 22
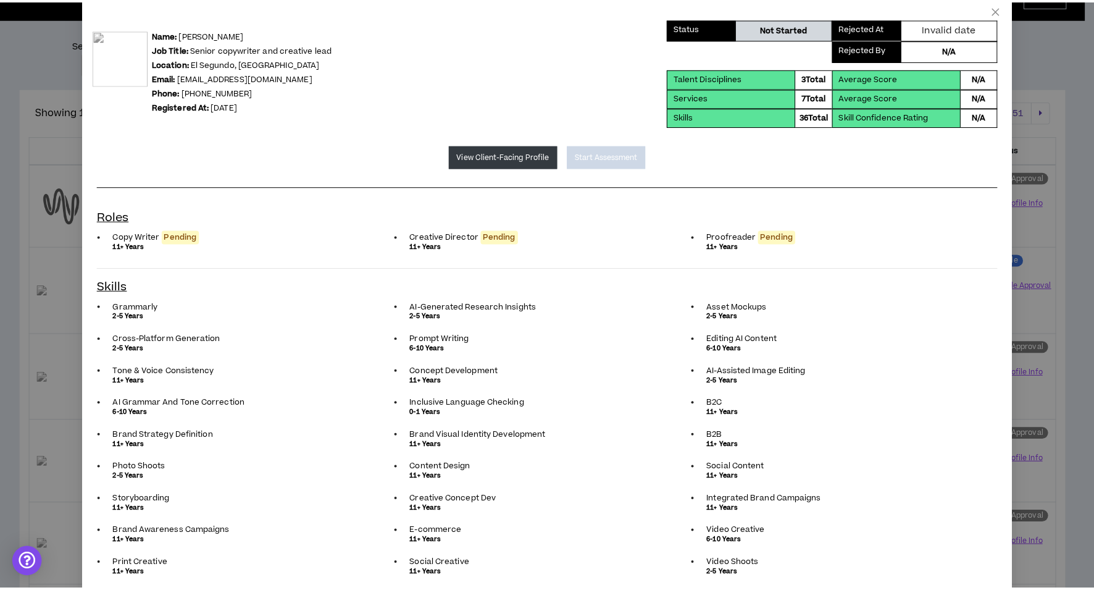
scroll to position [0, 0]
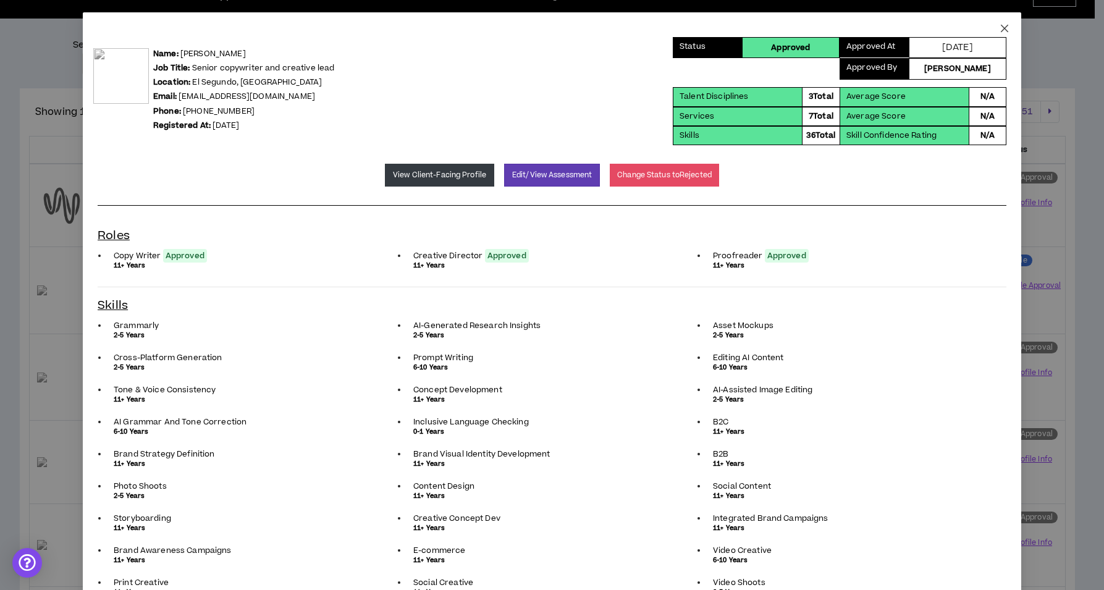
click at [999, 29] on icon "close" at bounding box center [1004, 28] width 10 height 10
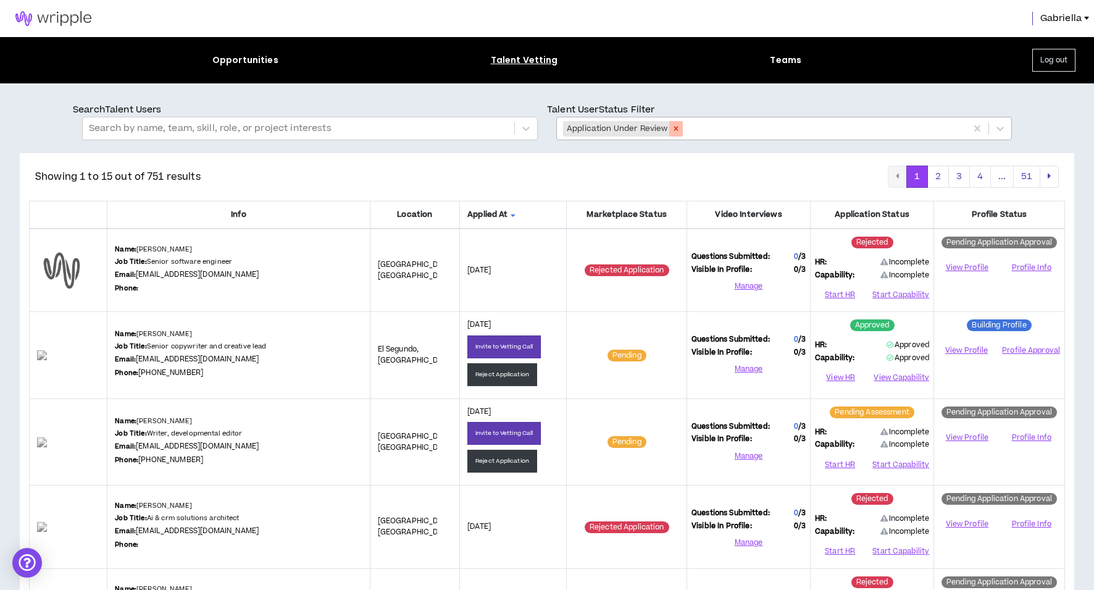
click at [674, 130] on icon "Remove Application Under Review" at bounding box center [676, 129] width 4 height 4
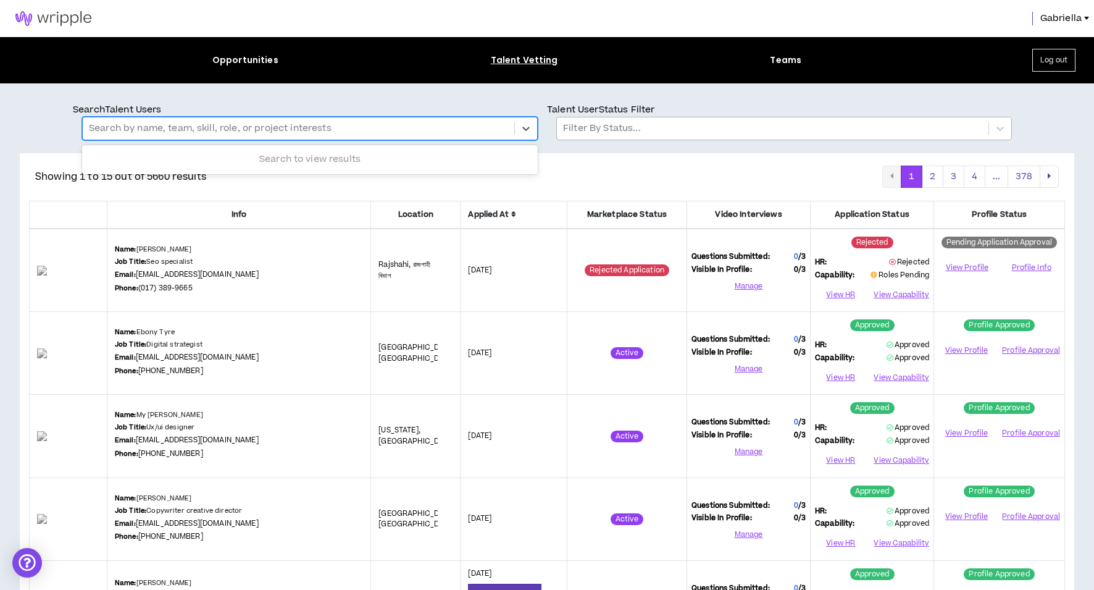
click at [233, 125] on div at bounding box center [298, 128] width 419 height 16
type input "*******"
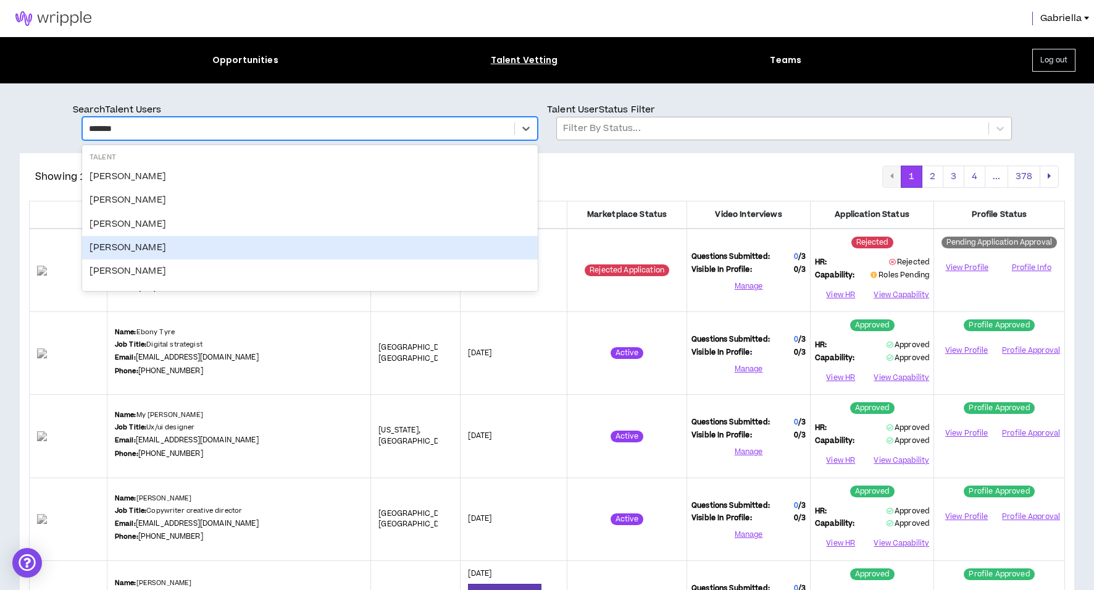
click at [141, 242] on div "Chris Arrison" at bounding box center [310, 247] width 456 height 23
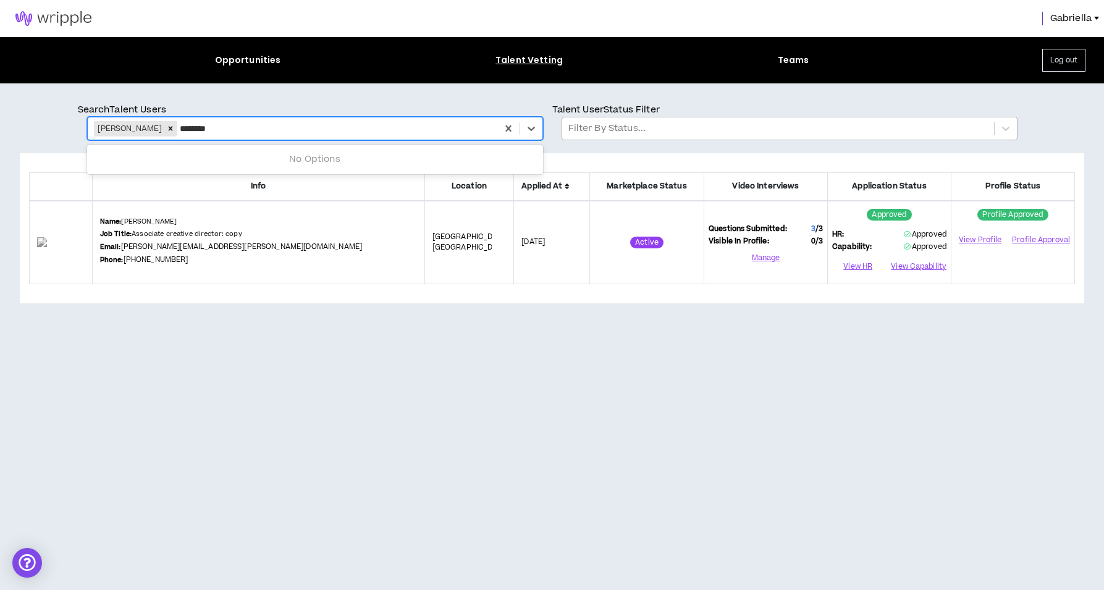
type input "*********"
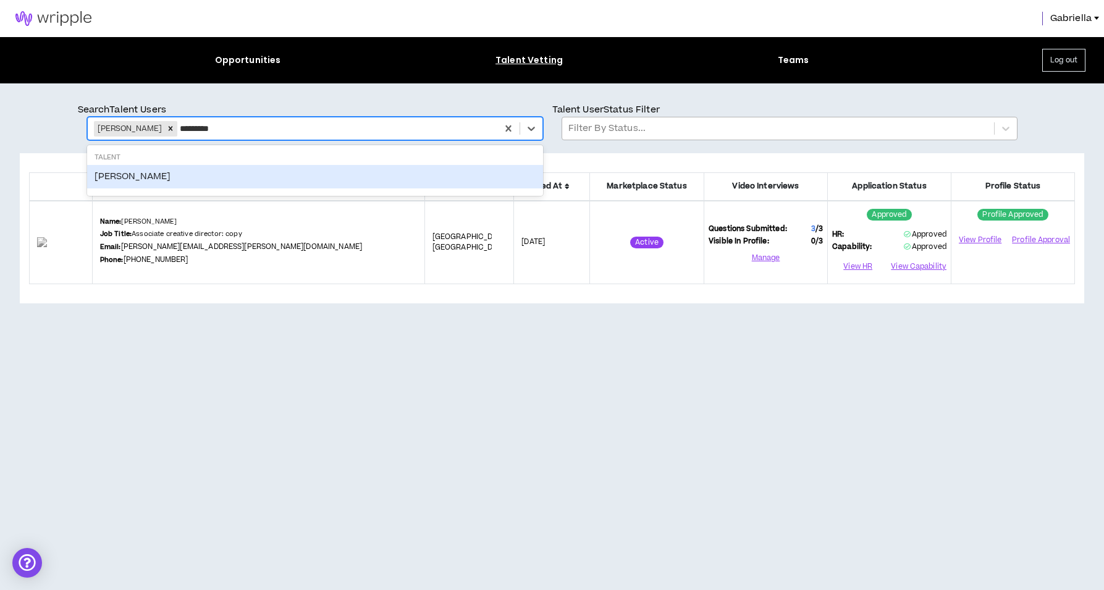
click at [132, 182] on div "Lilia Arroyo Flores" at bounding box center [315, 176] width 456 height 23
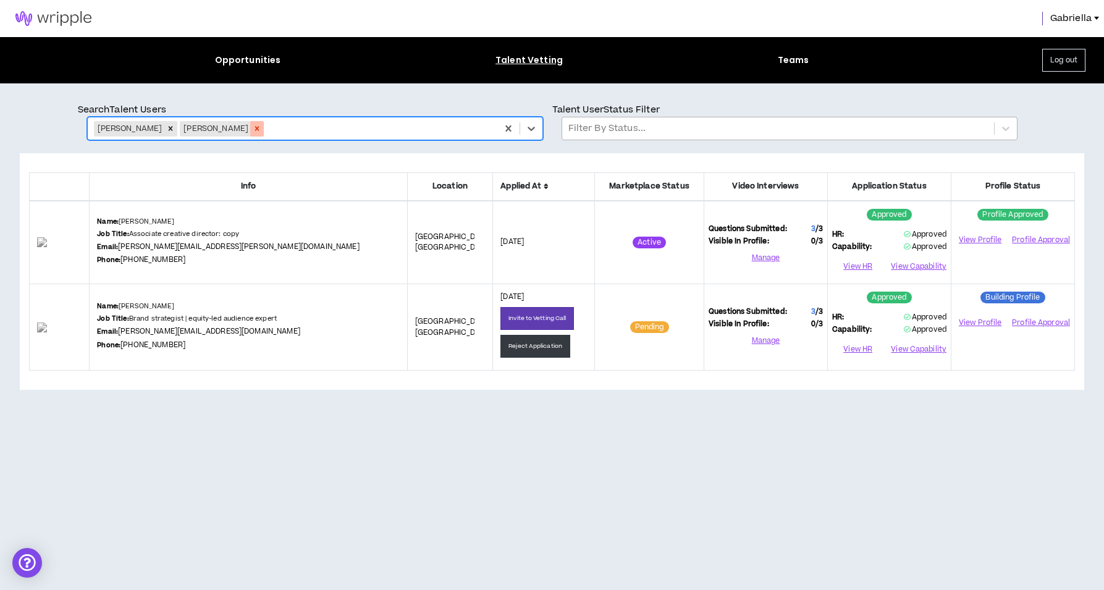
click at [255, 128] on icon "Remove Lilia Arroyo Flores" at bounding box center [257, 129] width 4 height 4
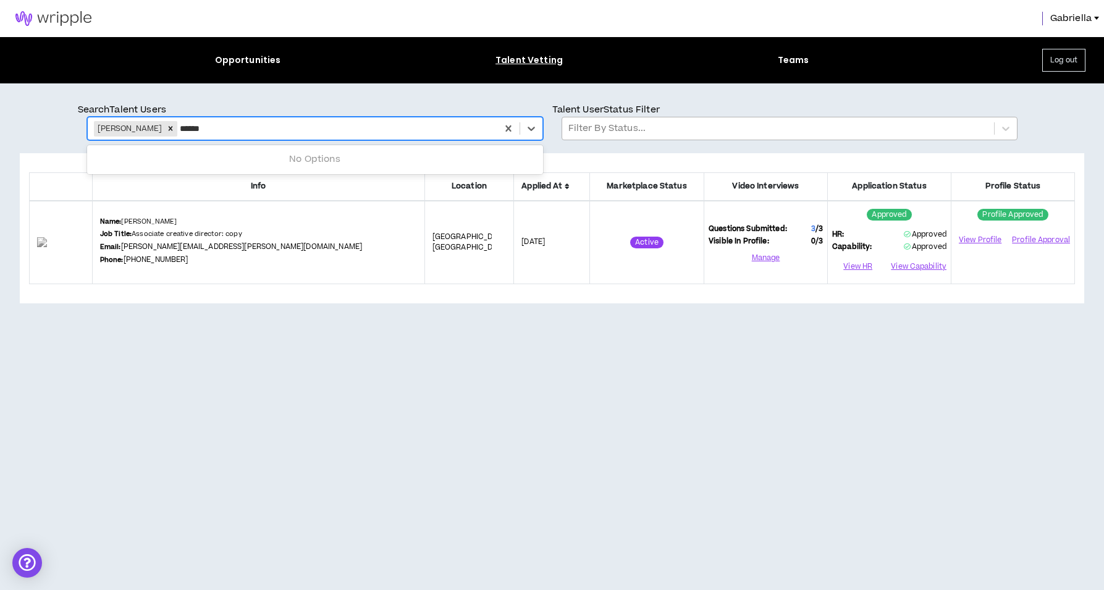
type input "*******"
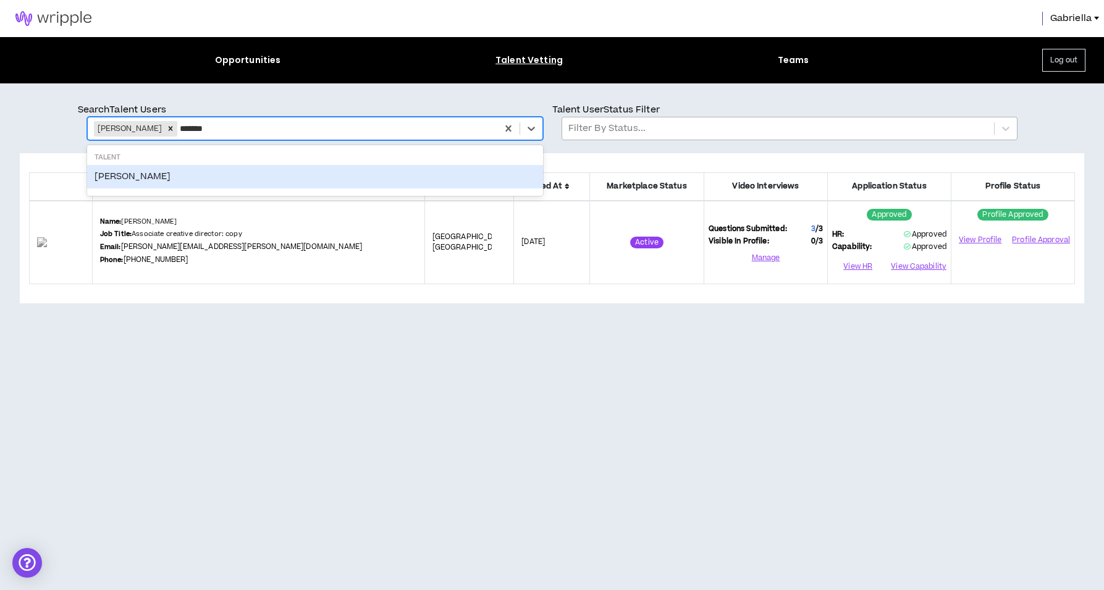
click at [133, 177] on div "Leah Zagha" at bounding box center [315, 176] width 456 height 23
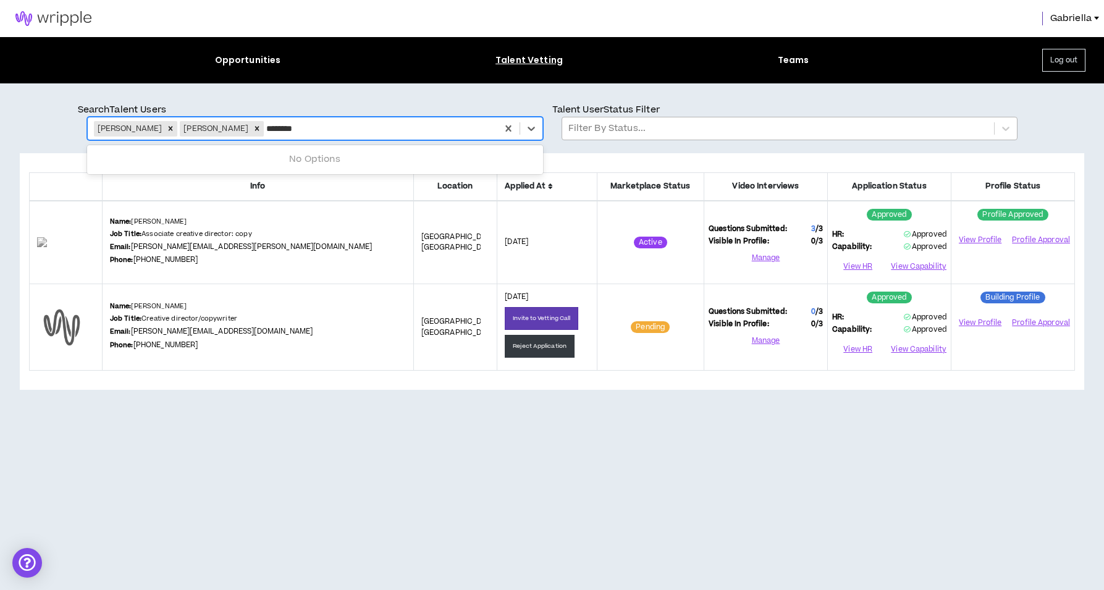
type input "*********"
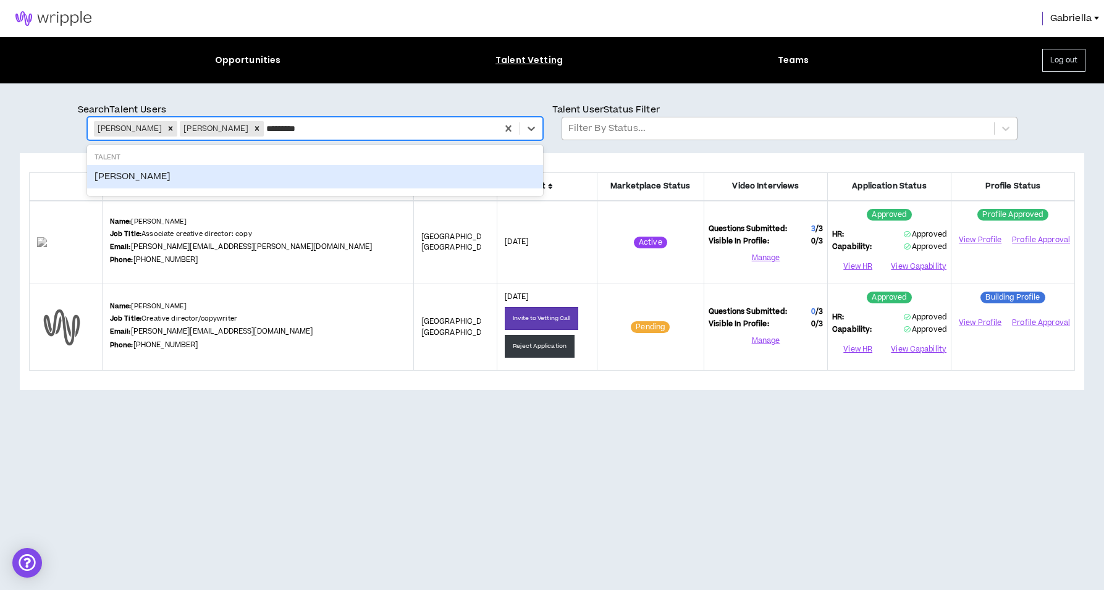
click at [127, 179] on div "Heidi Sullivan" at bounding box center [315, 176] width 456 height 23
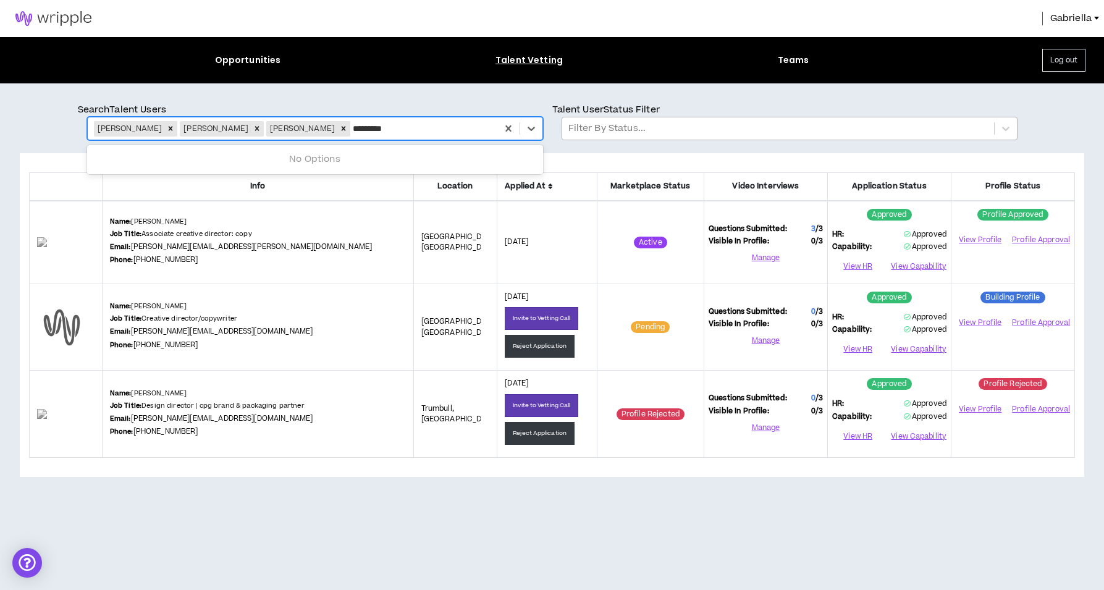
type input "**********"
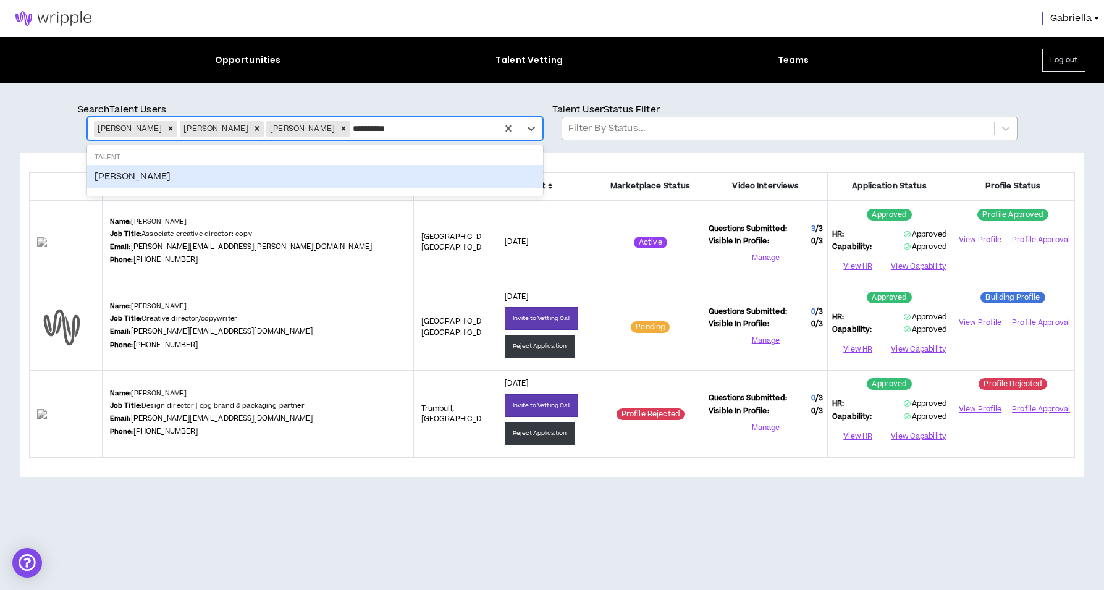
click at [120, 175] on div "Kevin Garcia" at bounding box center [315, 176] width 456 height 23
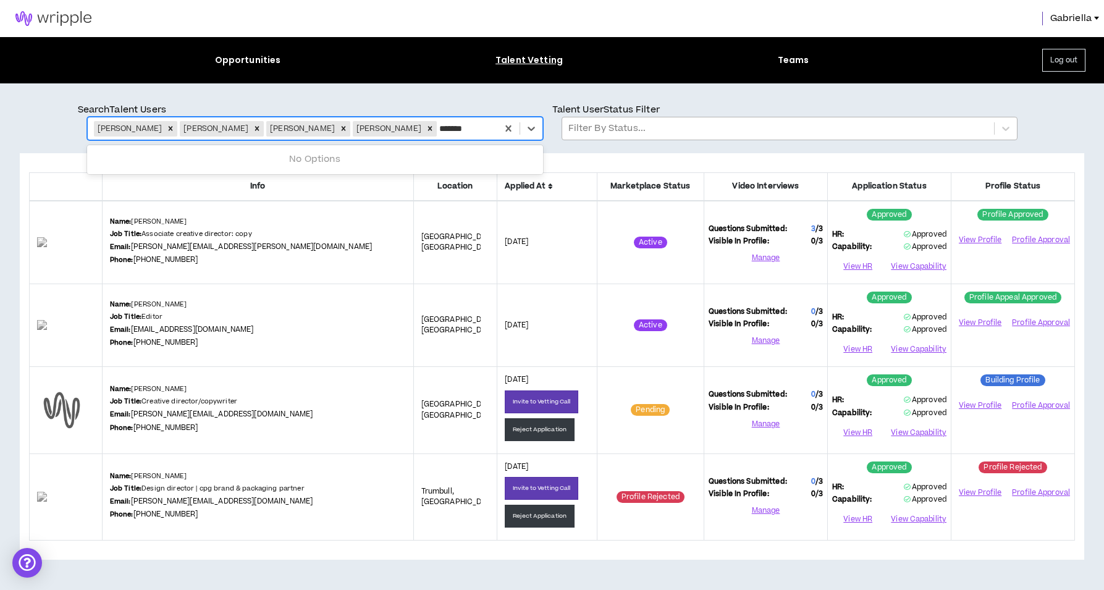
type input "********"
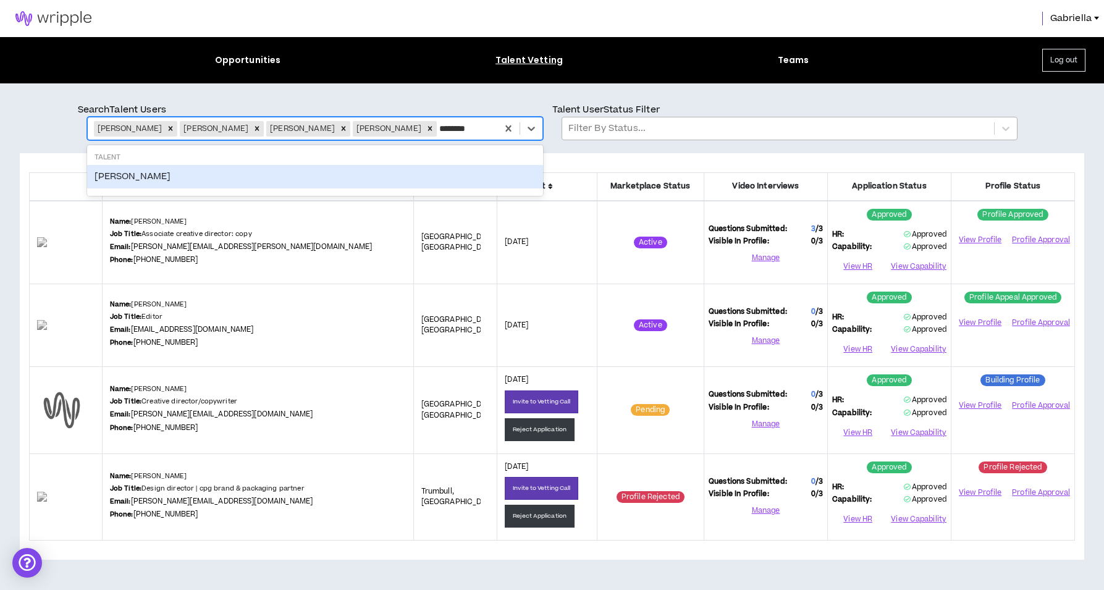
click at [117, 179] on div "Eva Lineberger" at bounding box center [315, 176] width 456 height 23
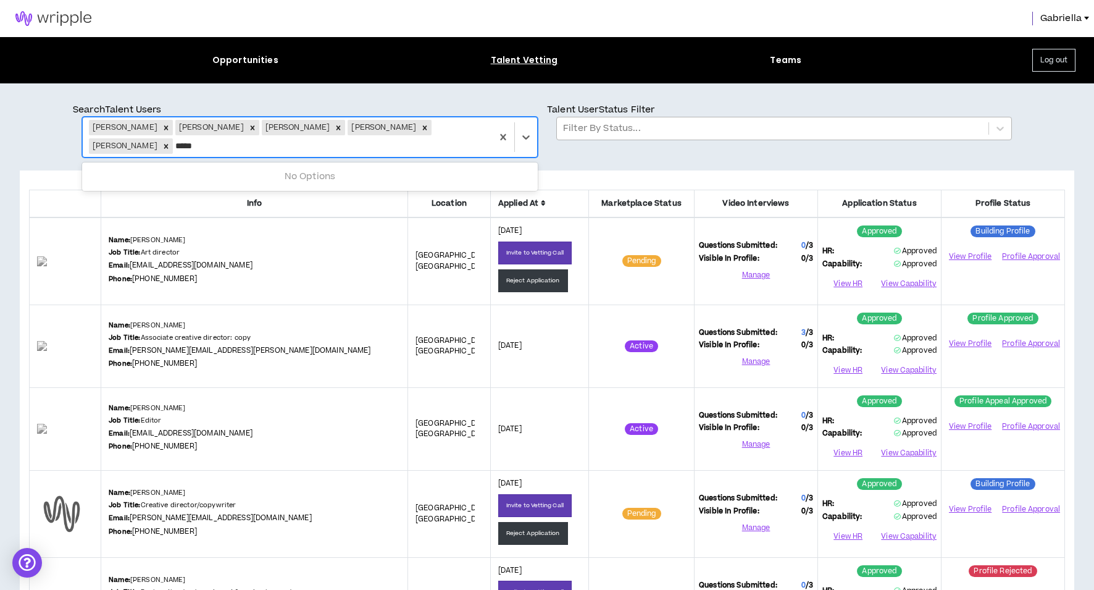
type input "******"
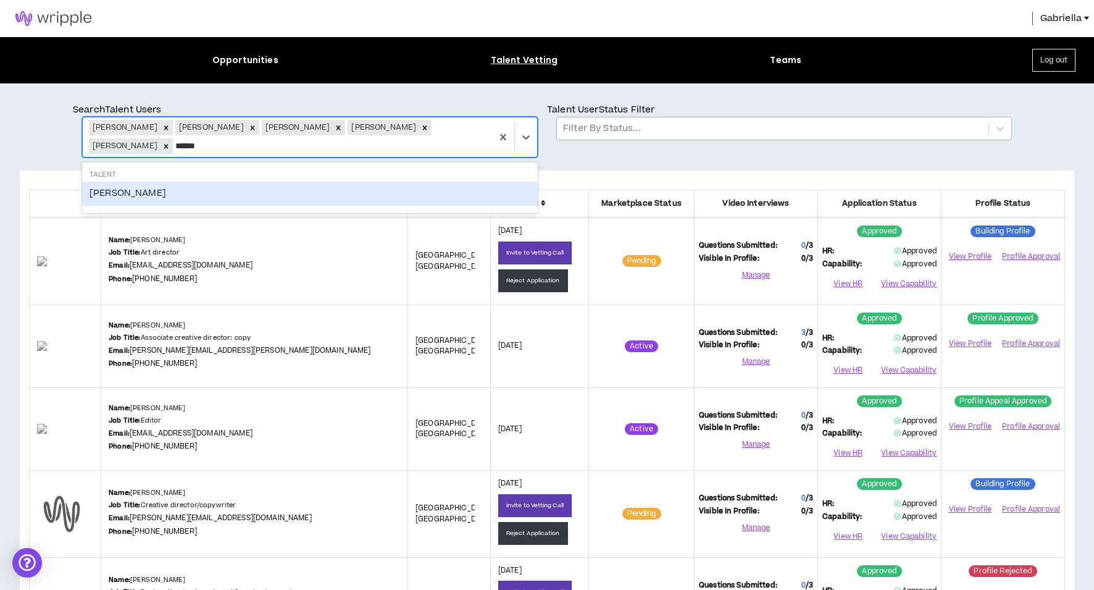
click at [118, 191] on div "Heather Hudgins" at bounding box center [310, 193] width 456 height 23
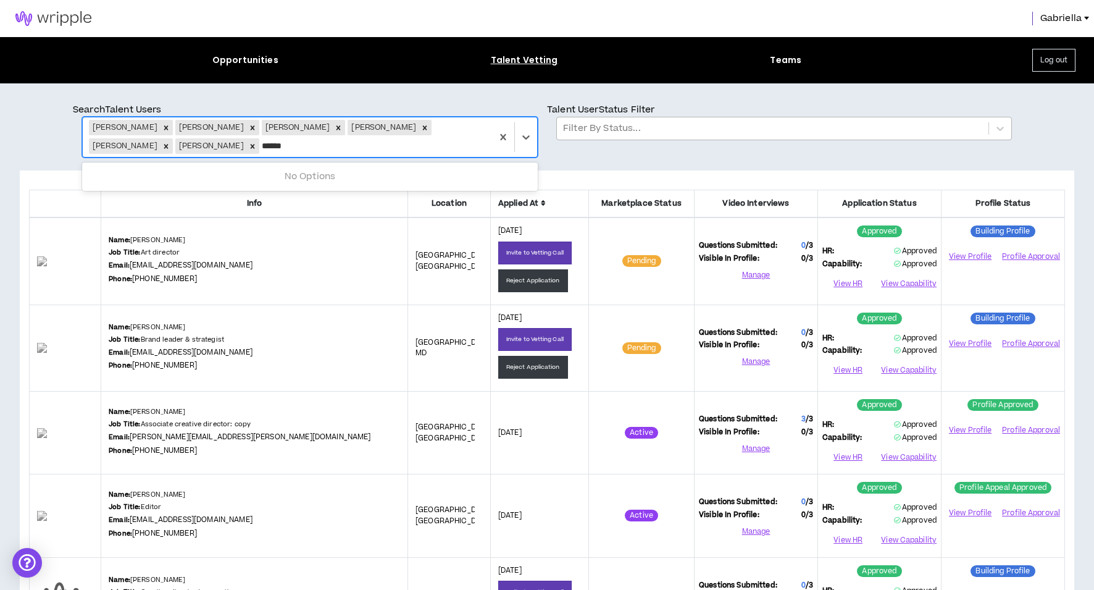
type input "*******"
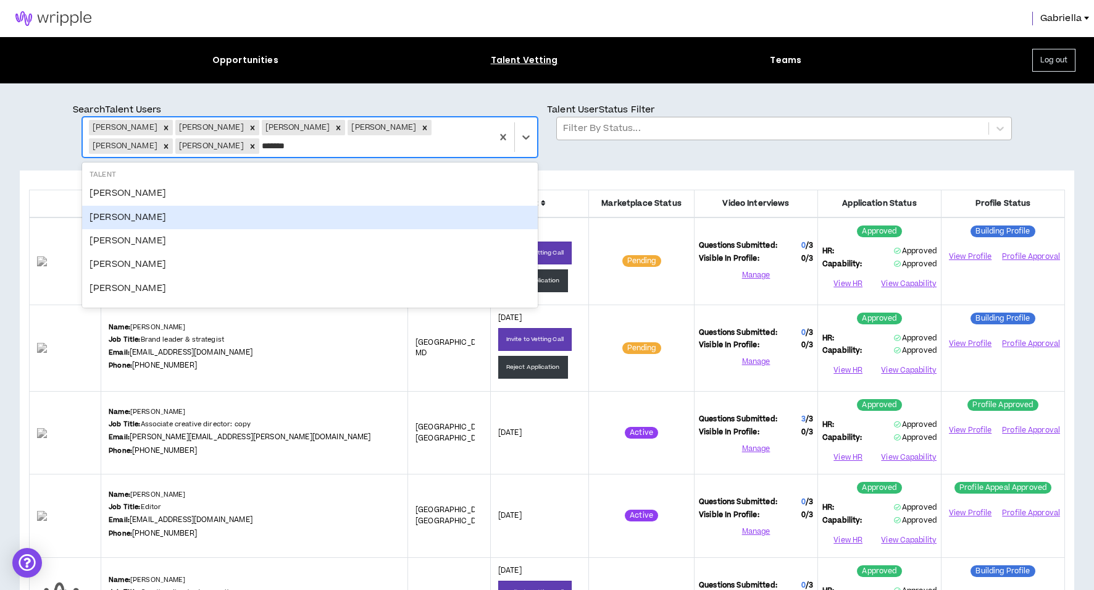
click at [125, 220] on div "Samuel Bennetts" at bounding box center [310, 217] width 456 height 23
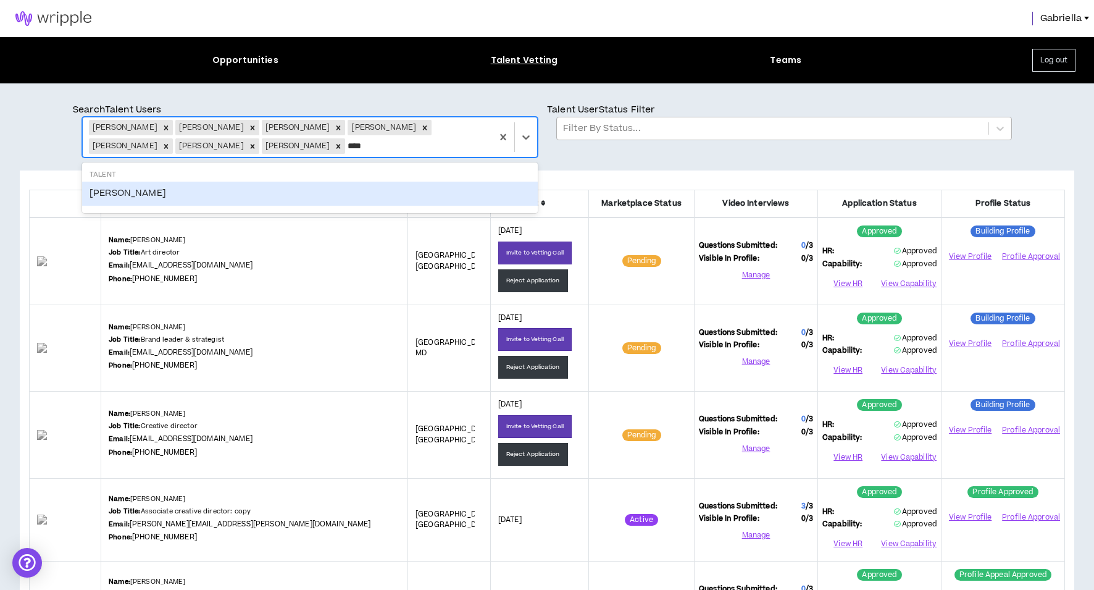
type input "*****"
click at [133, 187] on div "Derek Lawler" at bounding box center [310, 193] width 456 height 23
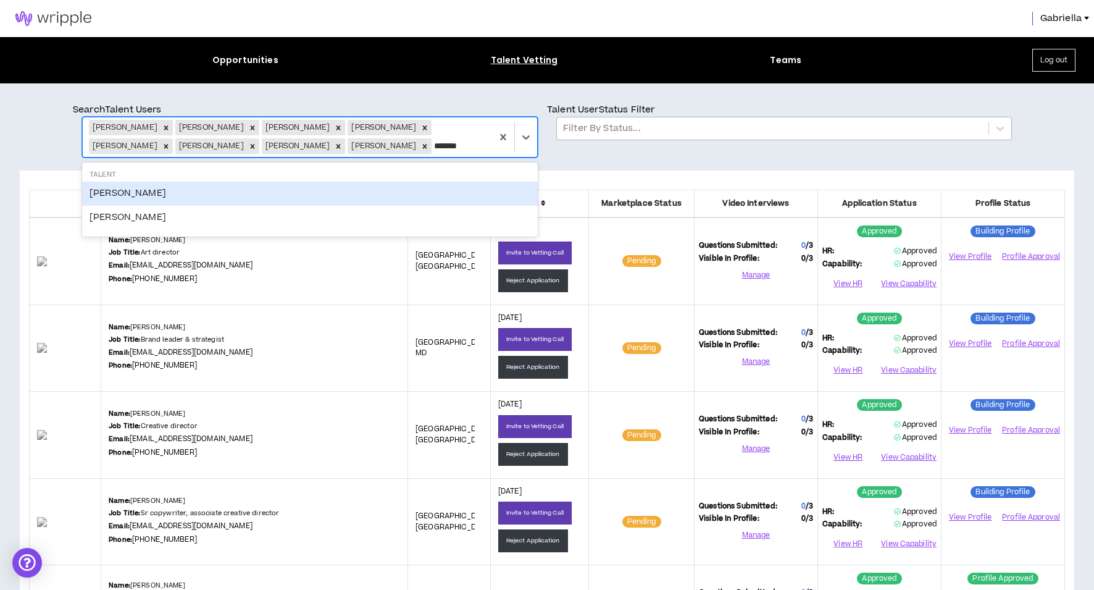
type input "********"
click at [119, 194] on div "Jimmy Szczepanek" at bounding box center [310, 193] width 456 height 23
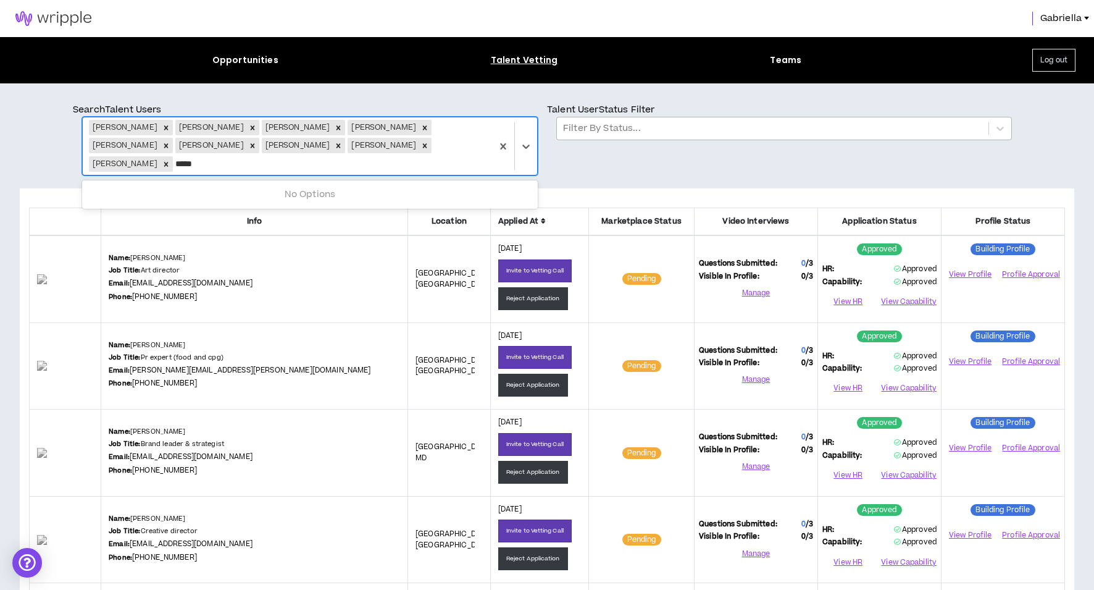
type input "******"
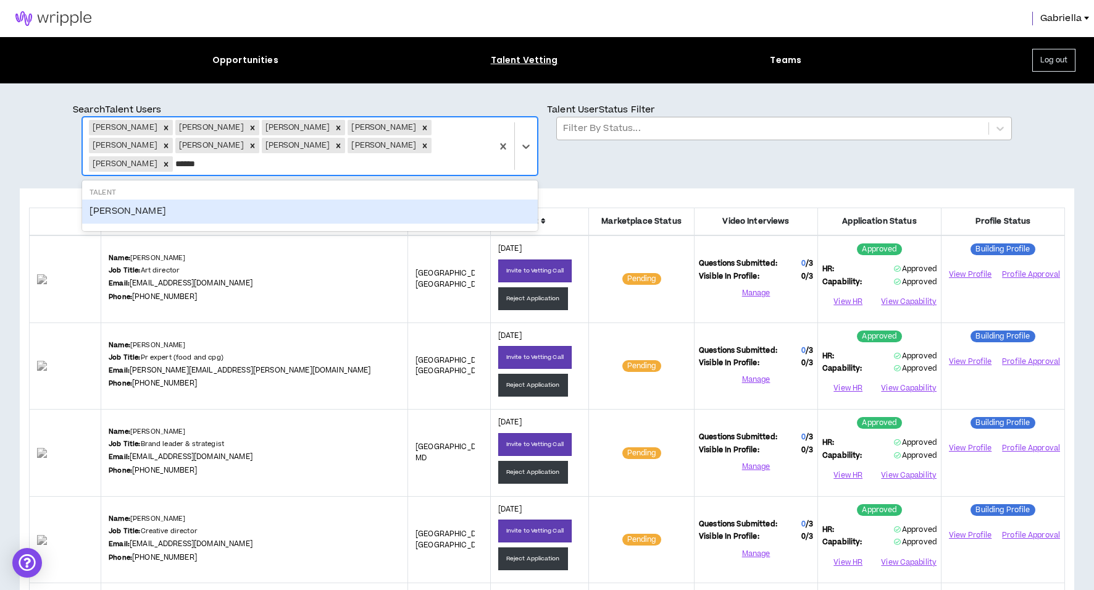
click at [114, 200] on div "Aaron Legere" at bounding box center [310, 211] width 456 height 23
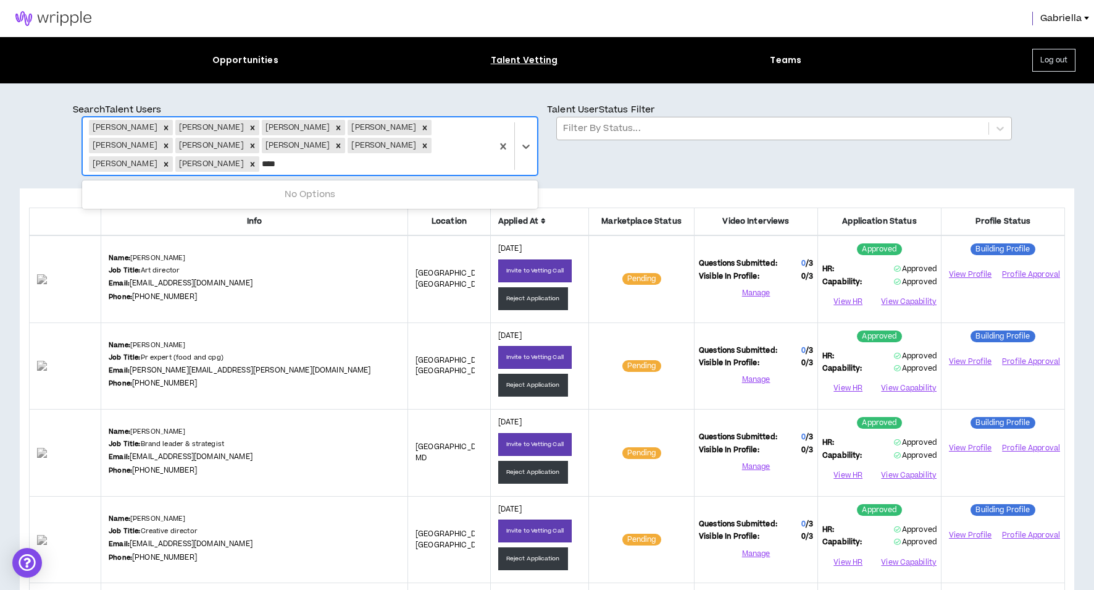
type input "*****"
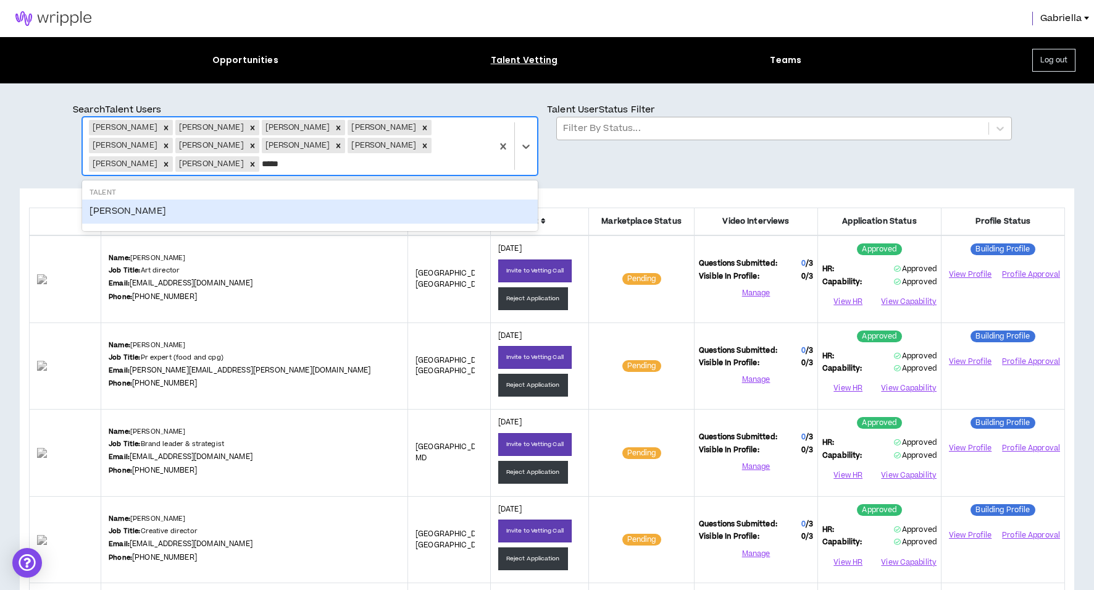
click at [101, 209] on div "Tom Shutt" at bounding box center [310, 211] width 456 height 23
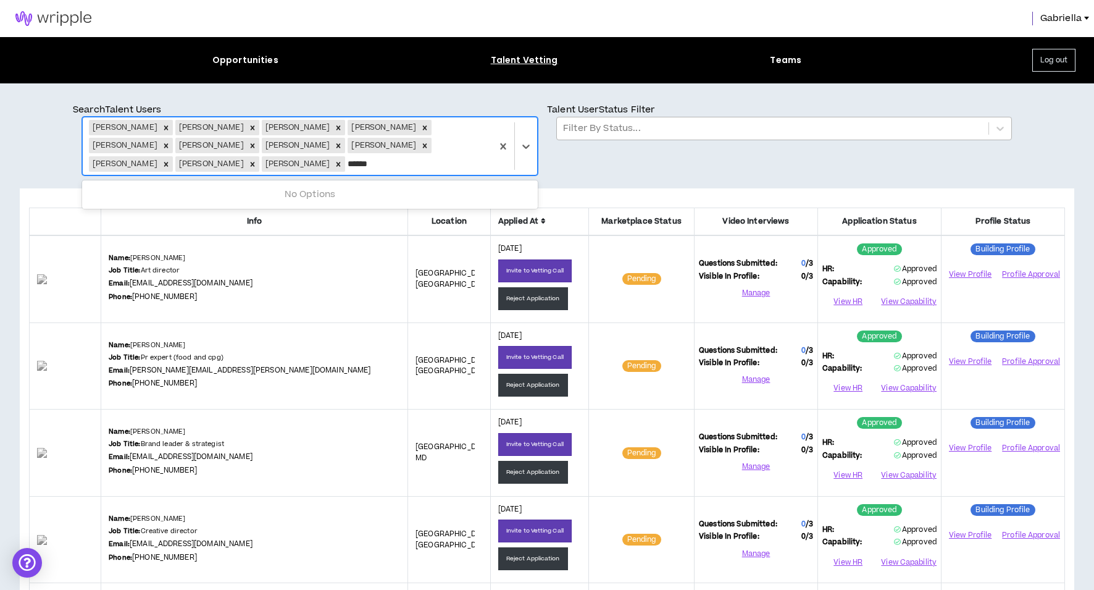
type input "*******"
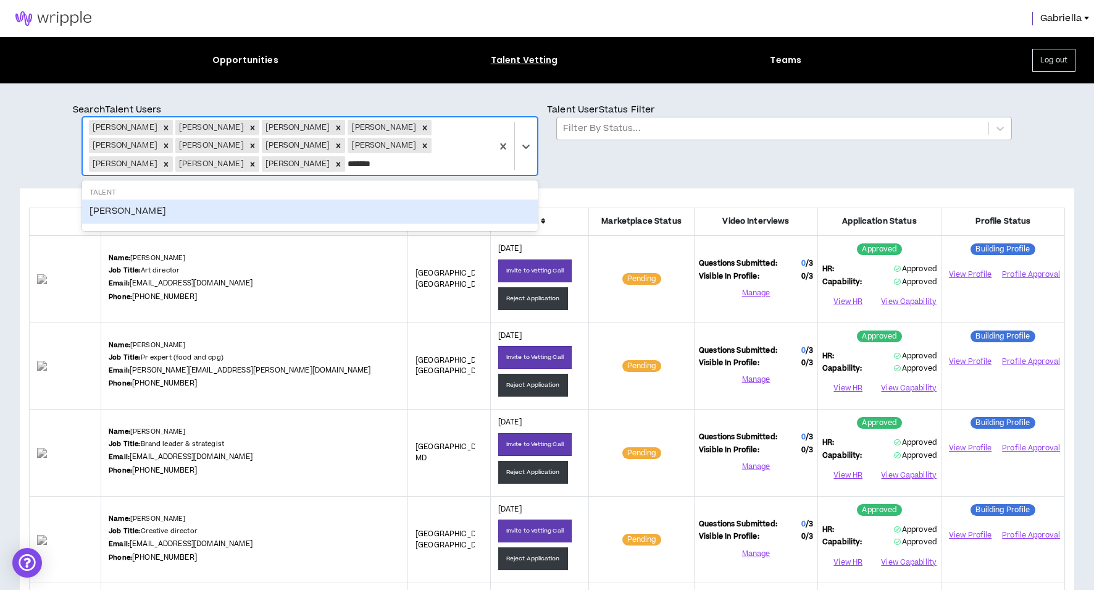
click at [98, 210] on div "Chris McMahon" at bounding box center [310, 211] width 456 height 23
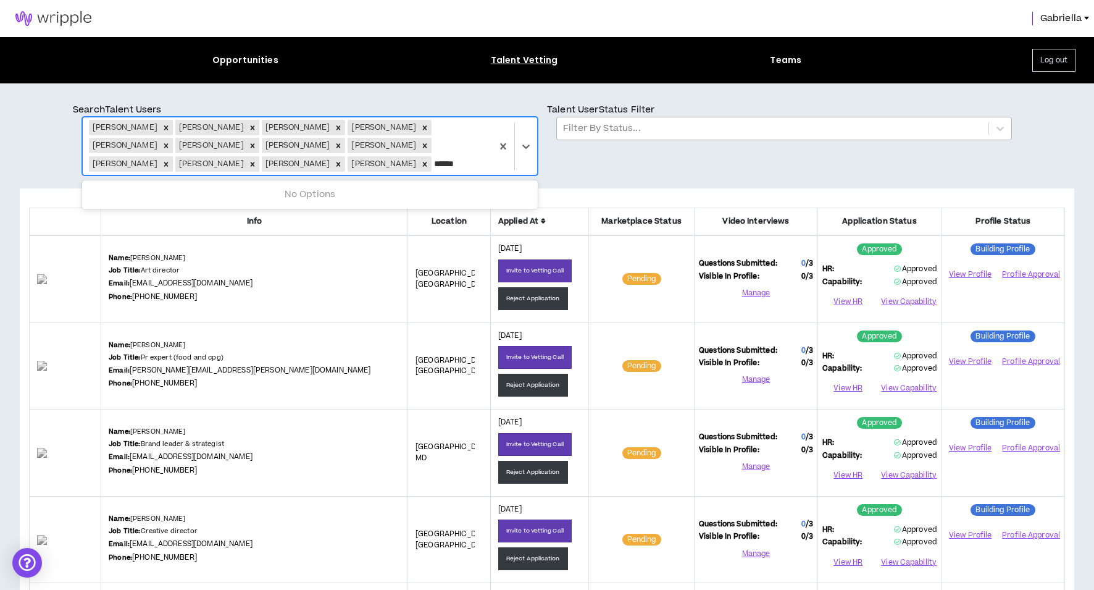
type input "*******"
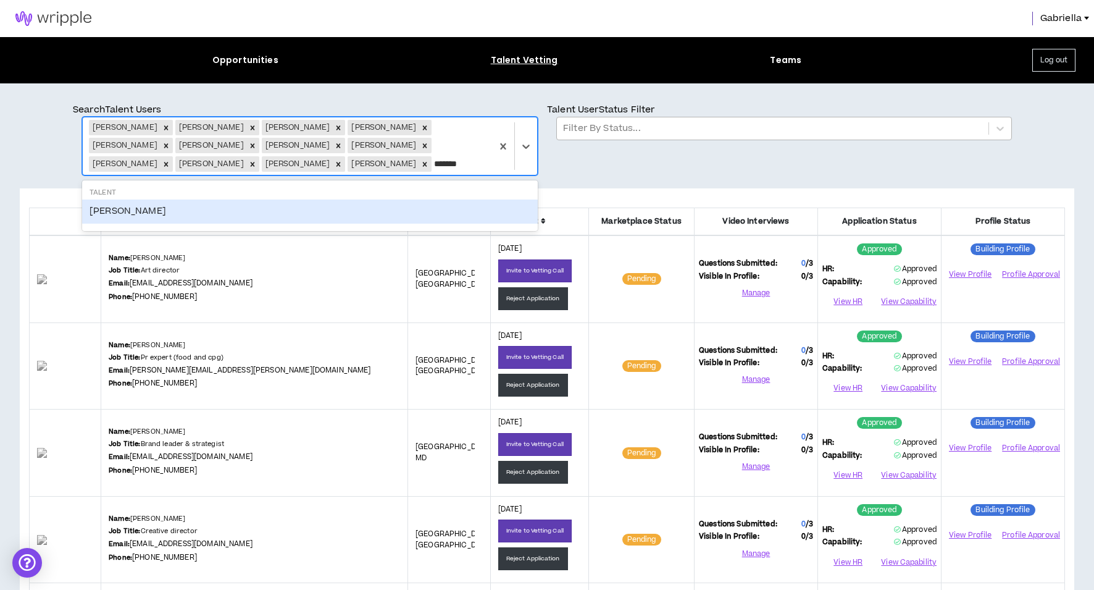
click at [108, 211] on div "Kim Nelson-Ingram" at bounding box center [310, 211] width 456 height 23
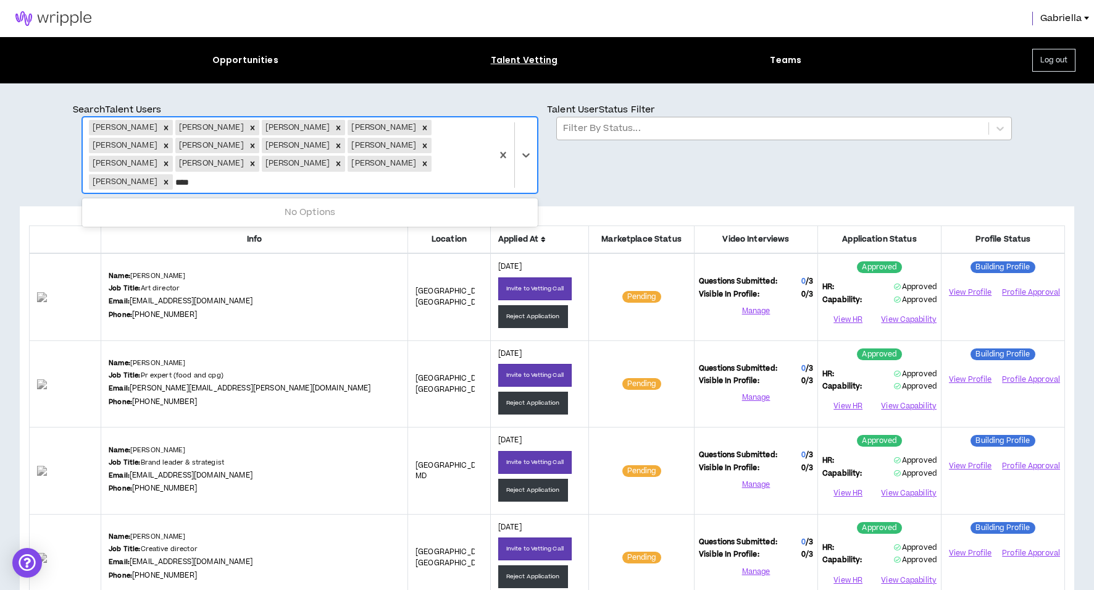
type input "*****"
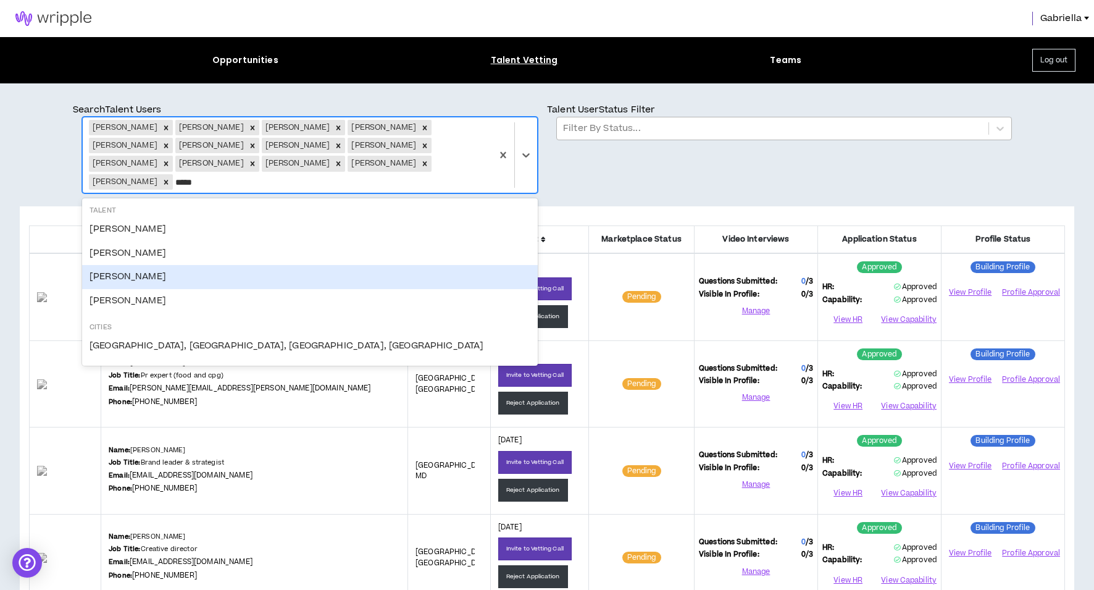
click at [107, 265] on div "Brent Barron" at bounding box center [310, 276] width 456 height 23
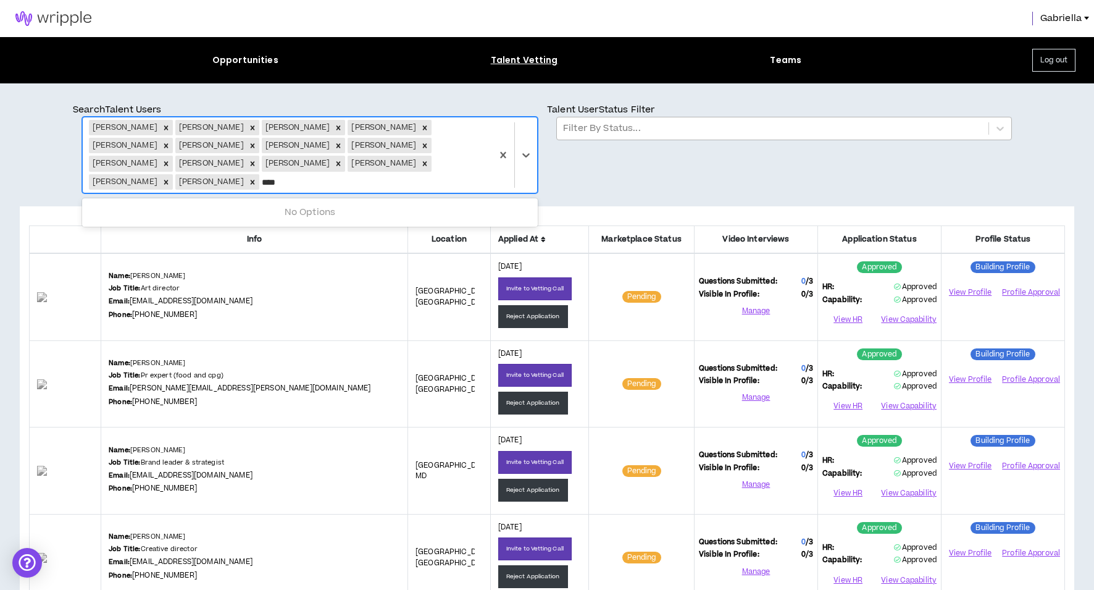
type input "*****"
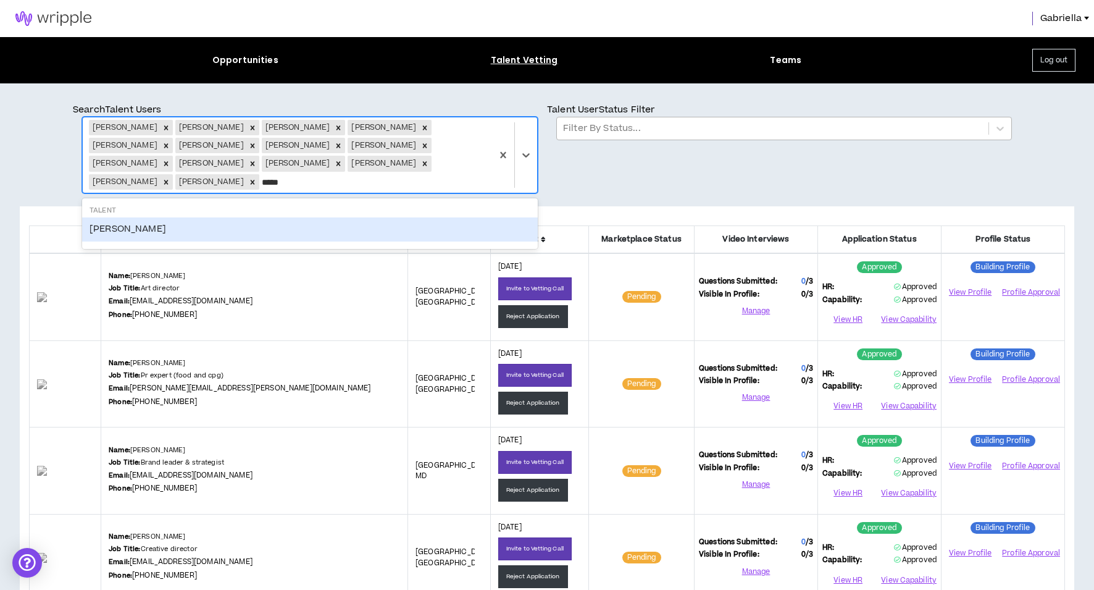
click at [123, 230] on div "Janna Hagan" at bounding box center [310, 228] width 456 height 23
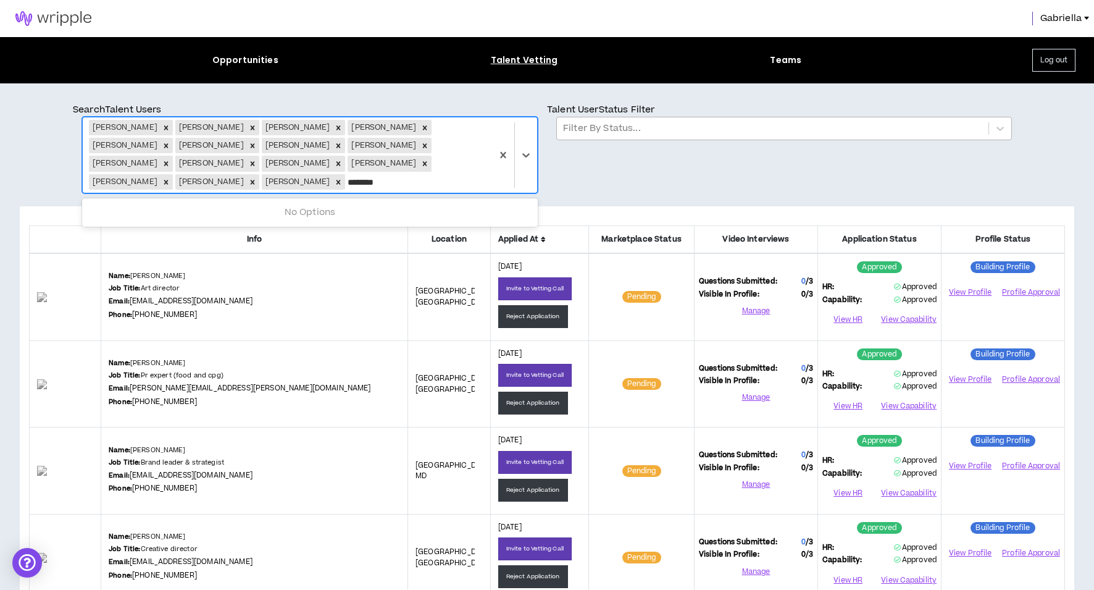
type input "*********"
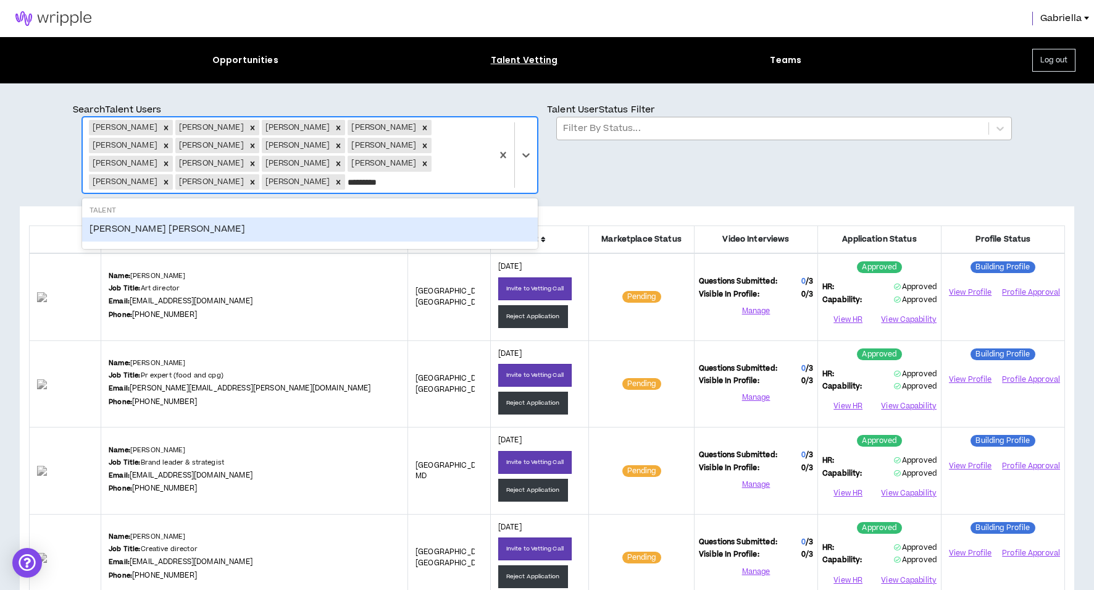
click at [114, 234] on div "Cooper Weinstein" at bounding box center [310, 228] width 456 height 23
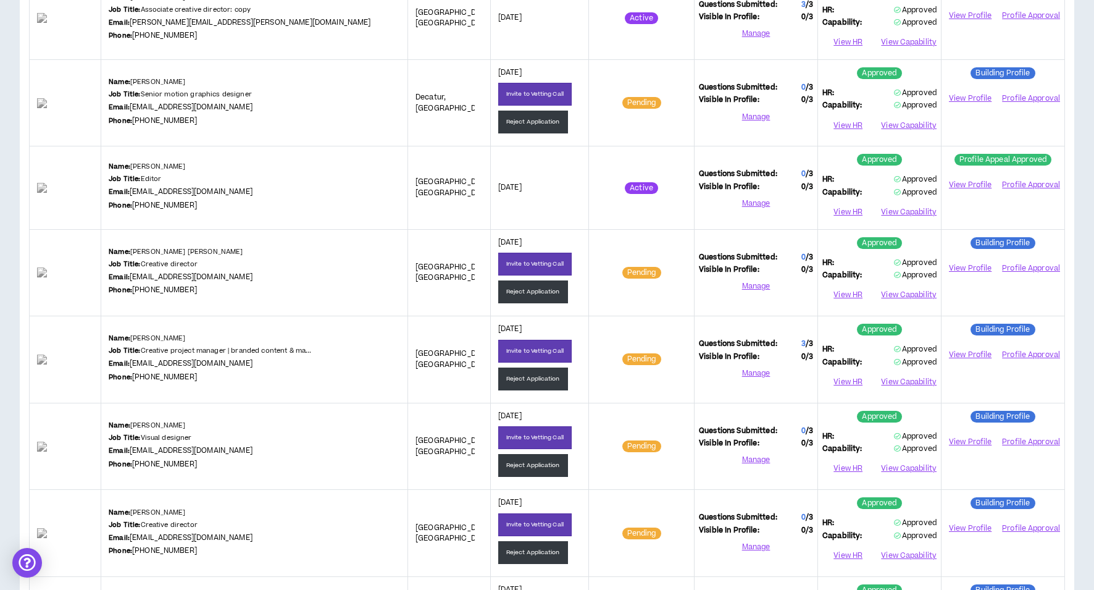
scroll to position [1046, 0]
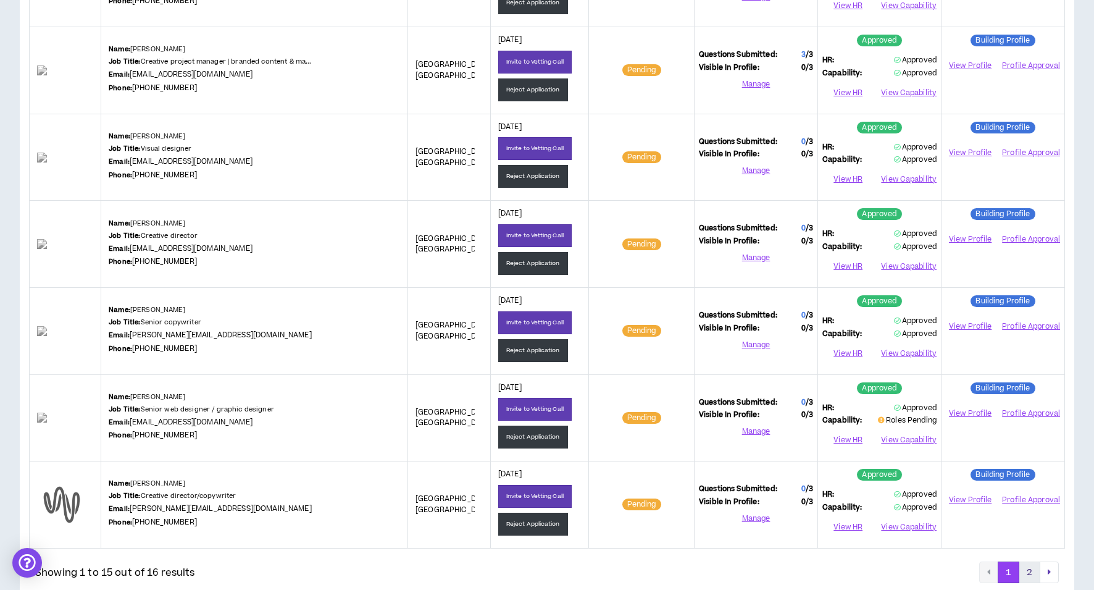
click at [1030, 561] on button "2" at bounding box center [1030, 572] width 22 height 22
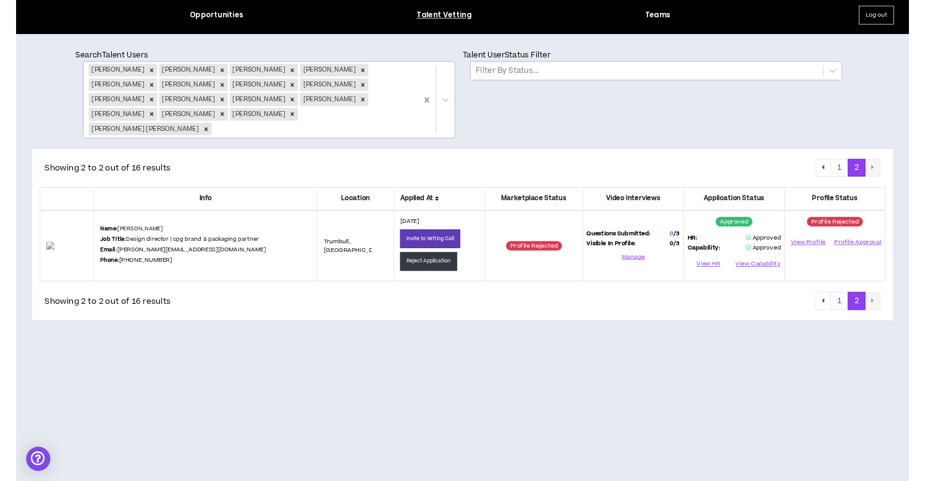
scroll to position [0, 0]
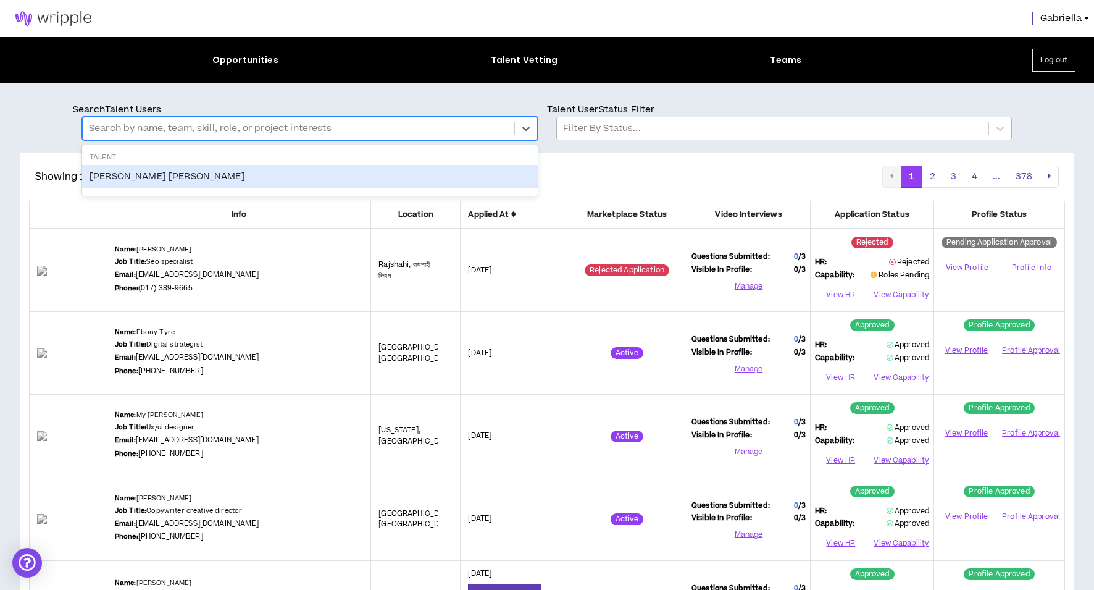
click at [440, 130] on div at bounding box center [298, 128] width 419 height 16
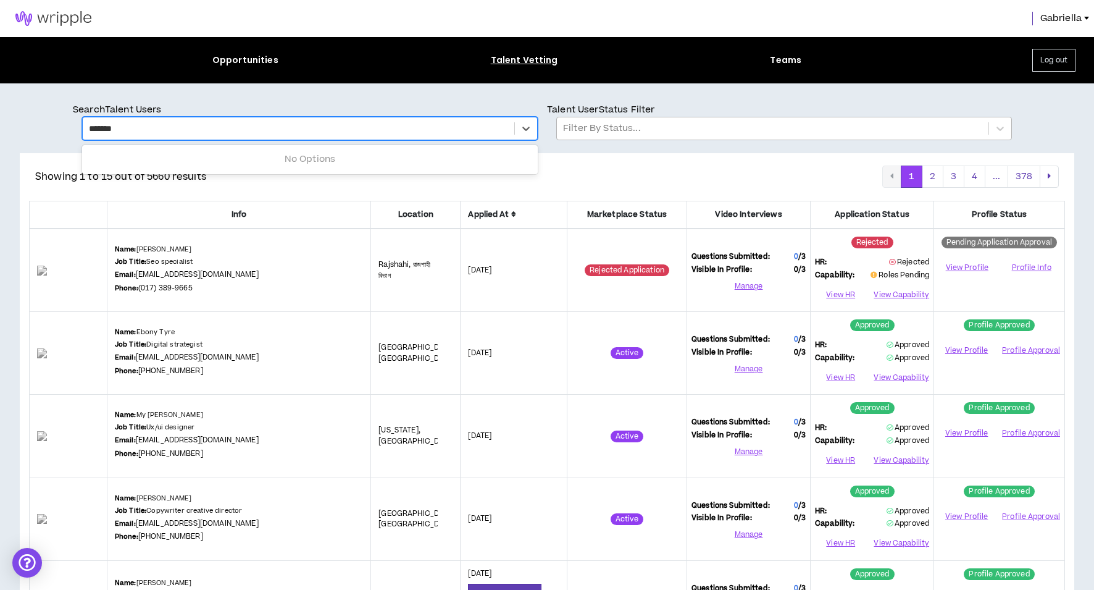
type input "********"
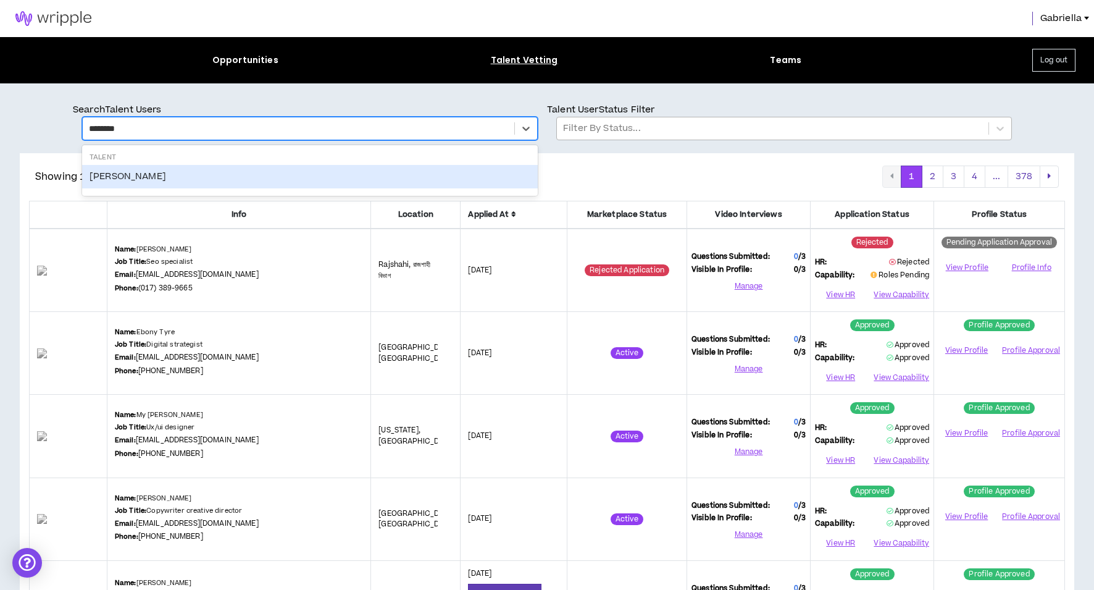
click at [135, 177] on div "Ryan Pridgeon" at bounding box center [310, 176] width 456 height 23
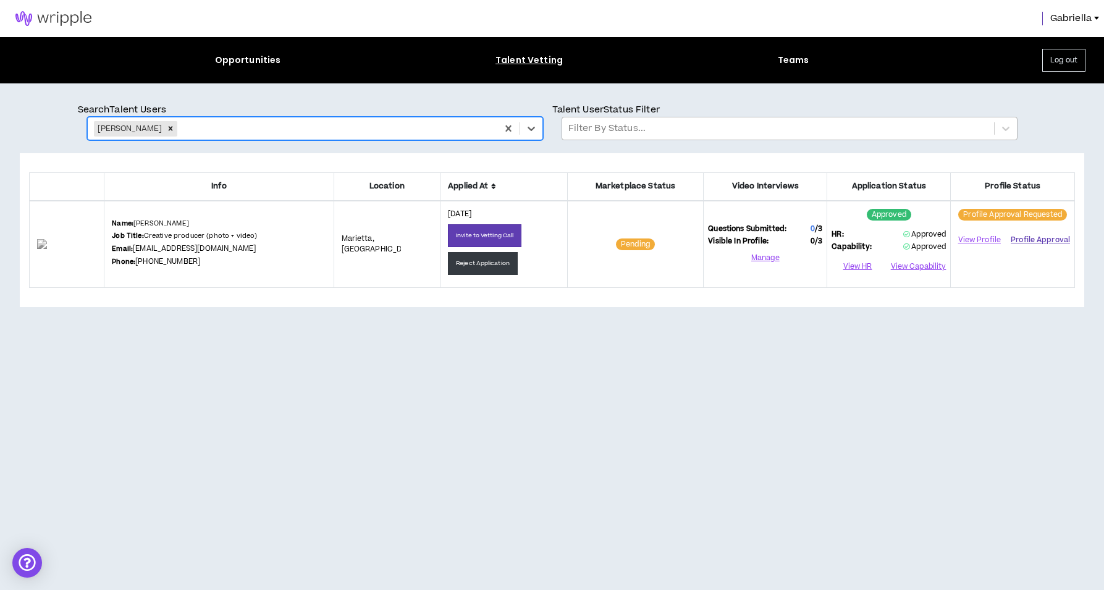
click at [1027, 238] on button "Profile Approval" at bounding box center [1039, 239] width 59 height 19
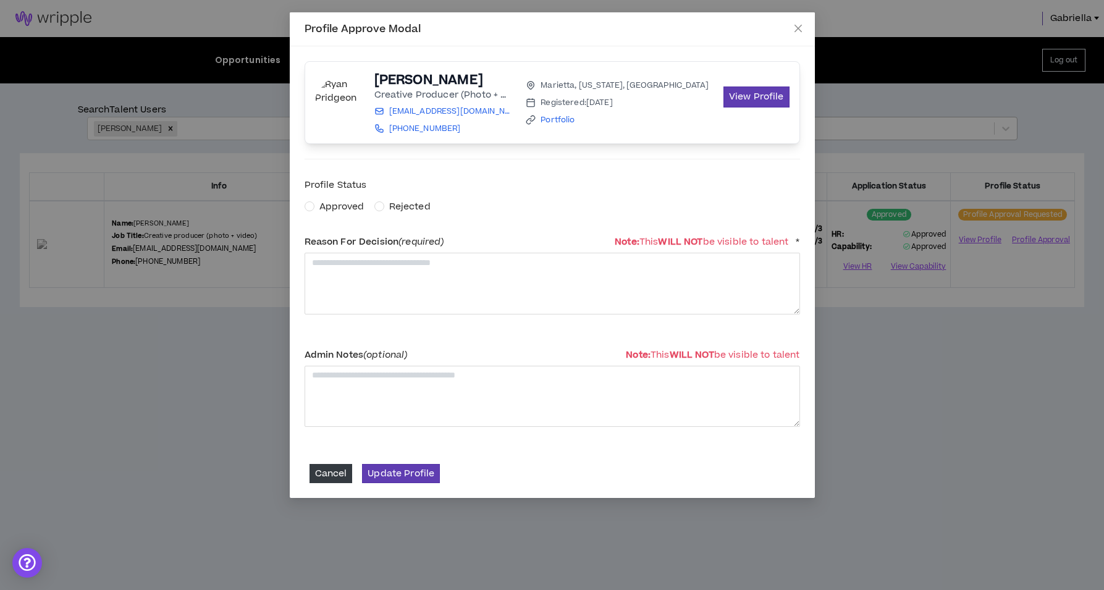
click at [328, 206] on span "Approved" at bounding box center [341, 206] width 45 height 13
click at [344, 274] on textarea at bounding box center [552, 283] width 495 height 61
type textarea "**********"
click at [403, 469] on button "Update Profile" at bounding box center [401, 473] width 78 height 19
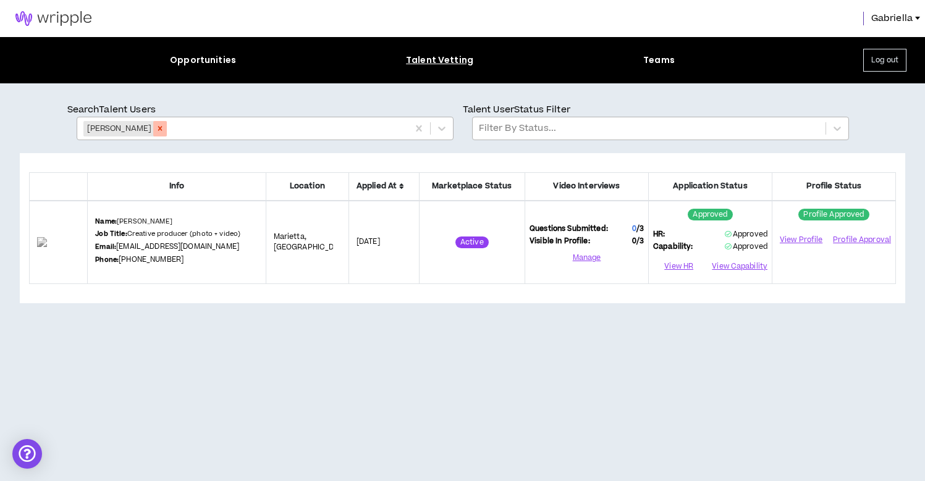
click at [158, 129] on icon "Remove Ryan Pridgeon" at bounding box center [160, 129] width 4 height 4
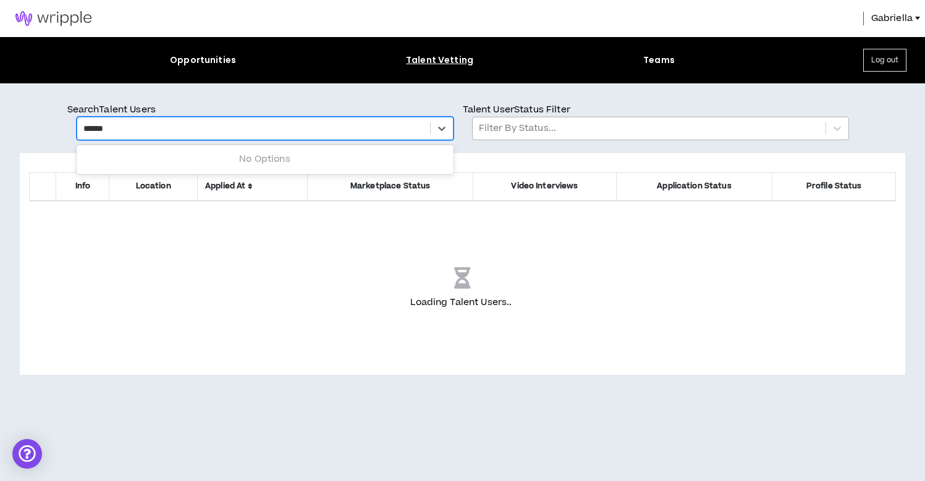
type input "*******"
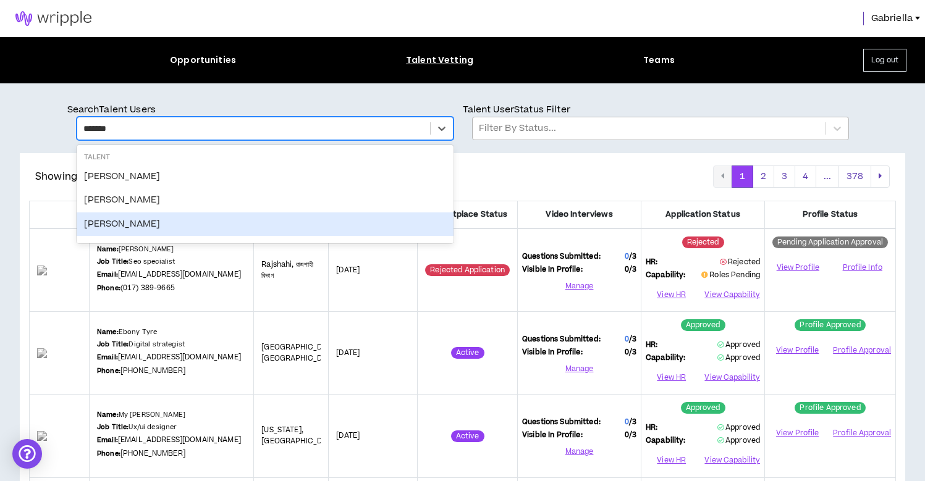
click at [131, 225] on div "Adriana Rievers" at bounding box center [265, 223] width 377 height 23
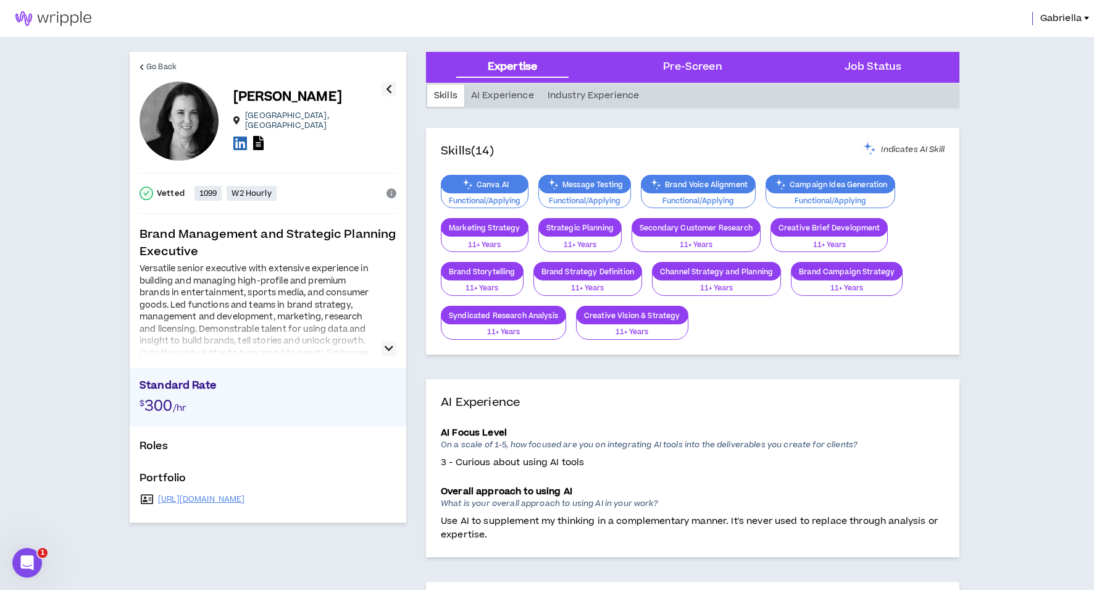
click at [388, 346] on icon "button" at bounding box center [389, 348] width 9 height 15
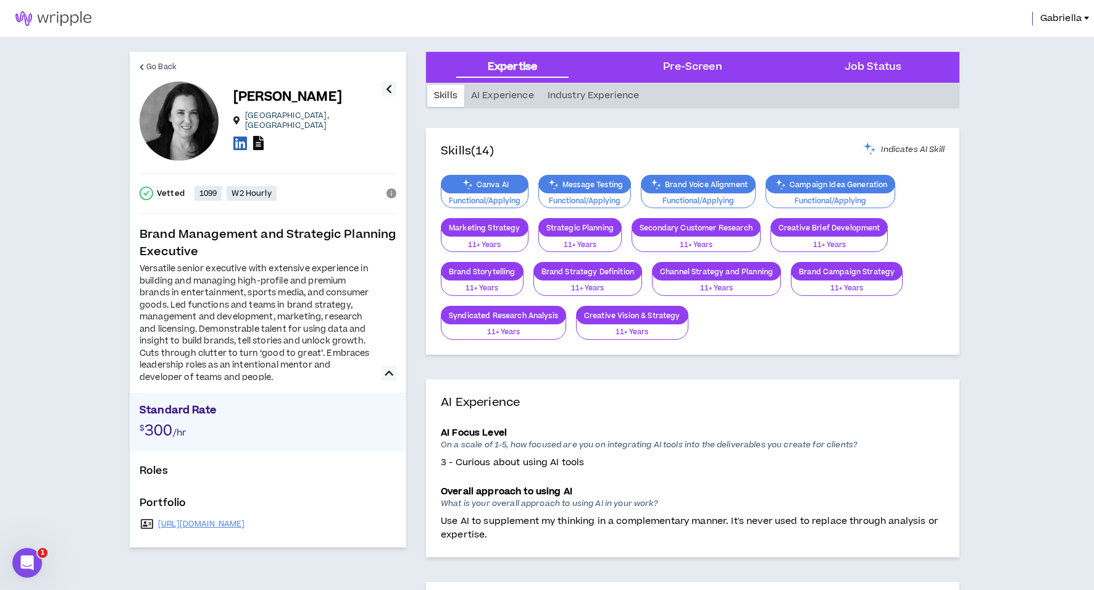
click at [259, 139] on icon at bounding box center [258, 143] width 11 height 14
click at [237, 143] on icon at bounding box center [240, 142] width 14 height 15
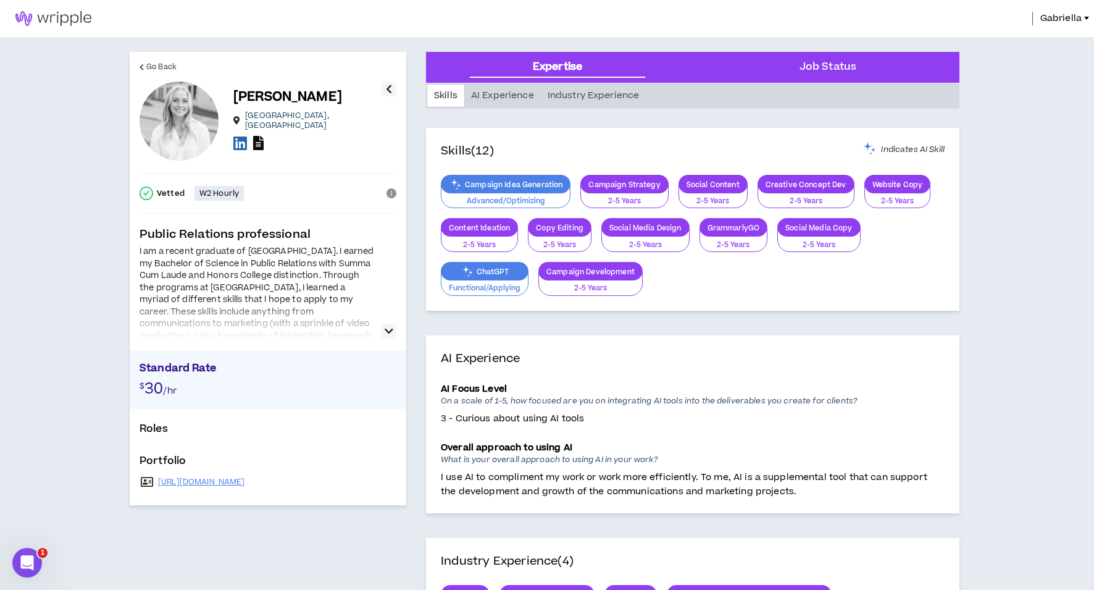
click at [258, 140] on icon at bounding box center [258, 143] width 11 height 14
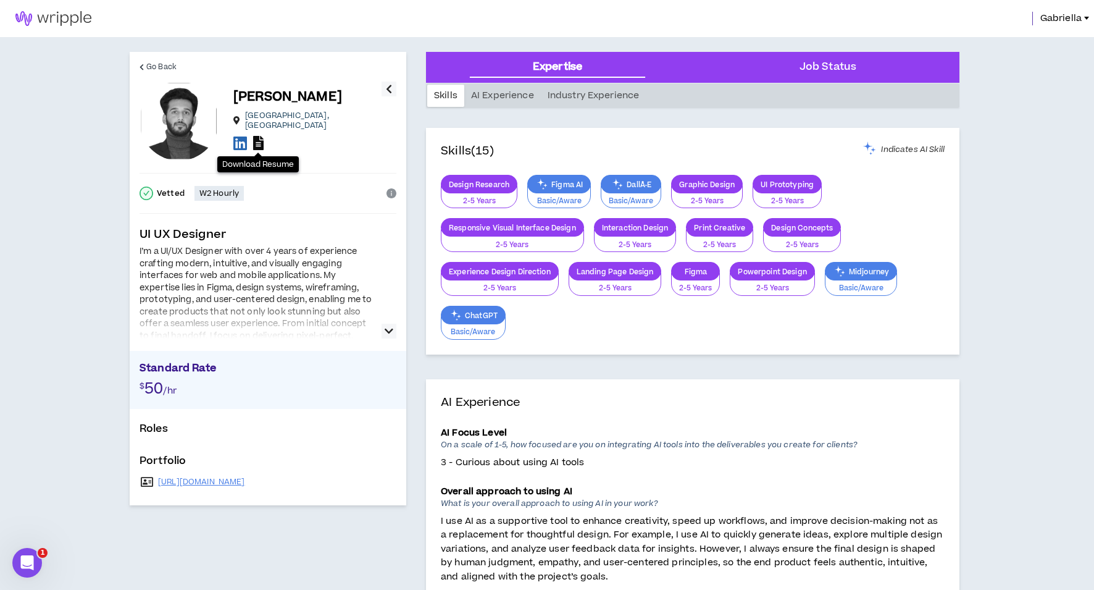
click at [259, 146] on icon at bounding box center [258, 143] width 11 height 14
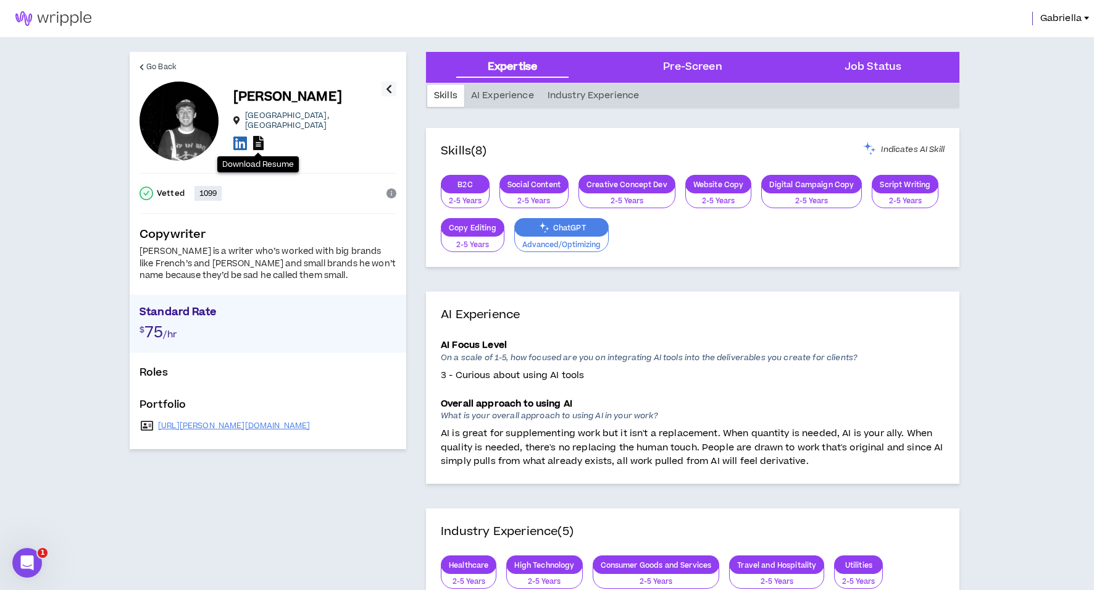
click at [259, 138] on icon at bounding box center [258, 143] width 11 height 14
click at [238, 140] on icon at bounding box center [240, 142] width 14 height 15
click at [213, 422] on link "https://jacob-saunders.com/" at bounding box center [234, 426] width 152 height 10
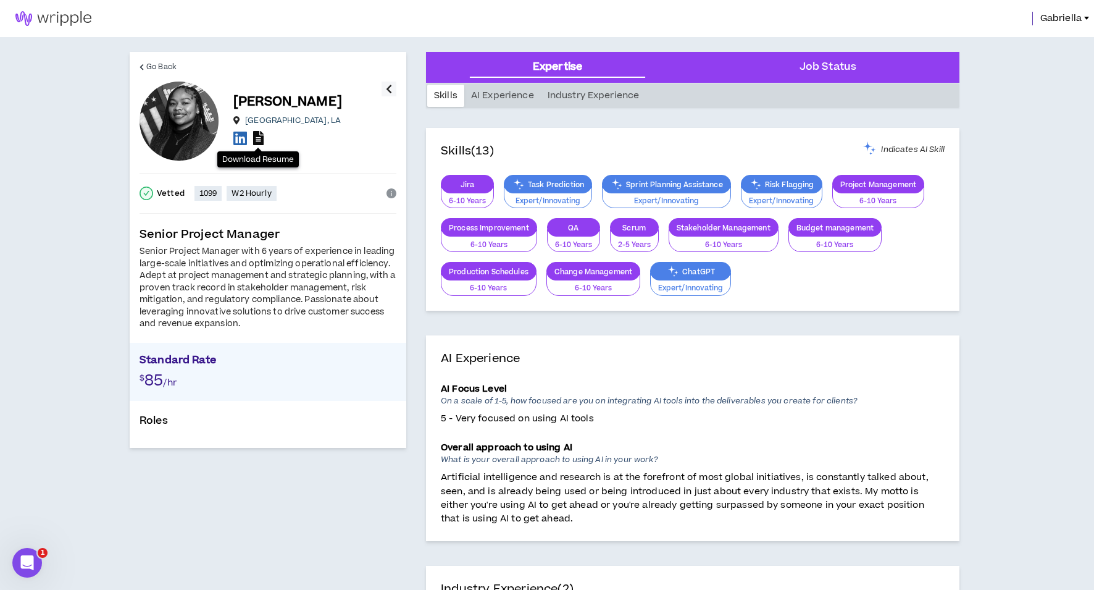
click at [256, 140] on icon at bounding box center [258, 138] width 11 height 14
click at [242, 141] on icon at bounding box center [240, 137] width 14 height 15
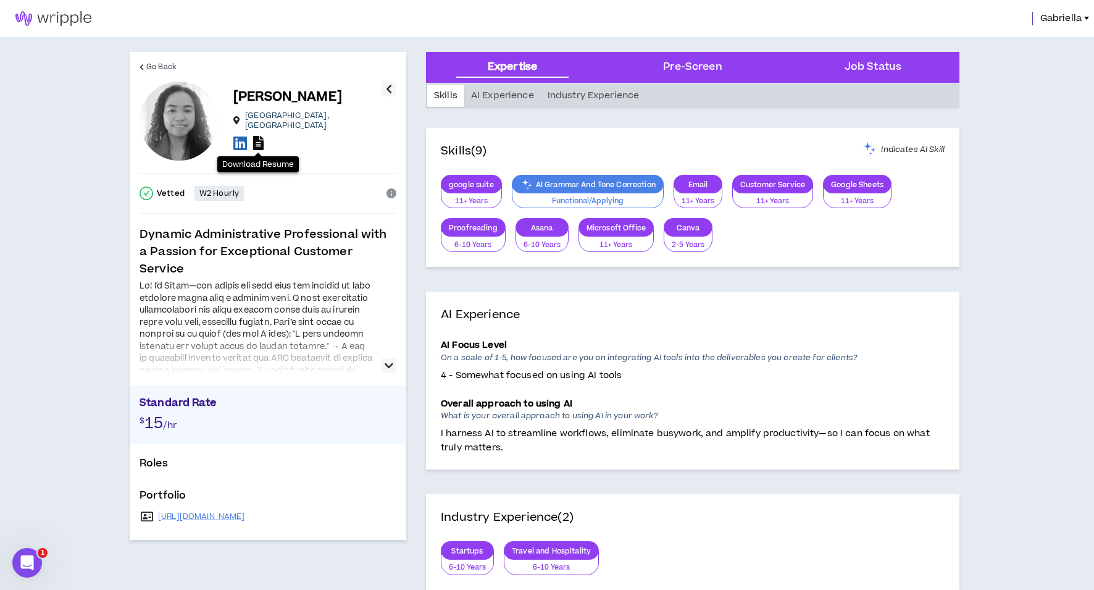
click at [259, 143] on icon at bounding box center [258, 143] width 11 height 14
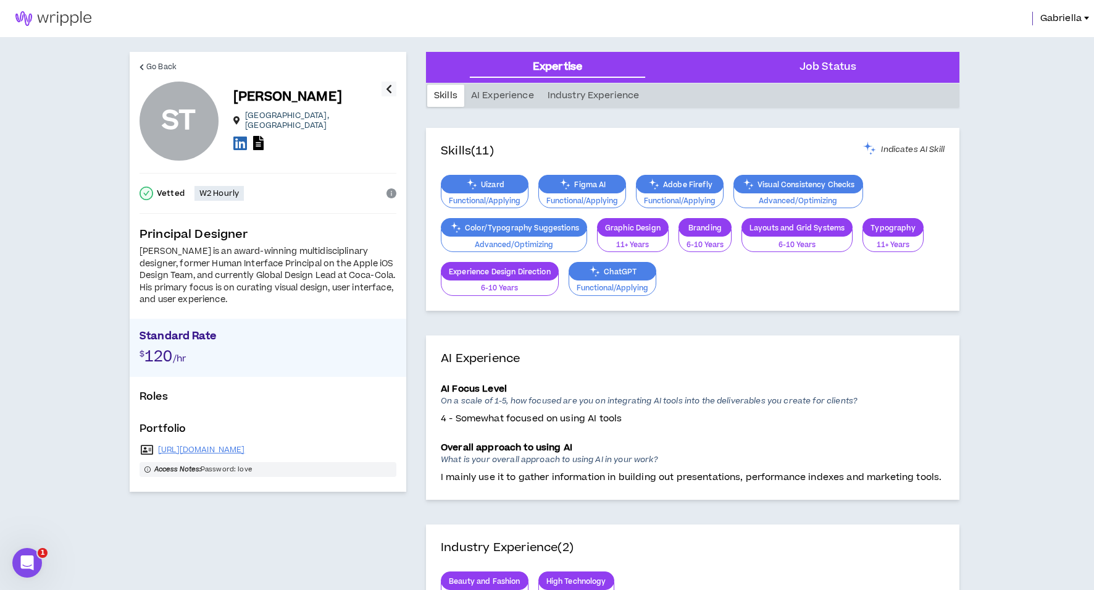
click at [242, 139] on icon at bounding box center [240, 142] width 14 height 15
click at [230, 450] on link "https://www.alchemyofwhip.com" at bounding box center [201, 450] width 87 height 10
click at [258, 140] on icon at bounding box center [258, 143] width 11 height 14
click at [239, 138] on icon at bounding box center [240, 142] width 14 height 15
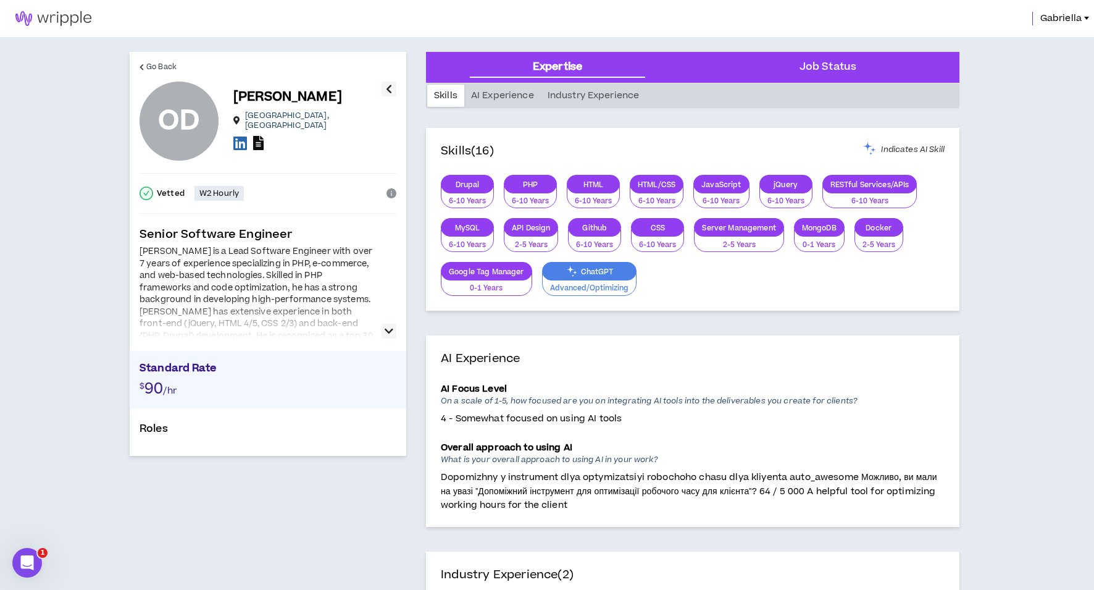
click at [255, 140] on icon at bounding box center [258, 143] width 11 height 14
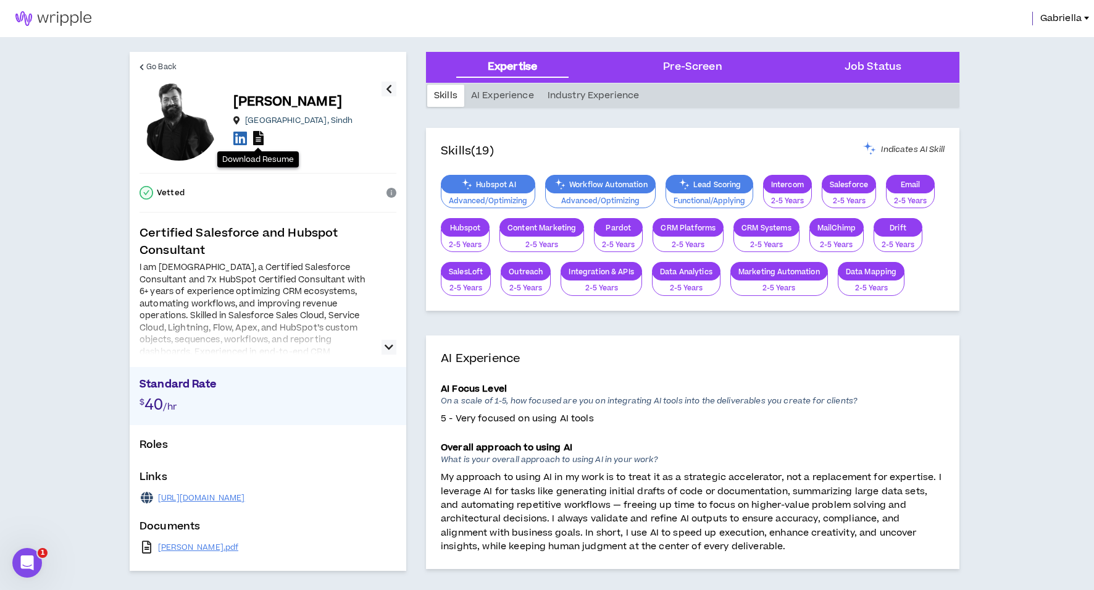
click at [260, 140] on icon at bounding box center [258, 138] width 11 height 14
click at [240, 141] on icon at bounding box center [240, 137] width 14 height 15
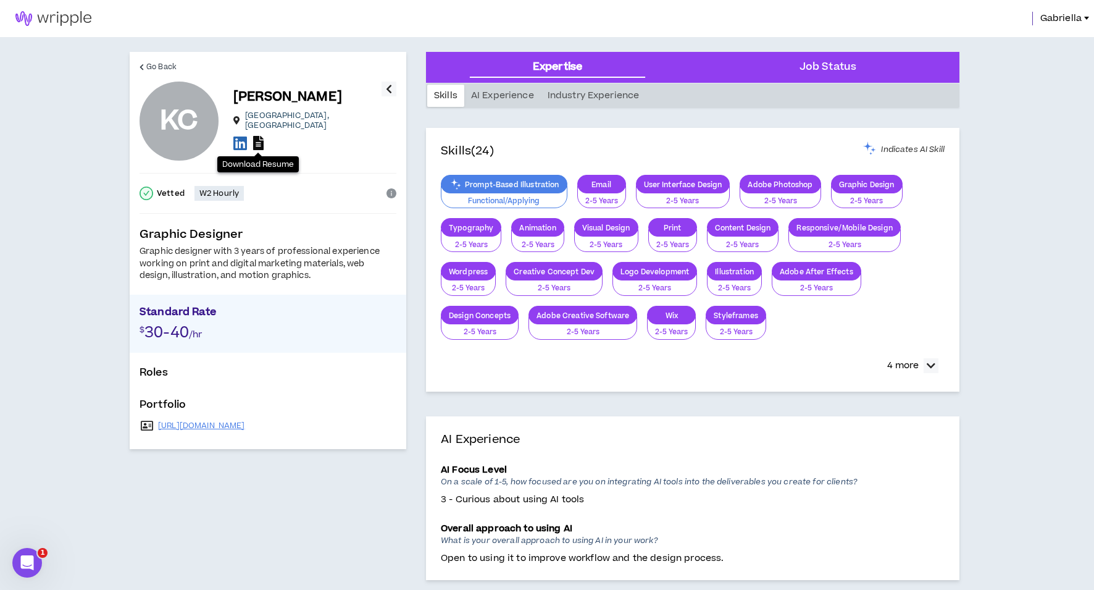
click at [257, 140] on icon at bounding box center [258, 143] width 11 height 14
click at [230, 424] on link "[URL][DOMAIN_NAME]" at bounding box center [201, 426] width 87 height 10
click at [240, 137] on icon at bounding box center [240, 142] width 14 height 15
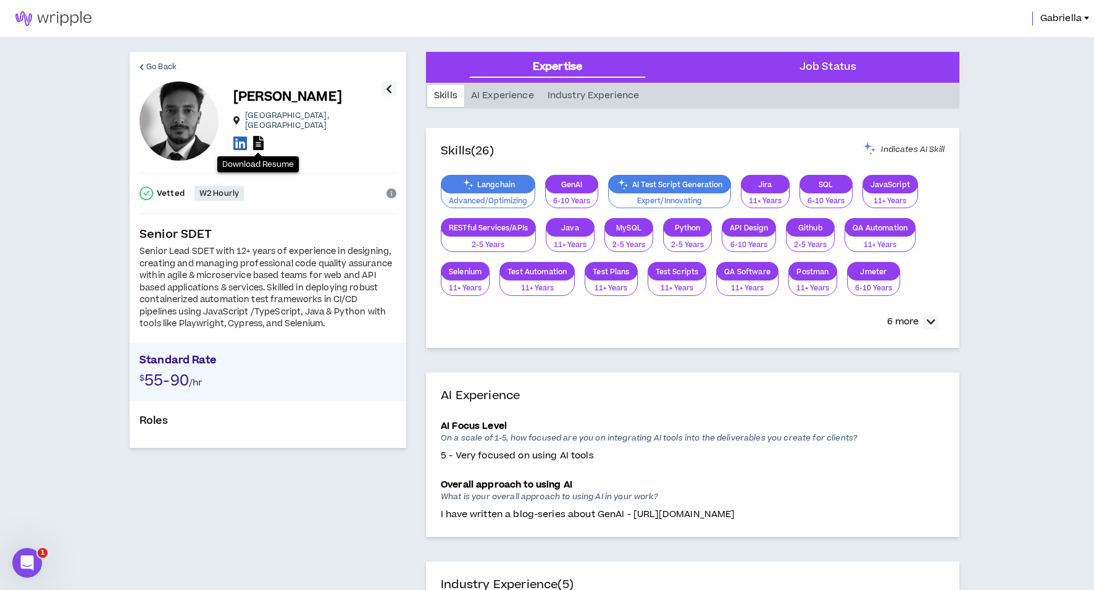
click at [258, 137] on icon at bounding box center [258, 143] width 11 height 14
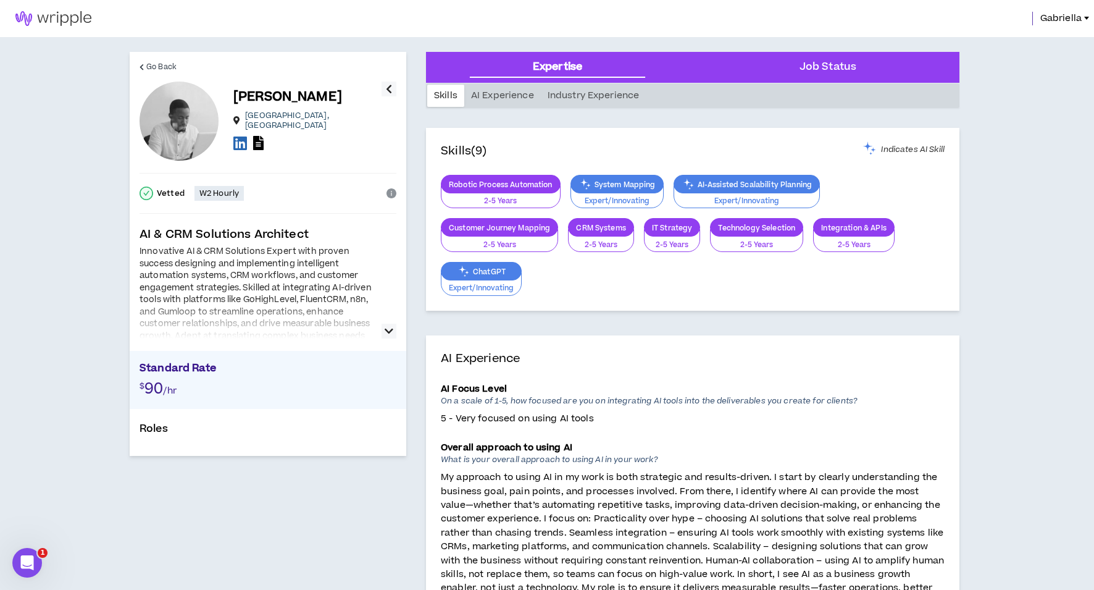
click at [387, 324] on icon "button" at bounding box center [389, 331] width 9 height 15
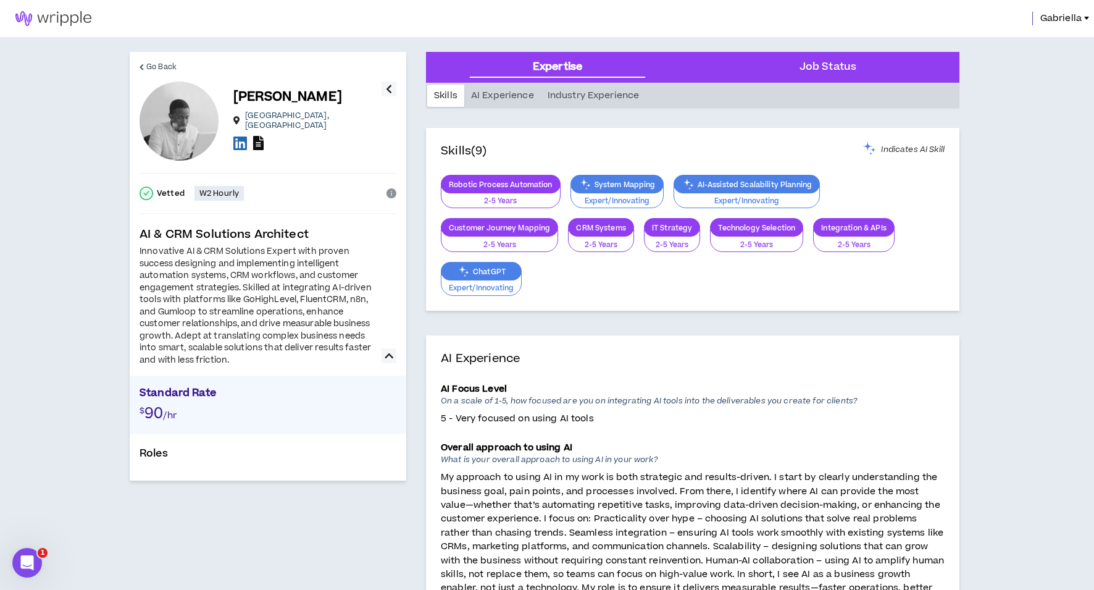
click at [260, 138] on icon at bounding box center [258, 143] width 11 height 14
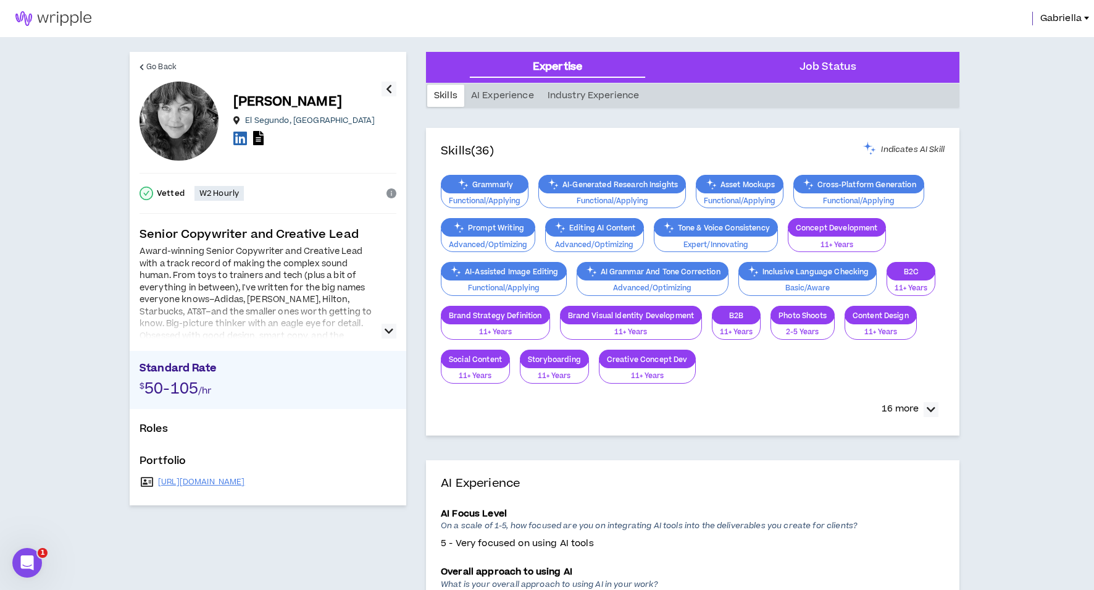
click at [386, 327] on icon "button" at bounding box center [389, 331] width 9 height 15
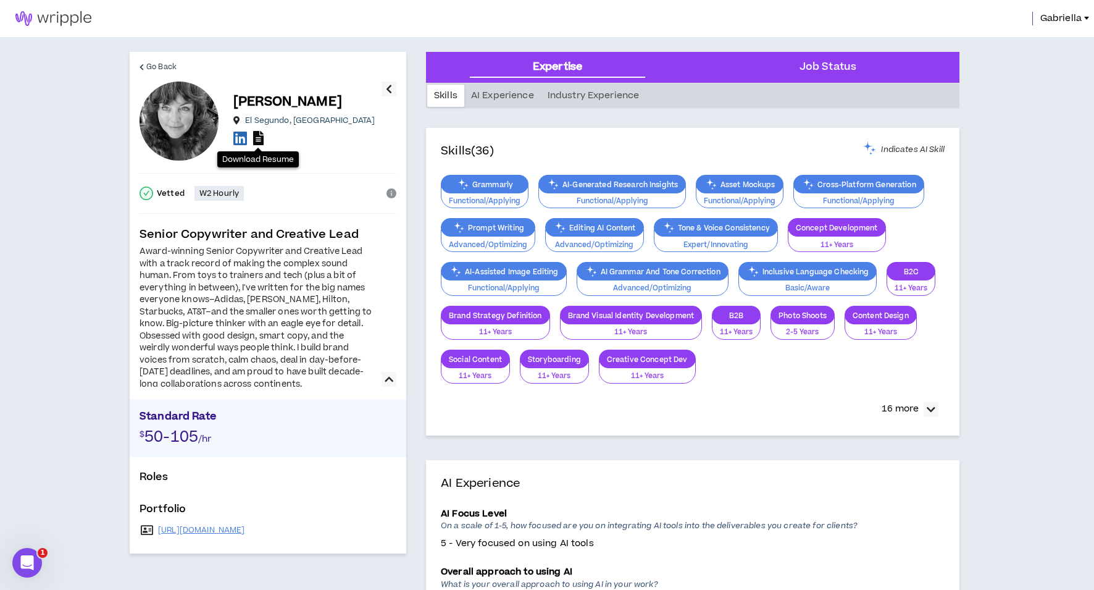
click at [259, 137] on icon at bounding box center [258, 138] width 11 height 14
click at [217, 531] on link "[URL][DOMAIN_NAME]" at bounding box center [201, 530] width 87 height 10
click at [237, 140] on icon at bounding box center [240, 137] width 14 height 15
